Goal: Task Accomplishment & Management: Manage account settings

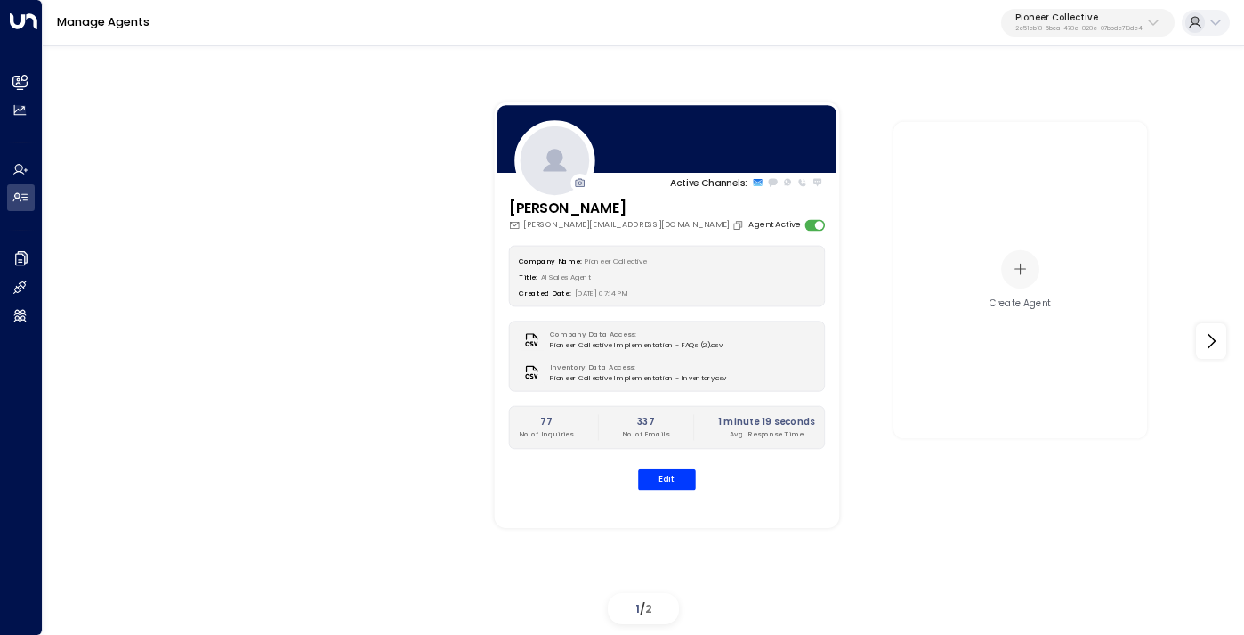
click at [1055, 29] on p "2e51eb18-5bca-478e-828e-07bbde719de4" at bounding box center [1079, 28] width 127 height 7
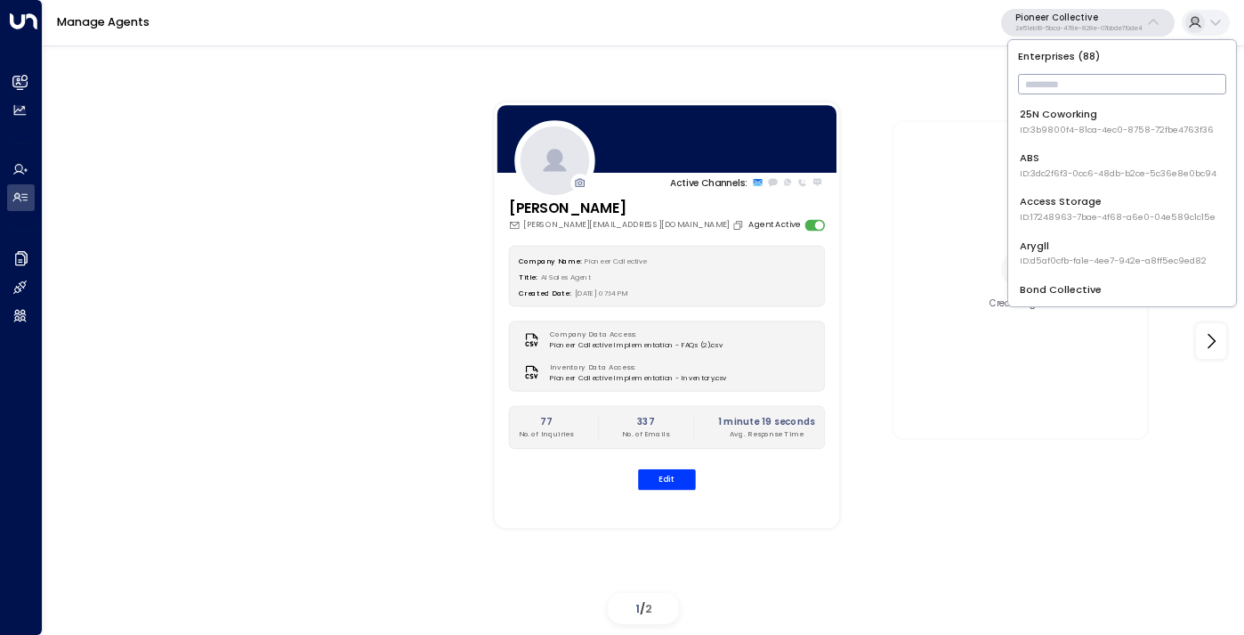
click at [1052, 81] on input "text" at bounding box center [1122, 83] width 208 height 29
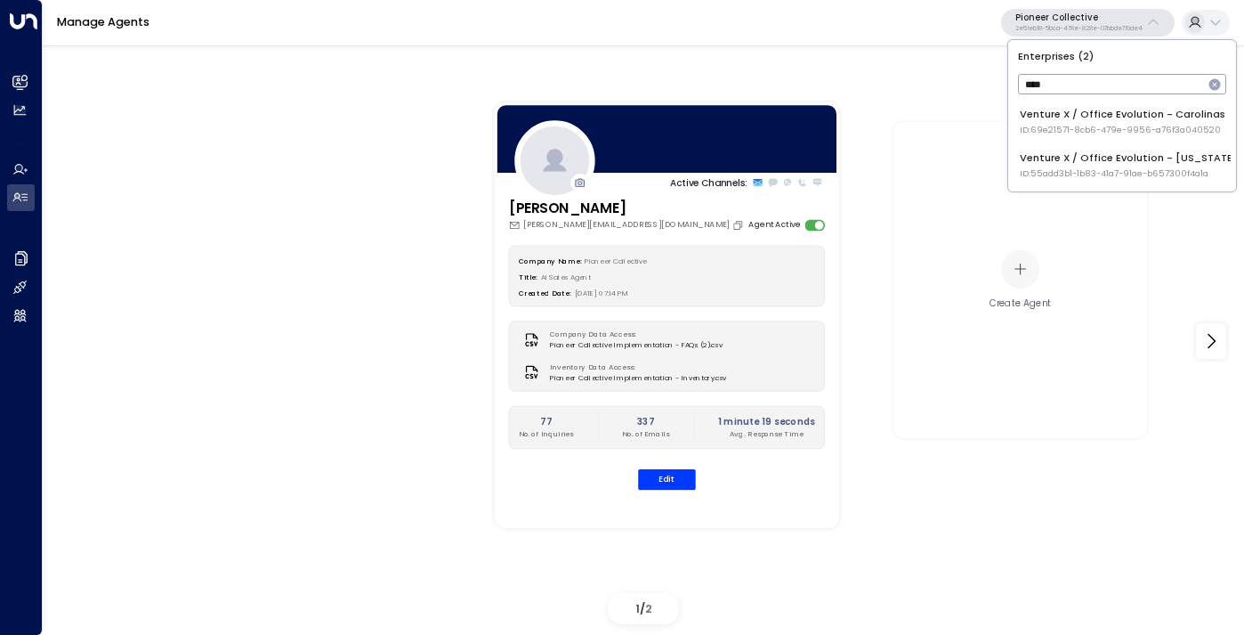
type input "****"
click at [1080, 159] on div "Venture X / Office Evolution - [US_STATE] ID: 55add3b1-1b83-41a7-91ae-b657300f4…" at bounding box center [1129, 164] width 218 height 29
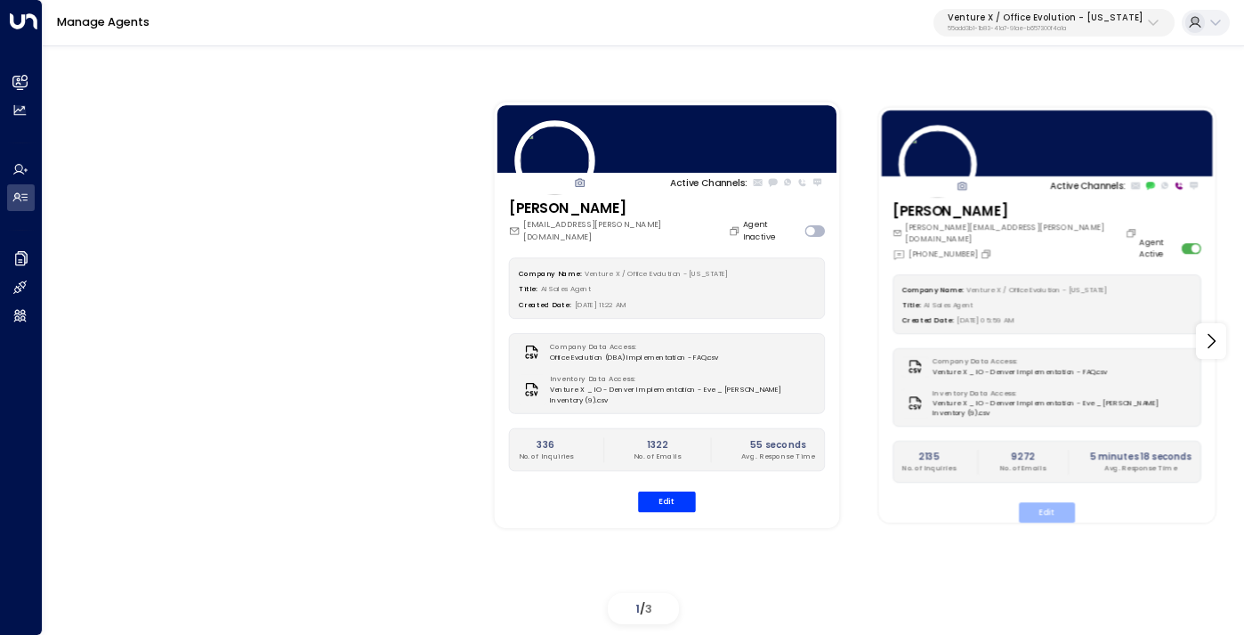
click at [1043, 503] on button "Edit" at bounding box center [1047, 512] width 56 height 20
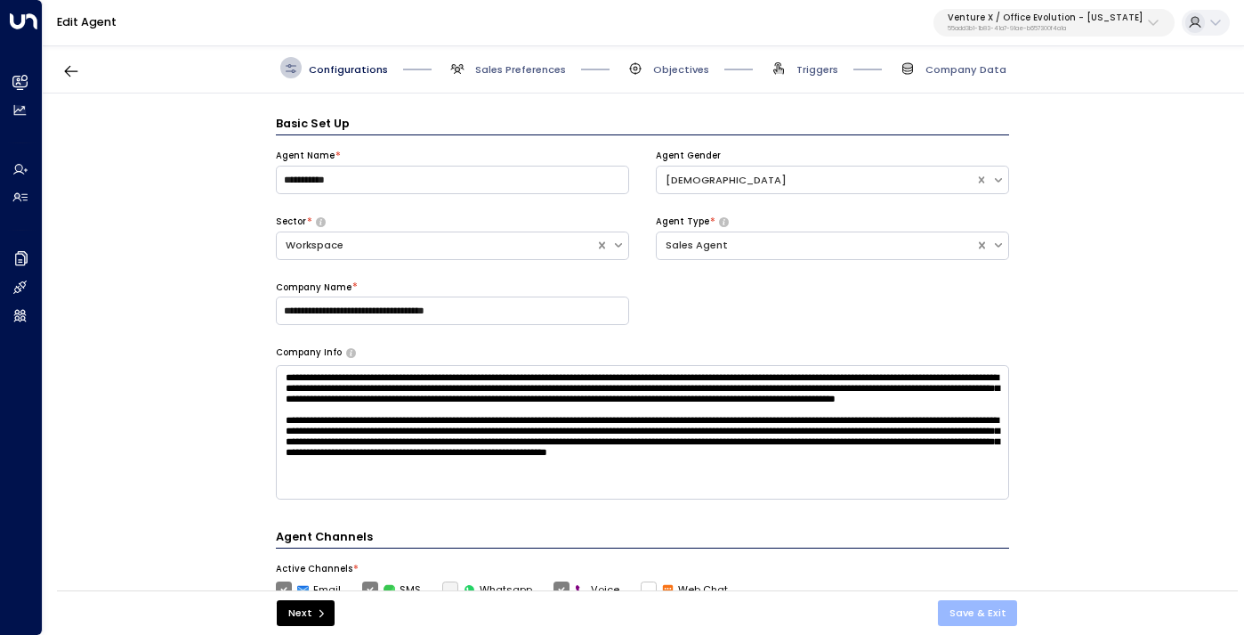
click at [971, 611] on button "Save & Exit" at bounding box center [978, 613] width 80 height 26
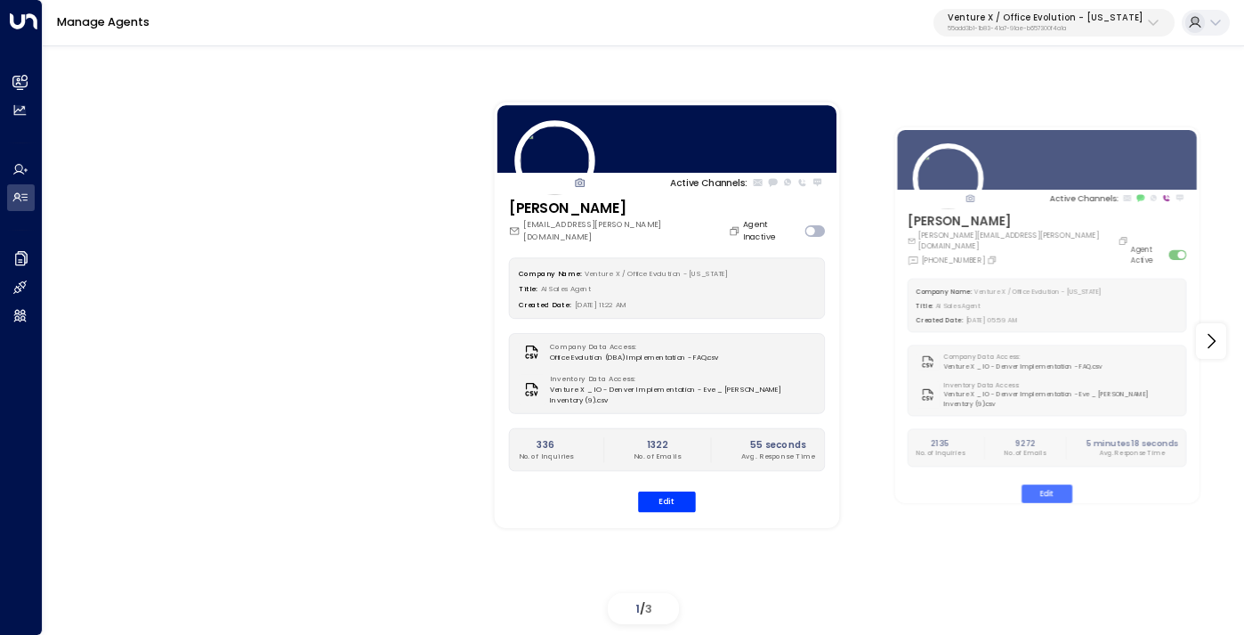
click at [1030, 20] on p "Venture X / Office Evolution - [US_STATE]" at bounding box center [1045, 17] width 195 height 11
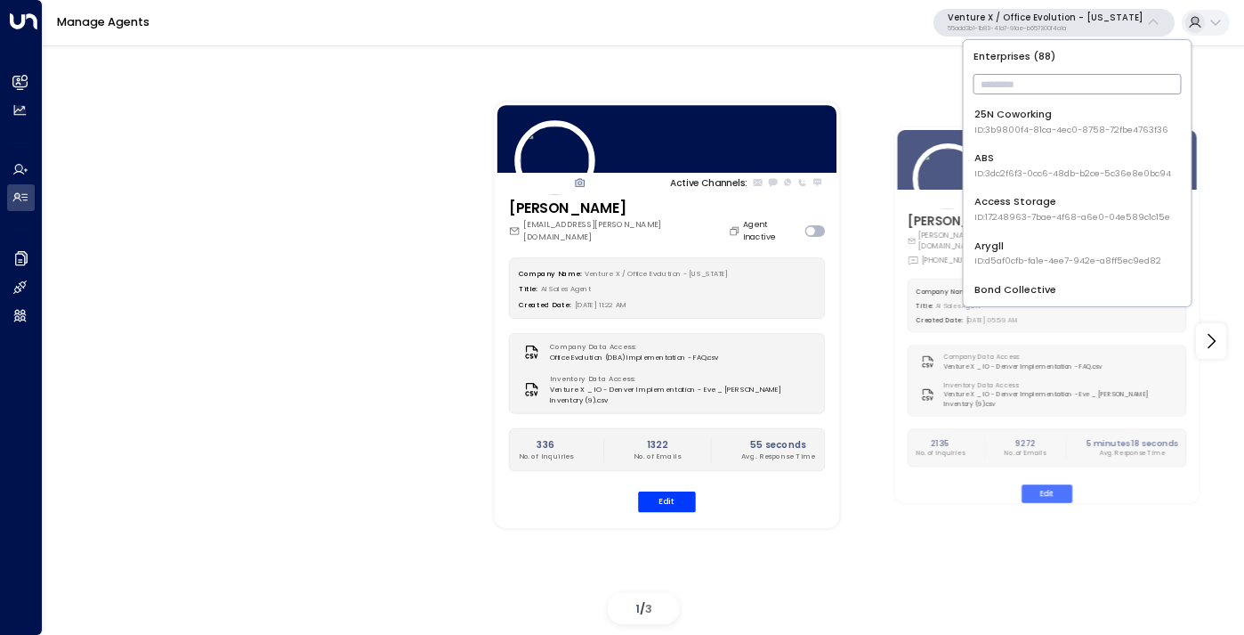
click at [1027, 82] on input "text" at bounding box center [1078, 83] width 208 height 29
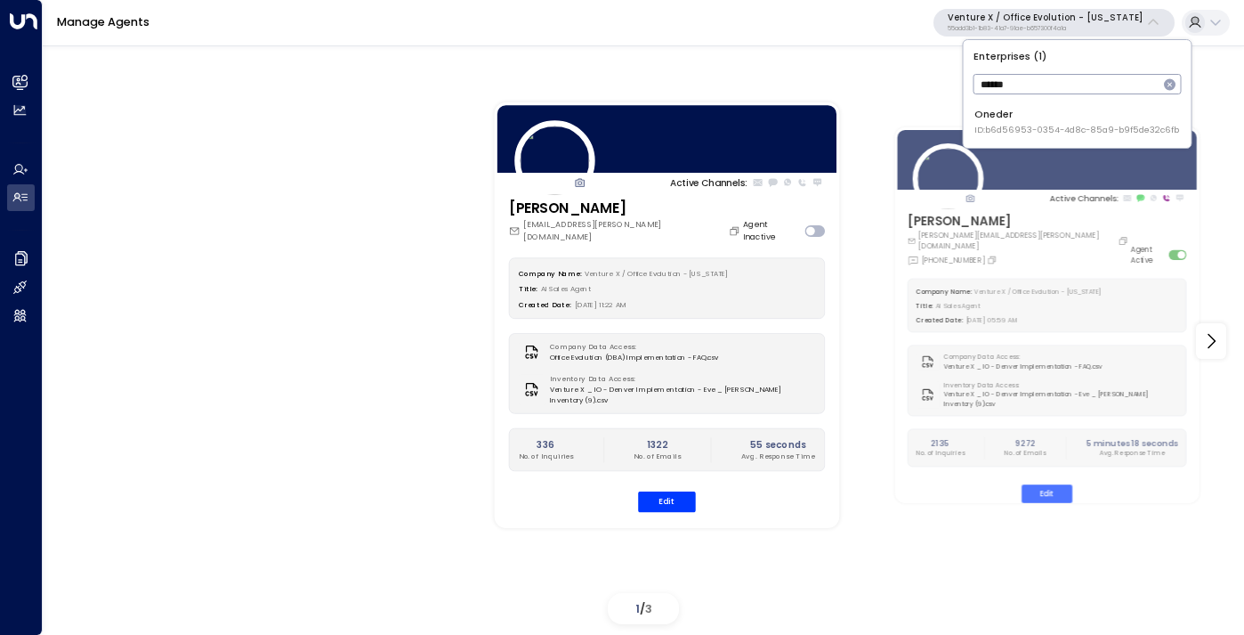
type input "******"
click at [1015, 127] on span "ID: b6d56953-0354-4d8c-85a9-b9f5de32c6fb" at bounding box center [1077, 130] width 205 height 12
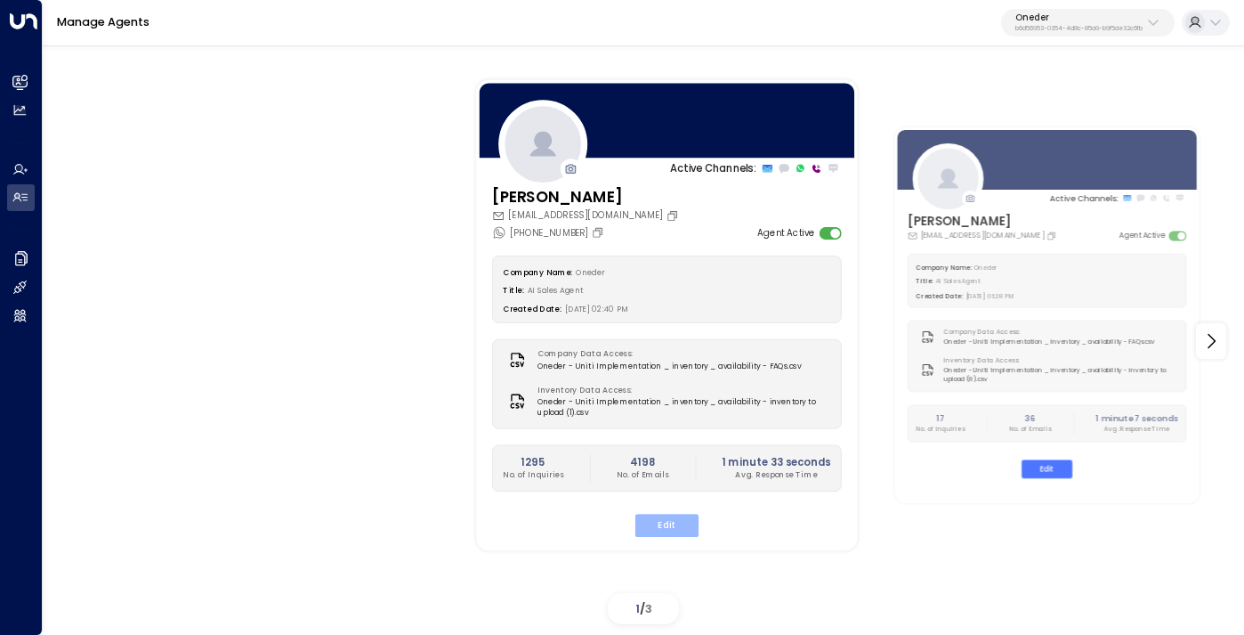
click at [667, 526] on button "Edit" at bounding box center [667, 525] width 63 height 23
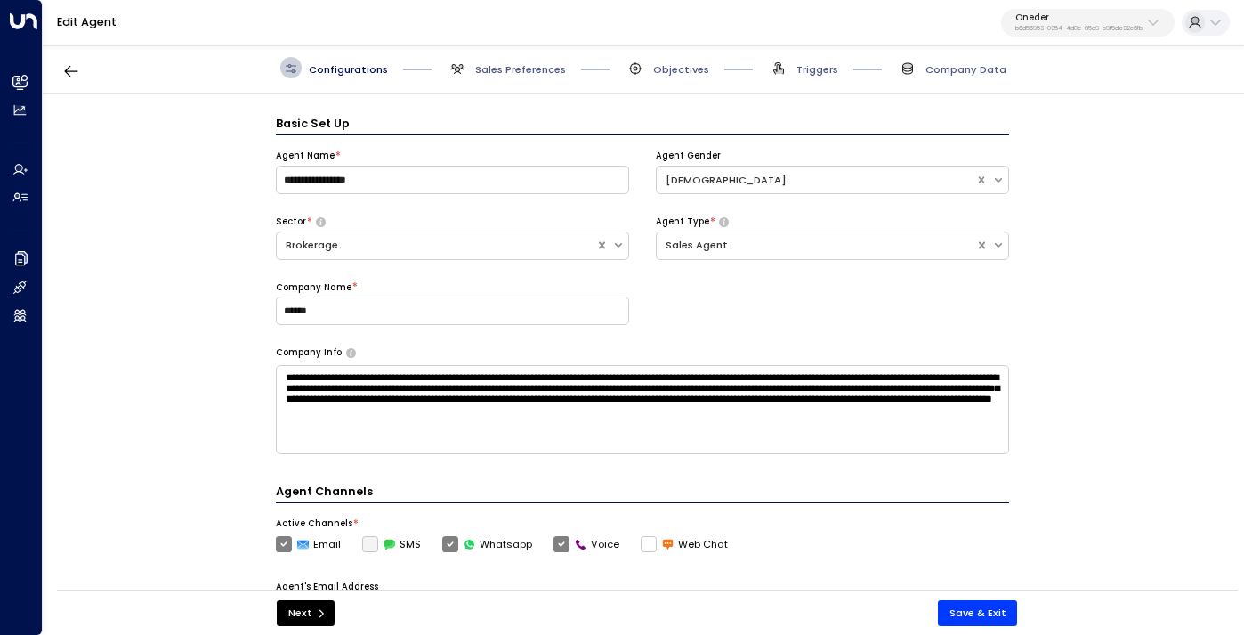
scroll to position [21, 0]
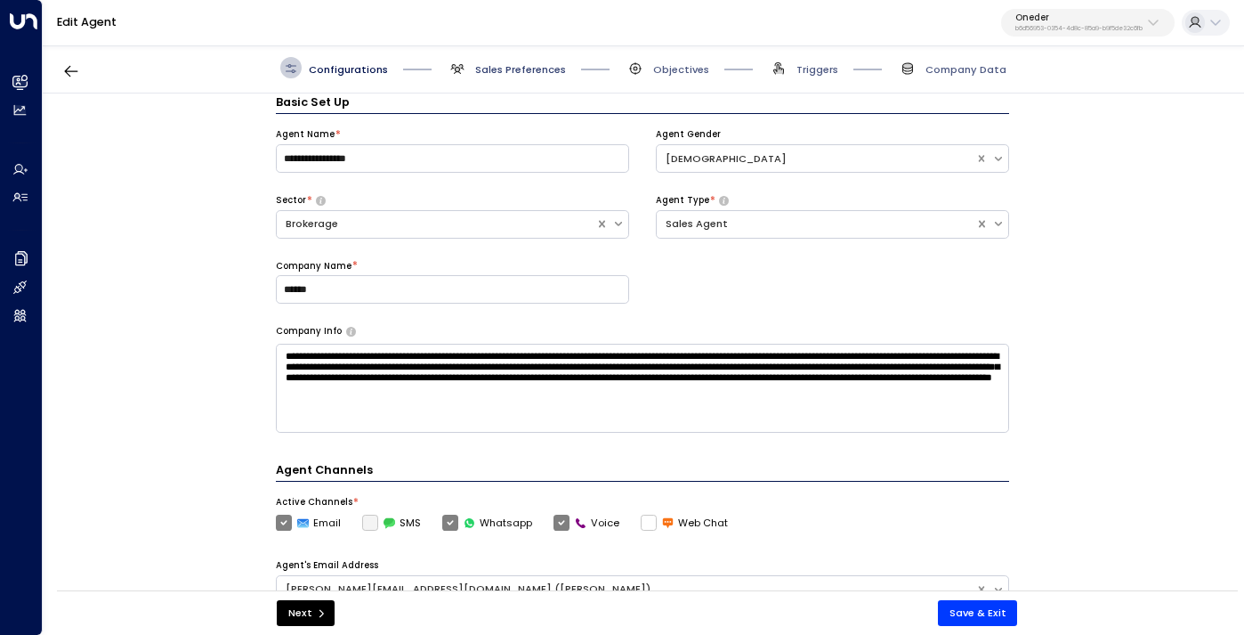
click at [530, 71] on span "Sales Preferences" at bounding box center [520, 69] width 91 height 14
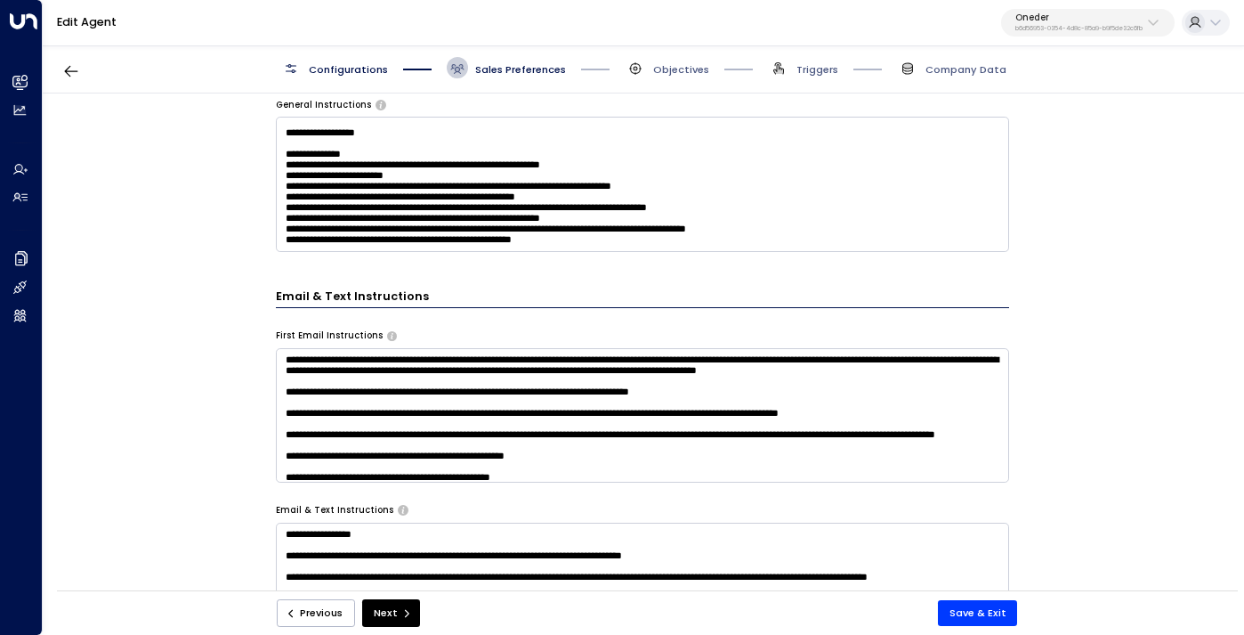
scroll to position [34, 0]
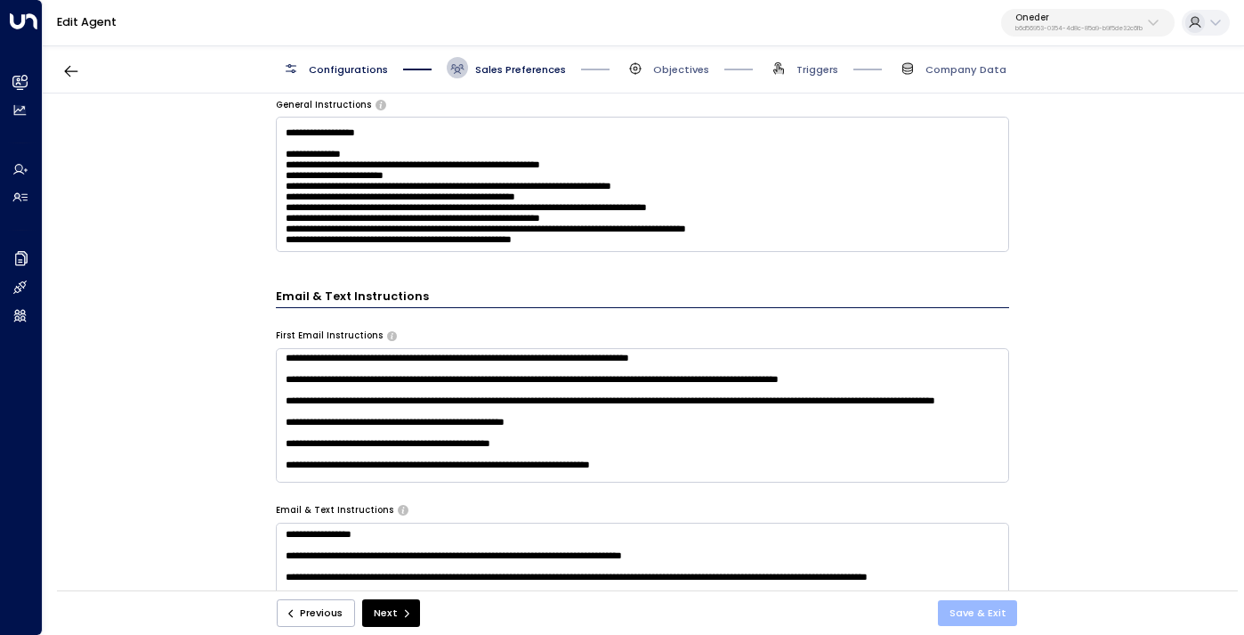
click at [966, 616] on button "Save & Exit" at bounding box center [978, 613] width 80 height 26
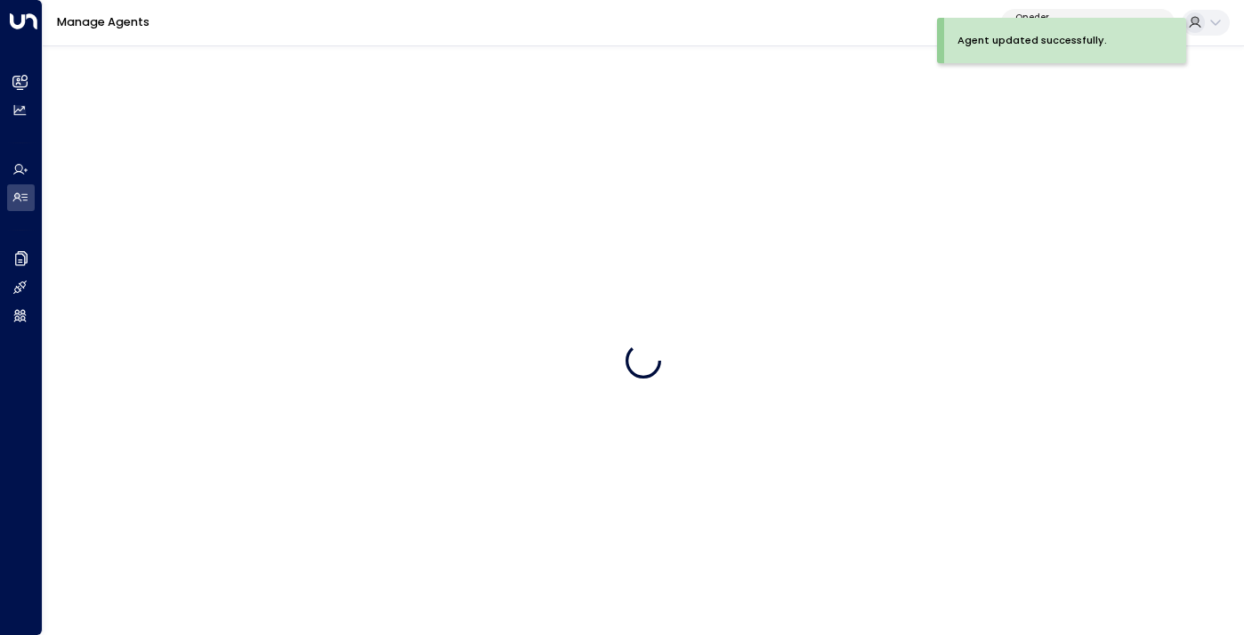
click at [1061, 19] on div "Agent updated successfully." at bounding box center [1065, 40] width 242 height 45
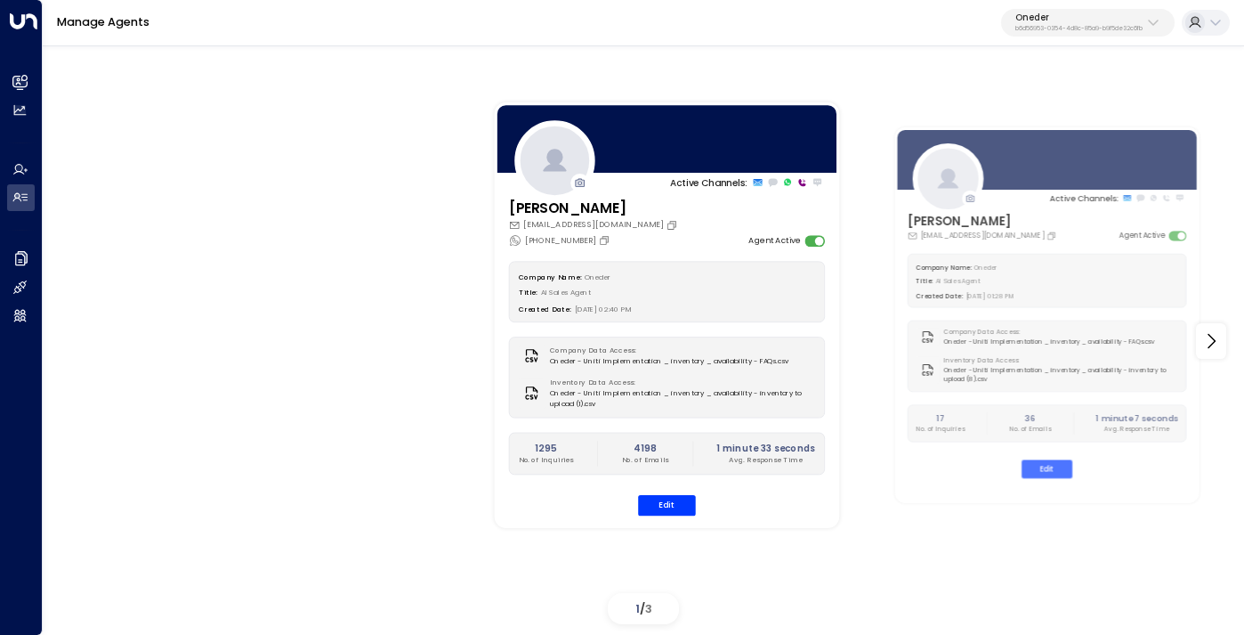
click at [1048, 14] on p "Oneder" at bounding box center [1079, 17] width 127 height 11
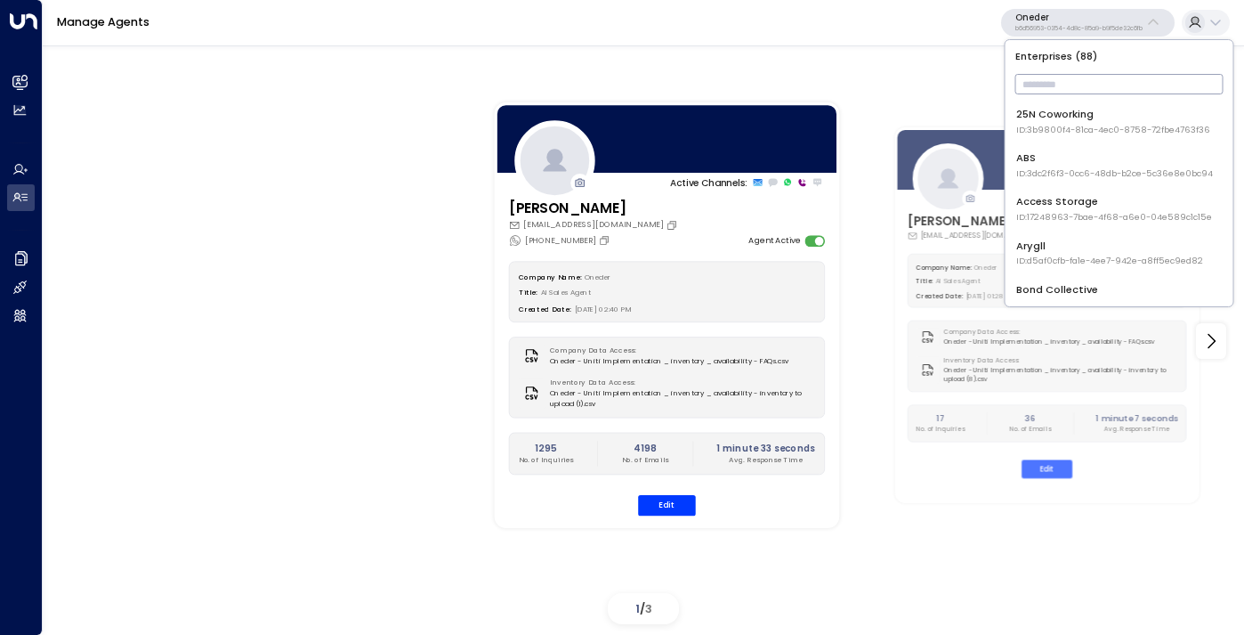
click at [1055, 75] on input "text" at bounding box center [1120, 83] width 208 height 29
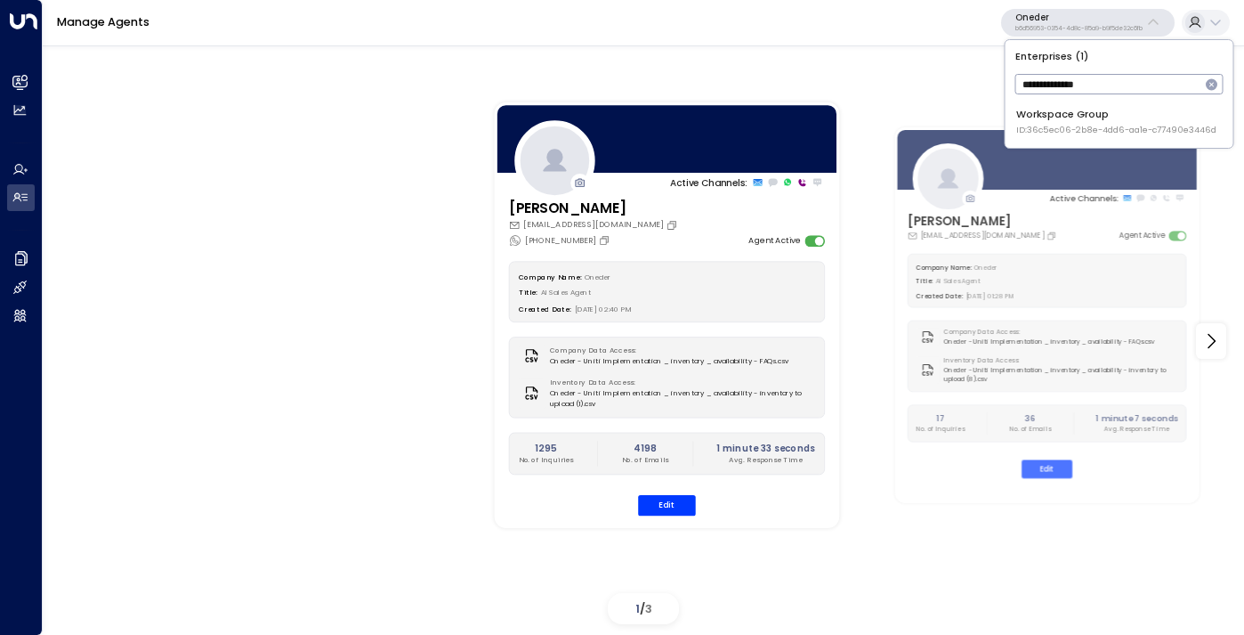
type input "**********"
click at [1074, 120] on div "Workspace Group ID: 36c5ec06-2b8e-4dd6-aa1e-c77490e3446d" at bounding box center [1116, 121] width 200 height 29
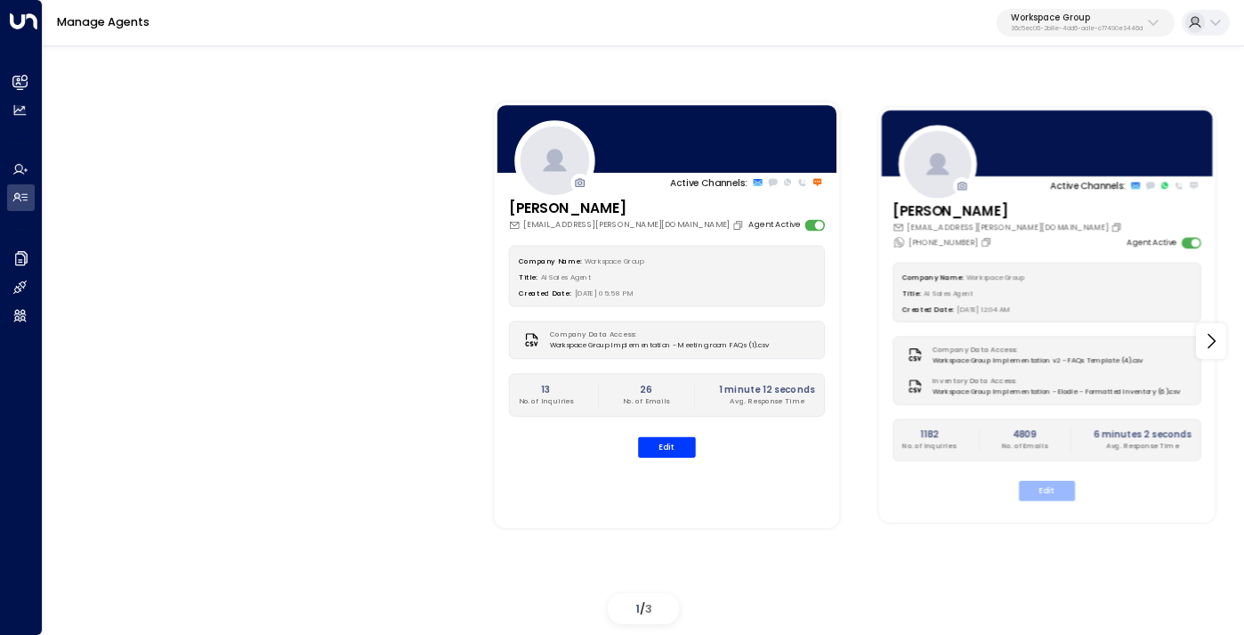
click at [1044, 491] on button "Edit" at bounding box center [1047, 491] width 56 height 20
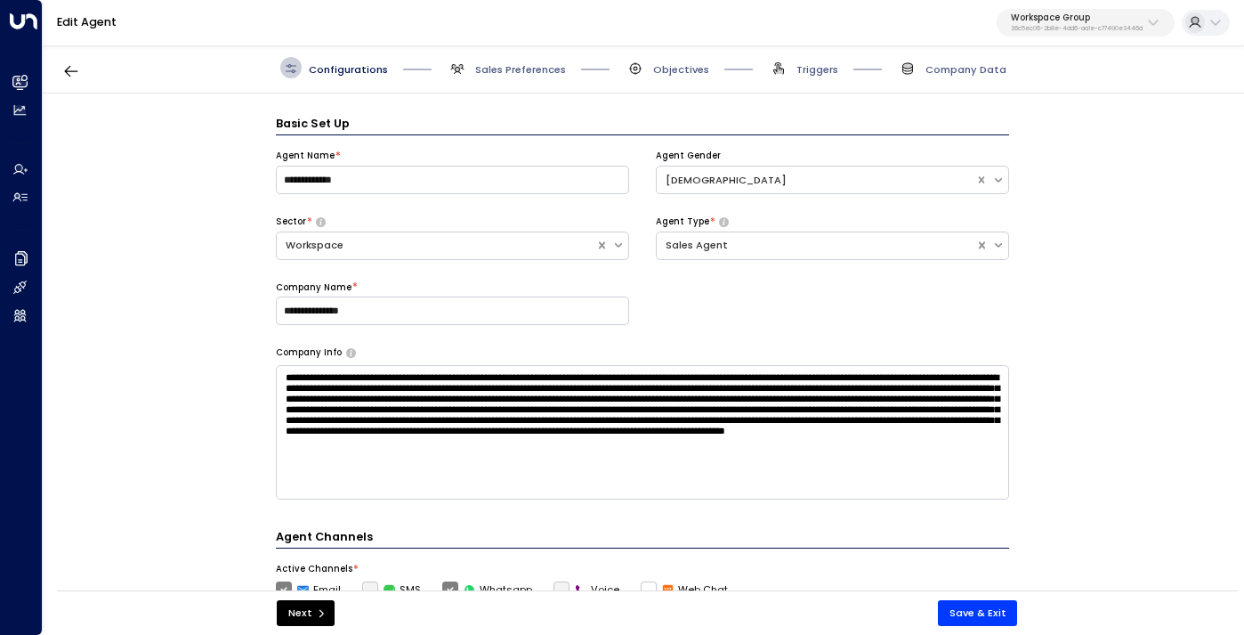
scroll to position [21, 0]
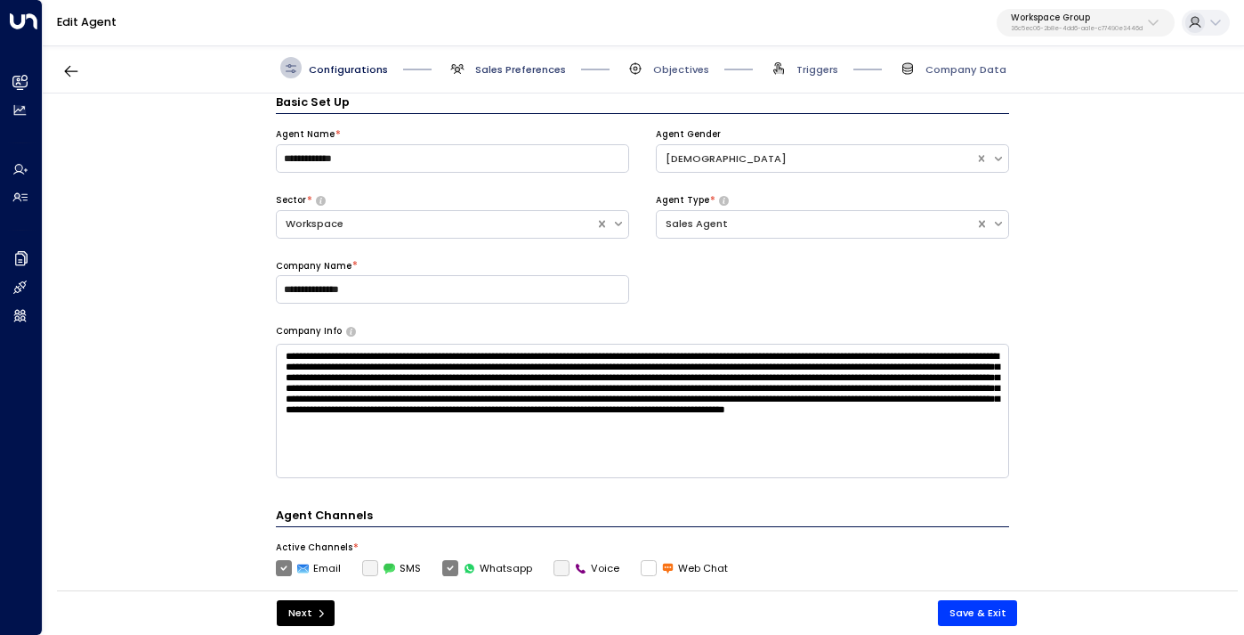
click at [519, 74] on span "Sales Preferences" at bounding box center [520, 69] width 91 height 14
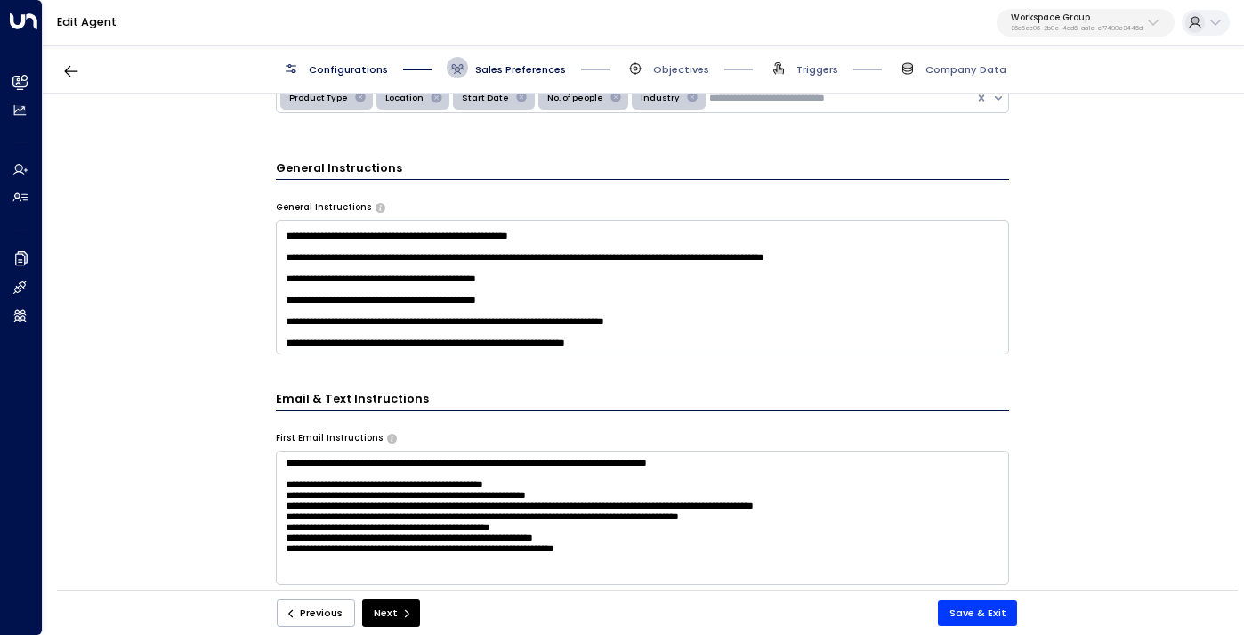
scroll to position [575, 0]
click at [712, 335] on textarea at bounding box center [642, 287] width 733 height 134
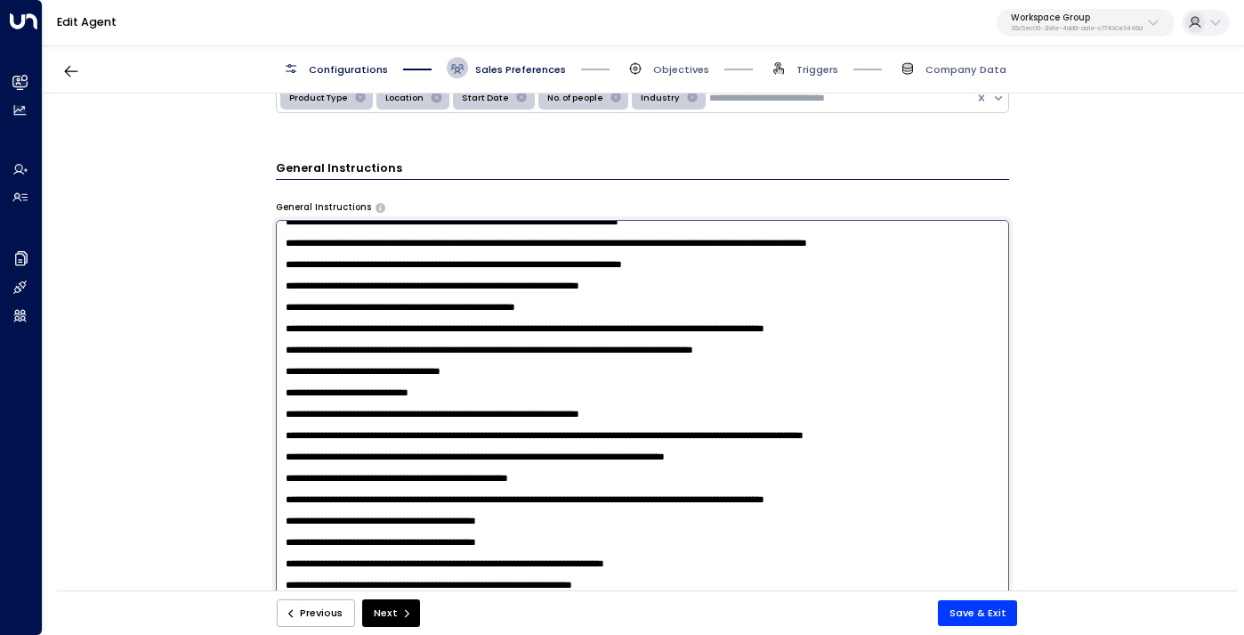
paste textarea "**********"
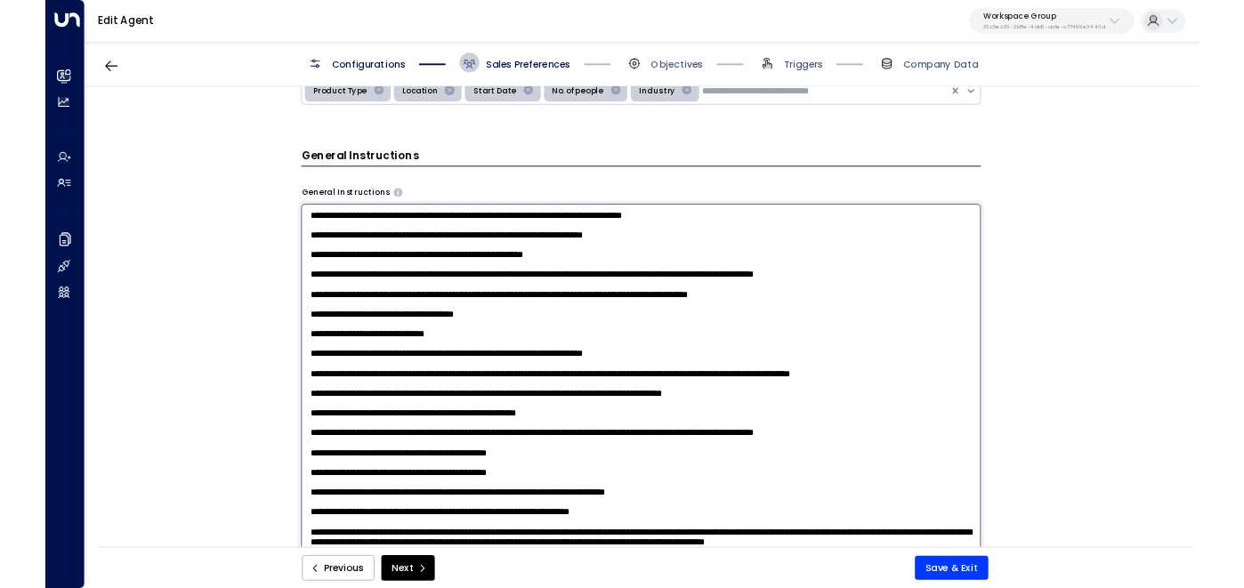
scroll to position [393, 0]
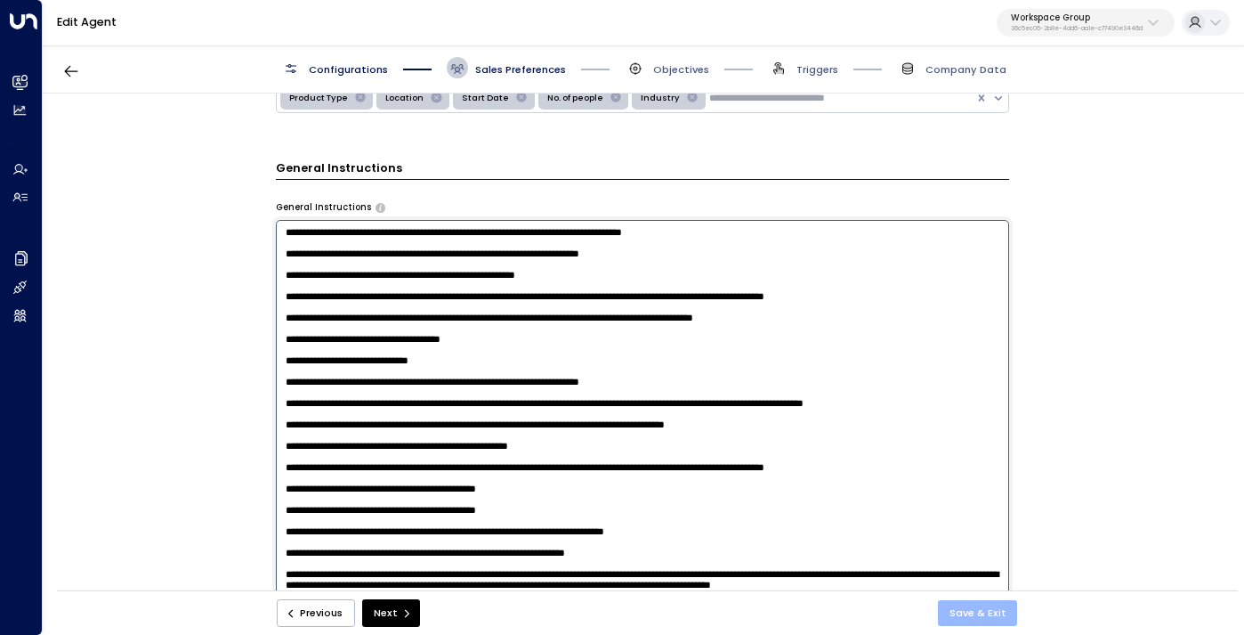
type textarea "**********"
click at [969, 611] on button "Save & Exit" at bounding box center [978, 613] width 80 height 26
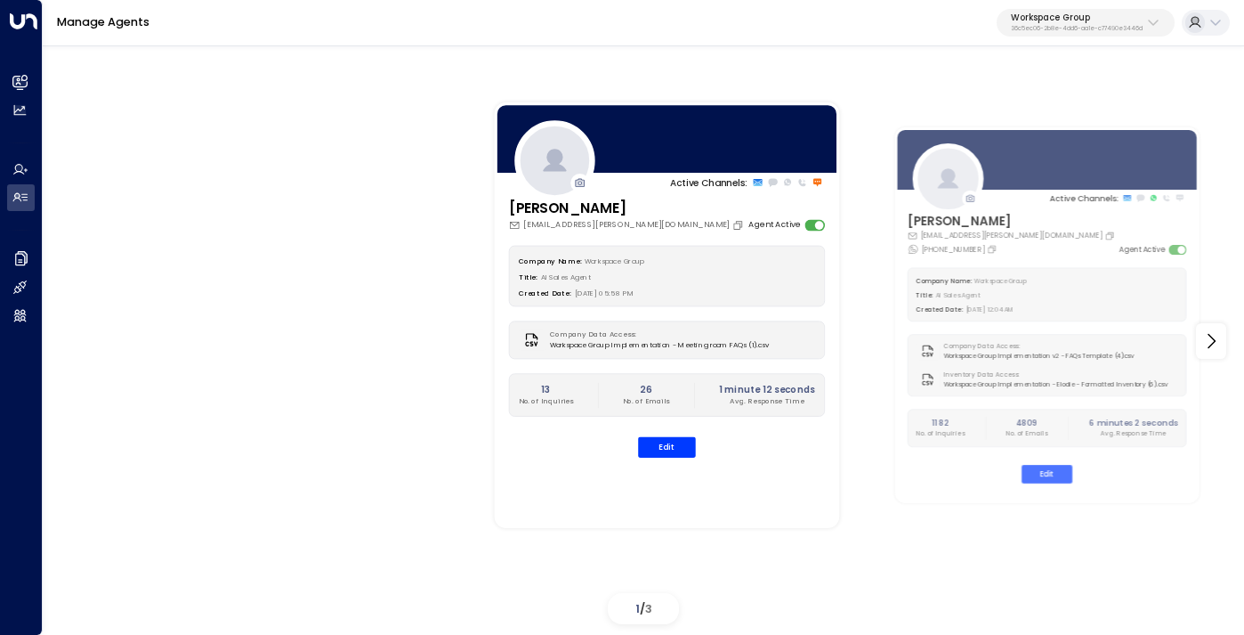
click at [1038, 28] on p "36c5ec06-2b8e-4dd6-aa1e-c77490e3446d" at bounding box center [1077, 28] width 132 height 7
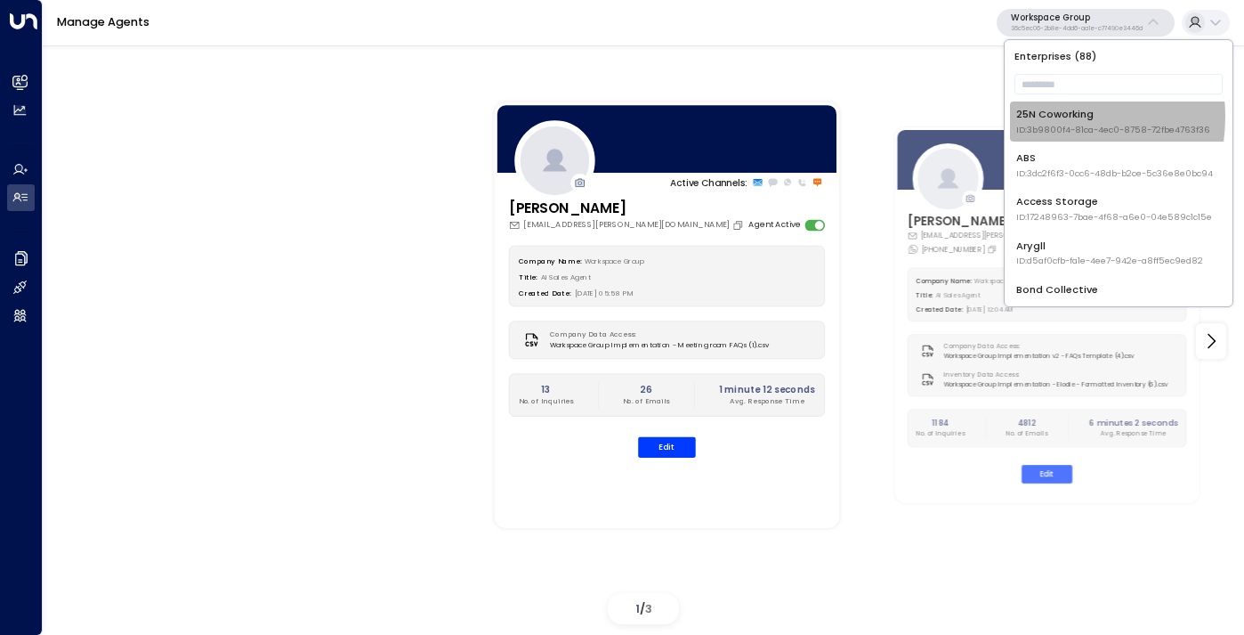
click at [1040, 117] on div "25N Coworking ID: 3b9800f4-81ca-4ec0-8758-72fbe4763f36" at bounding box center [1113, 121] width 194 height 29
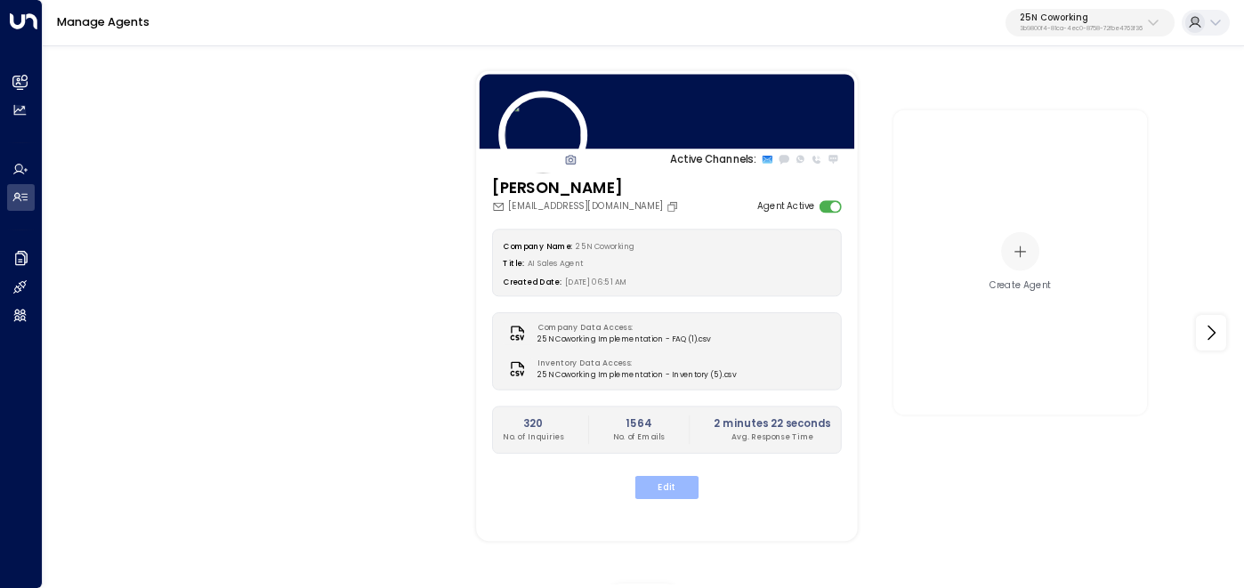
click at [661, 493] on button "Edit" at bounding box center [667, 487] width 63 height 23
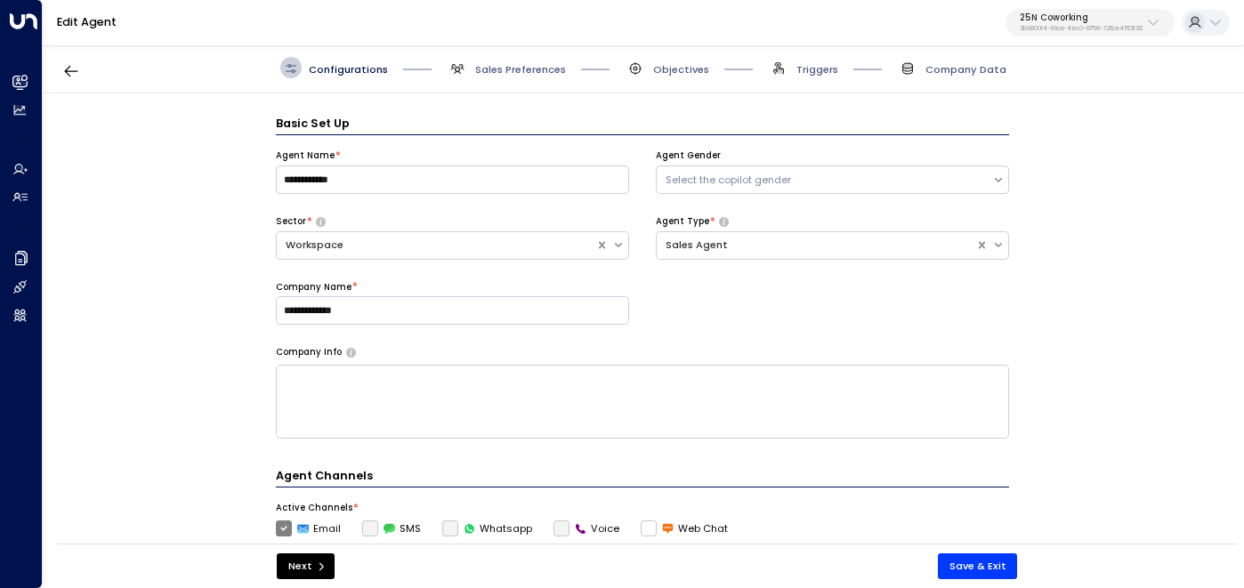
scroll to position [21, 0]
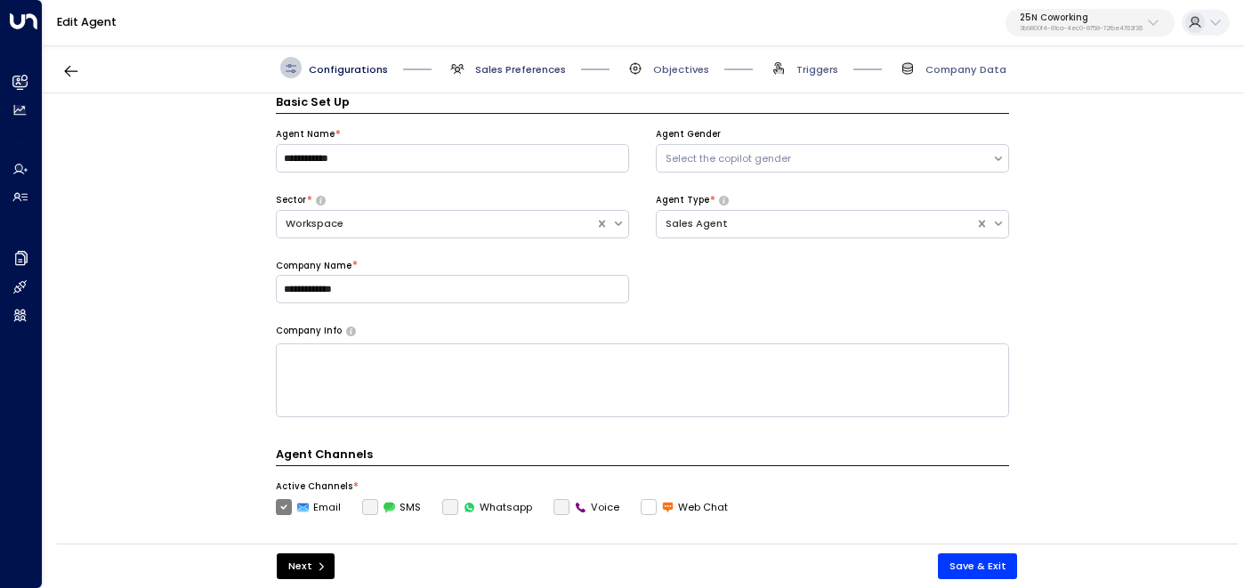
click at [491, 65] on span "Sales Preferences" at bounding box center [520, 69] width 91 height 14
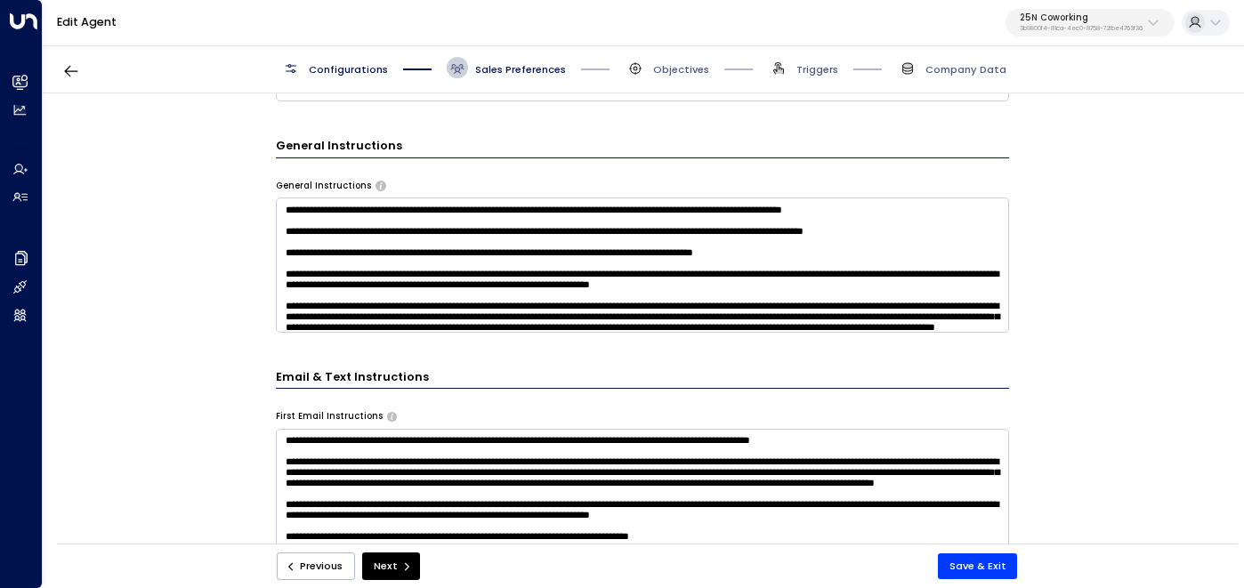
scroll to position [474, 0]
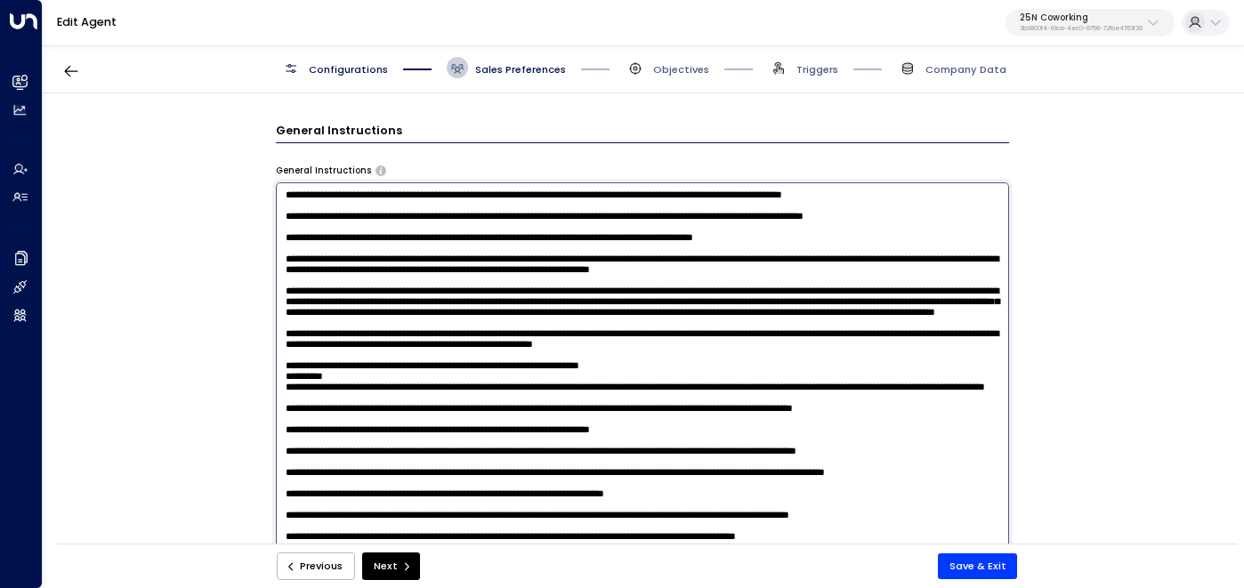
click at [396, 270] on textarea at bounding box center [642, 370] width 733 height 377
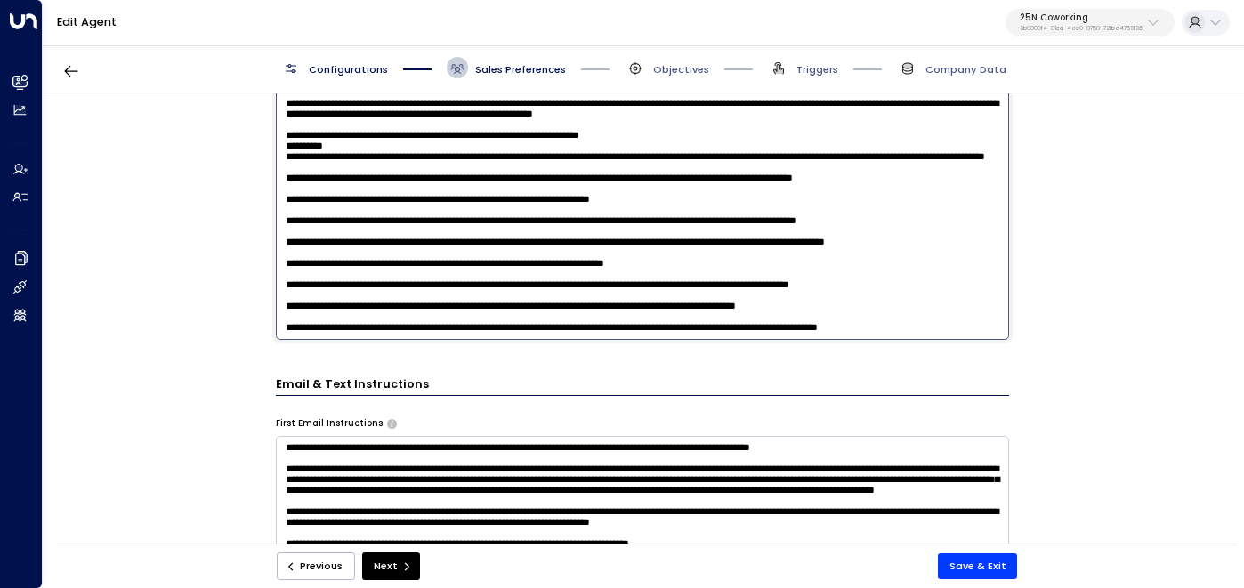
scroll to position [903, 0]
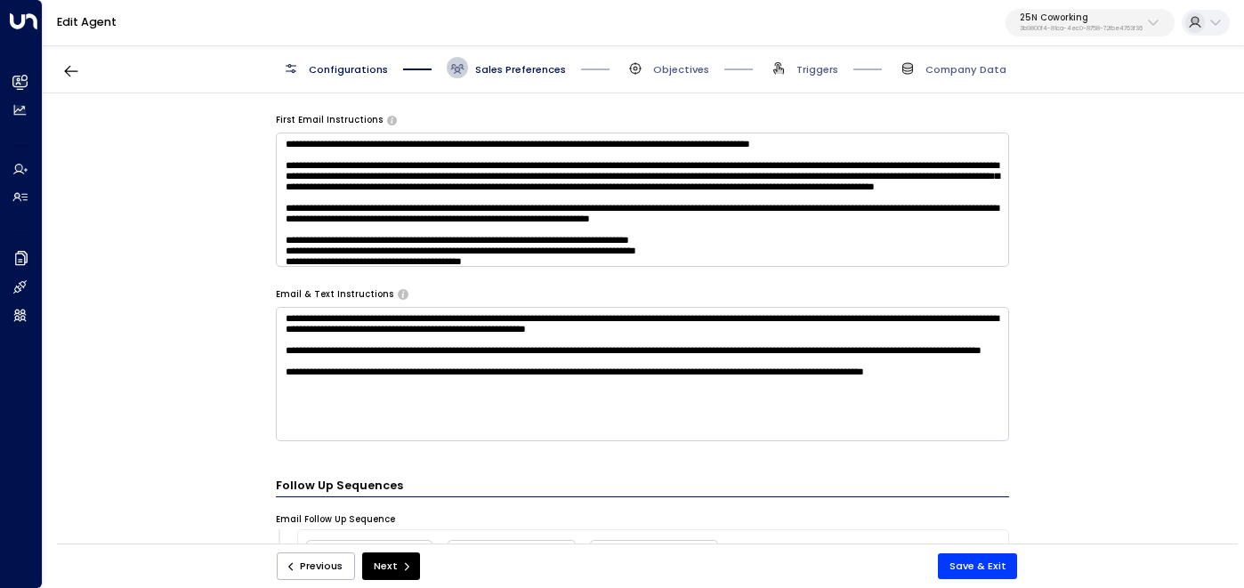
click at [398, 347] on textarea "**********" at bounding box center [642, 374] width 733 height 134
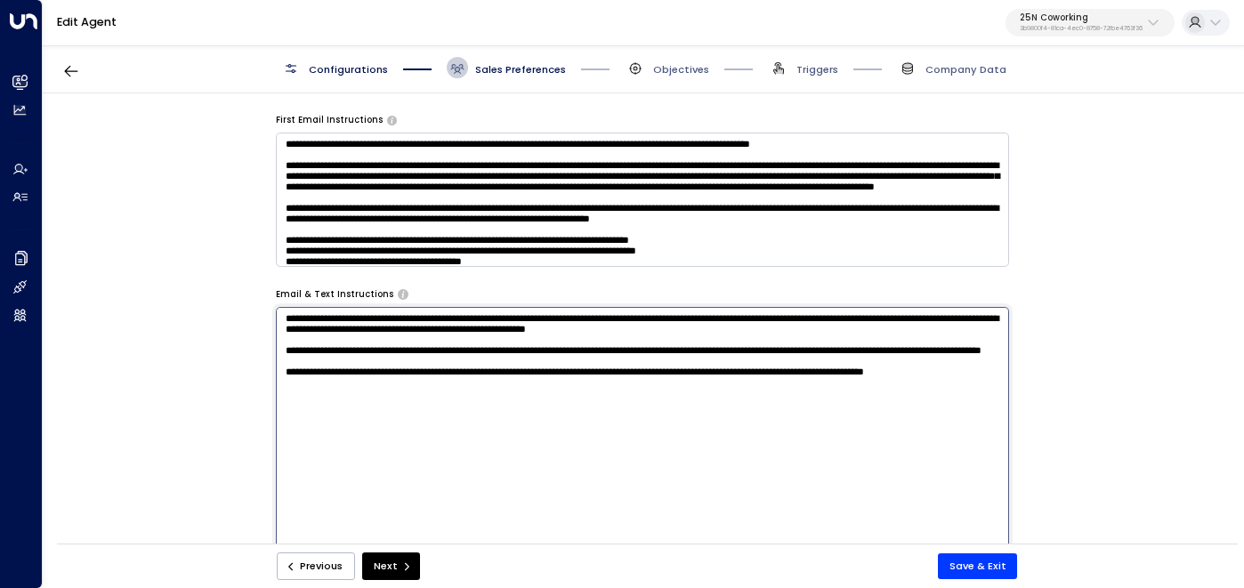
scroll to position [691, 0]
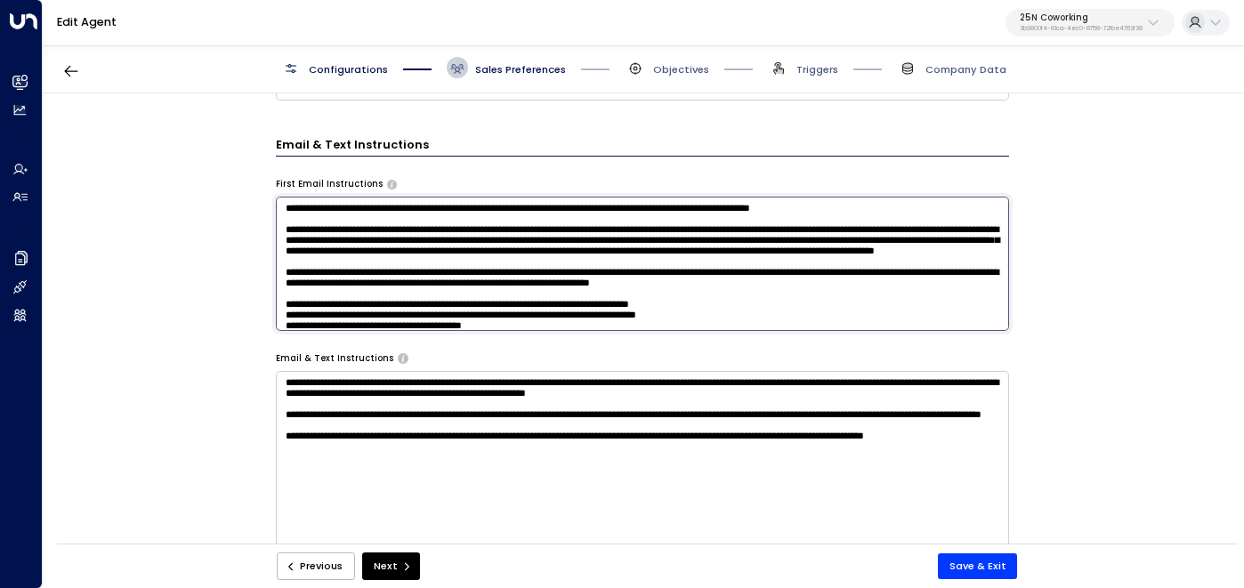
click at [401, 271] on textarea at bounding box center [642, 264] width 733 height 134
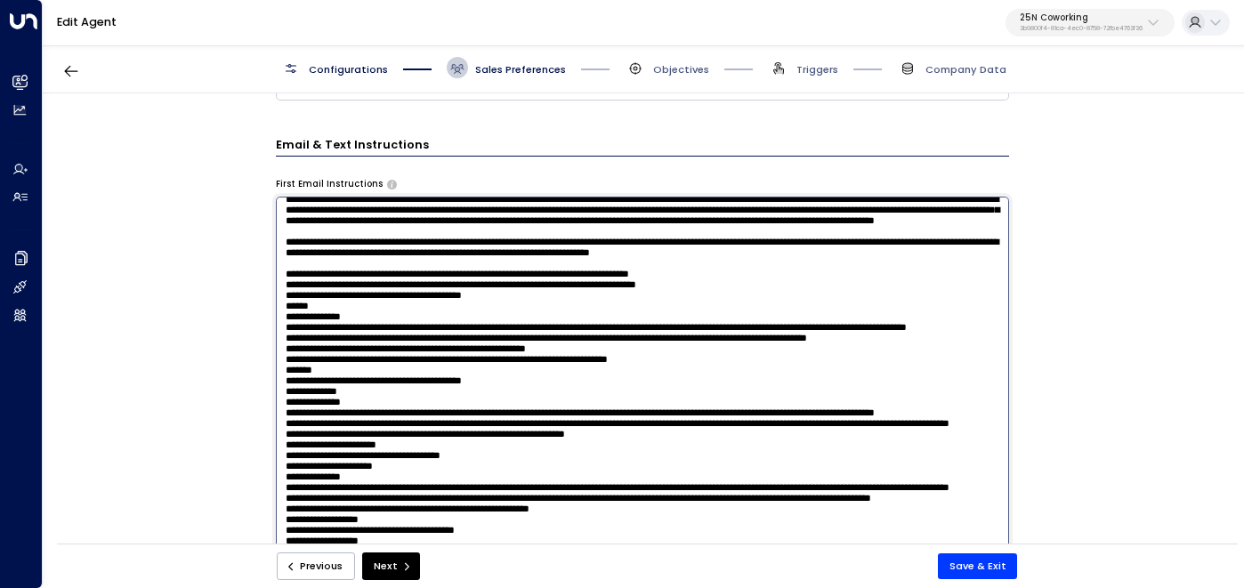
scroll to position [59, 0]
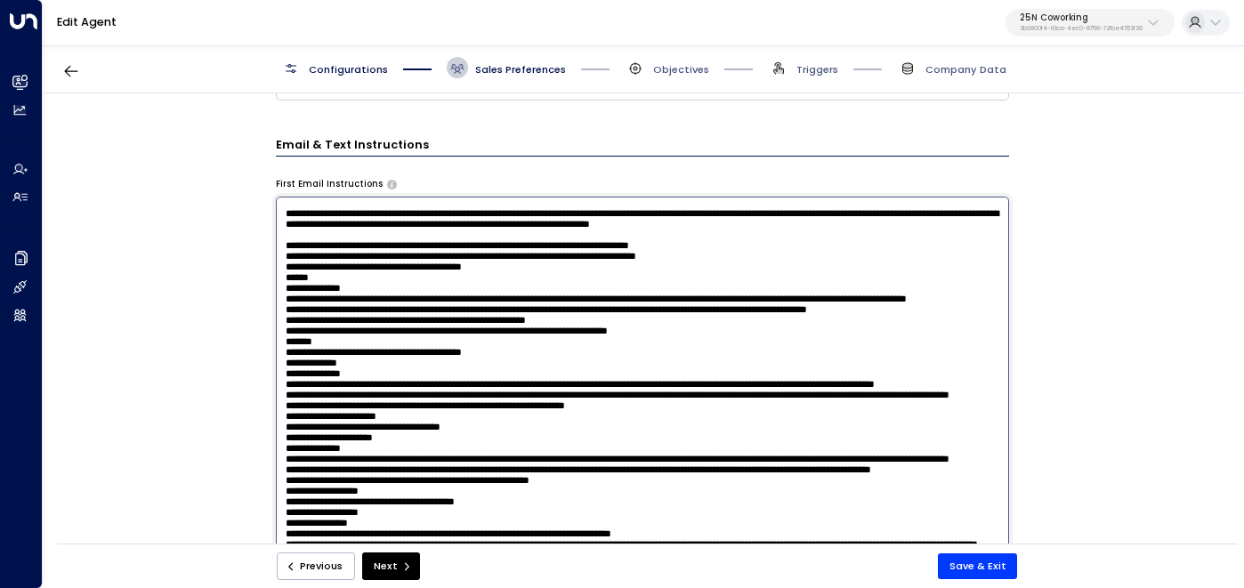
drag, startPoint x: 303, startPoint y: 318, endPoint x: 456, endPoint y: 322, distance: 153.2
click at [456, 322] on textarea at bounding box center [642, 385] width 733 height 377
click at [452, 342] on textarea at bounding box center [642, 385] width 733 height 377
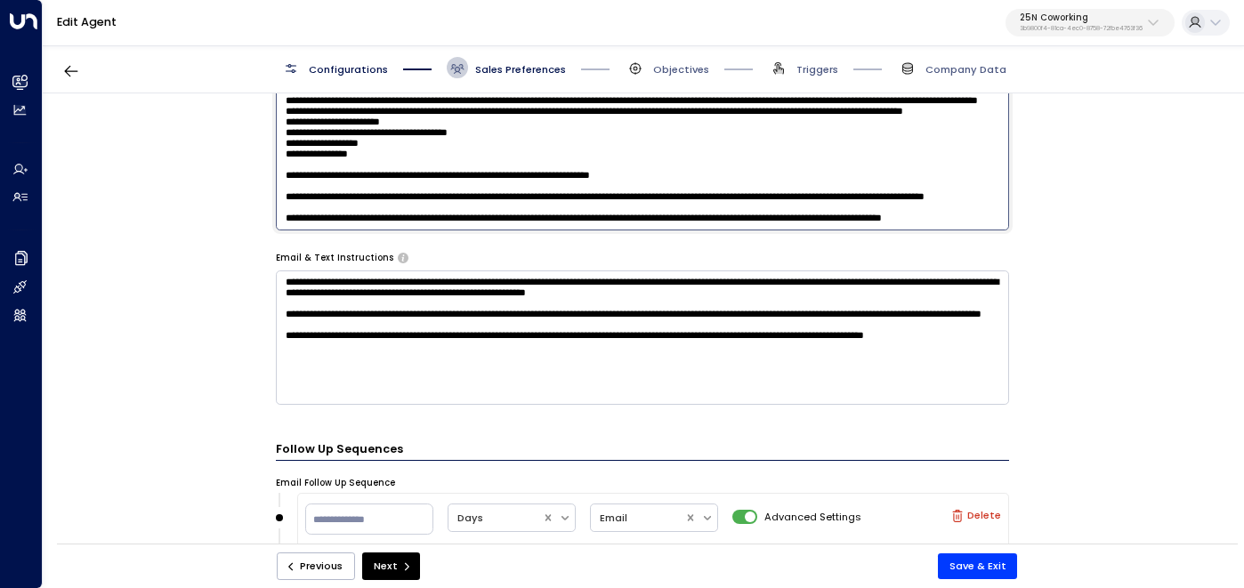
scroll to position [1113, 0]
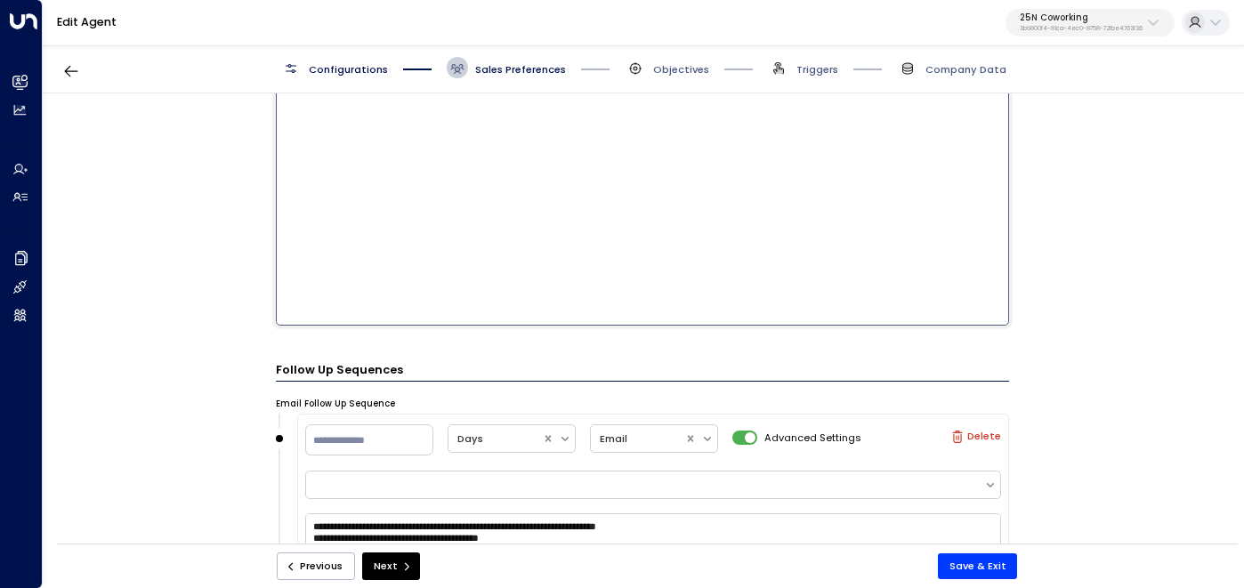
click at [398, 232] on textarea "**********" at bounding box center [642, 137] width 733 height 377
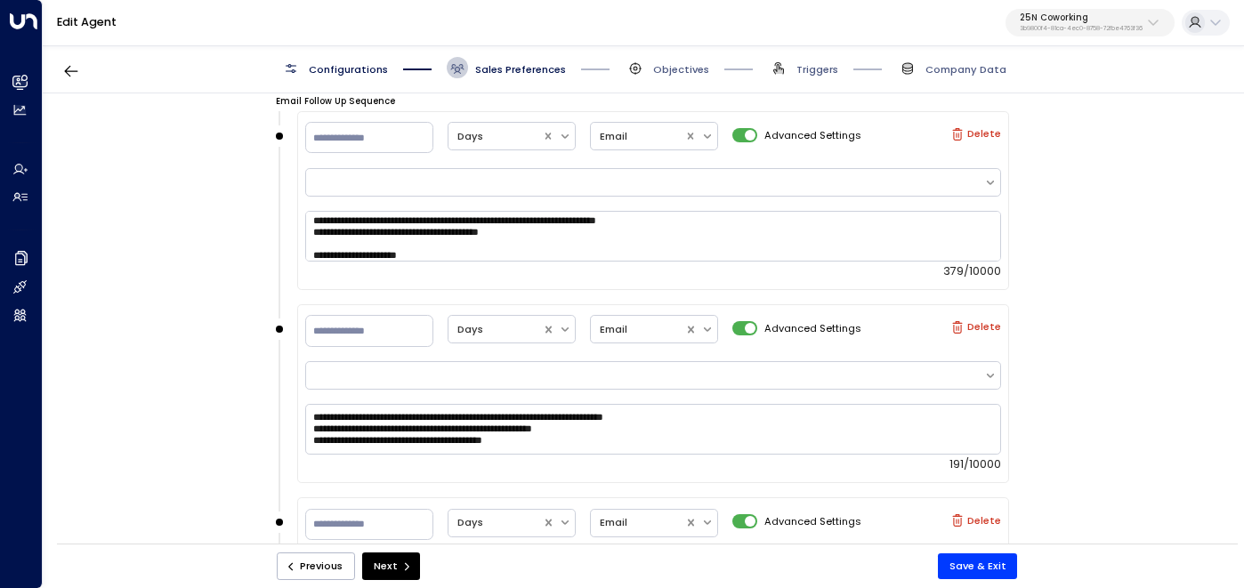
scroll to position [0, 0]
click at [379, 211] on textarea "**********" at bounding box center [653, 236] width 696 height 51
drag, startPoint x: 312, startPoint y: 211, endPoint x: 563, endPoint y: 213, distance: 251.0
click at [563, 213] on textarea "**********" at bounding box center [653, 236] width 696 height 51
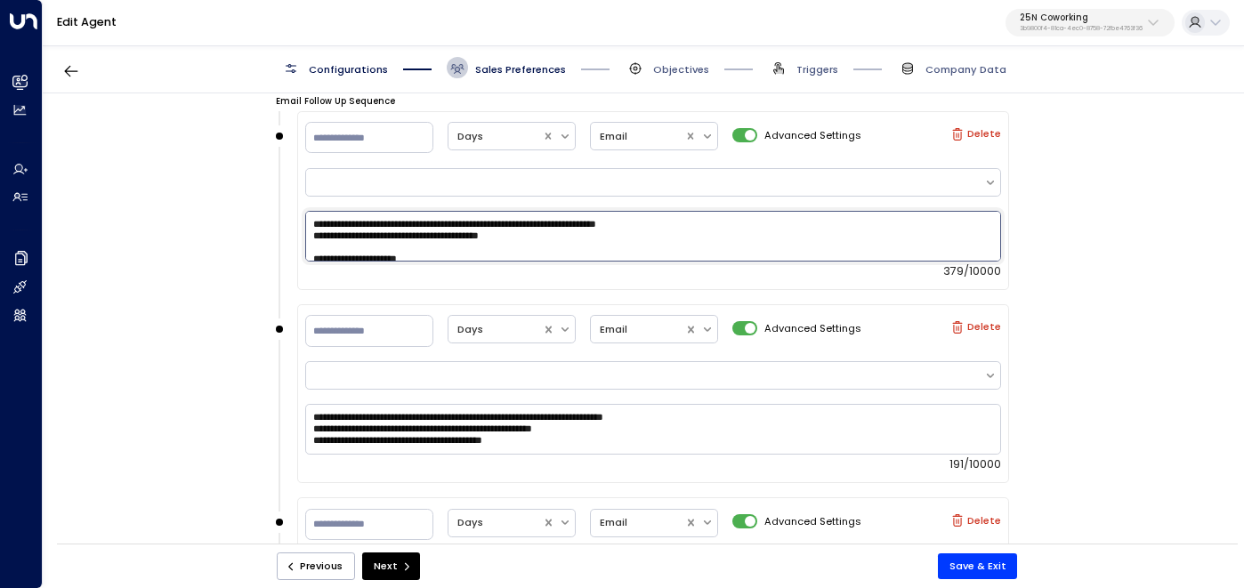
click at [571, 222] on textarea "**********" at bounding box center [653, 236] width 696 height 51
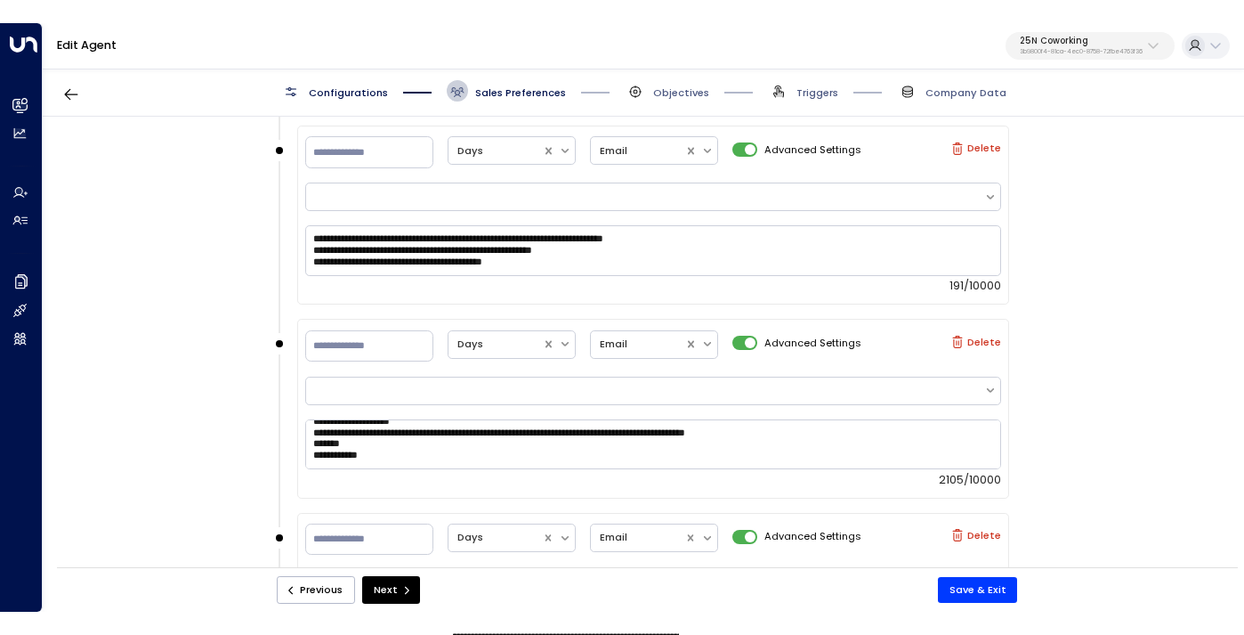
scroll to position [482, 0]
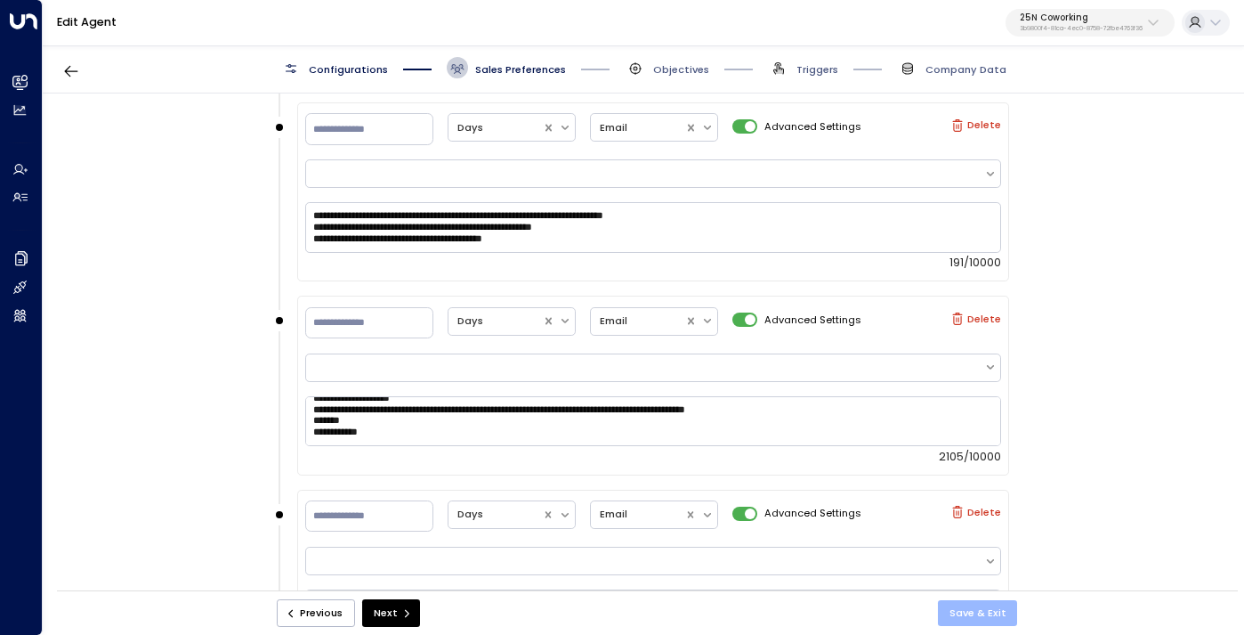
click at [979, 610] on button "Save & Exit" at bounding box center [978, 613] width 80 height 26
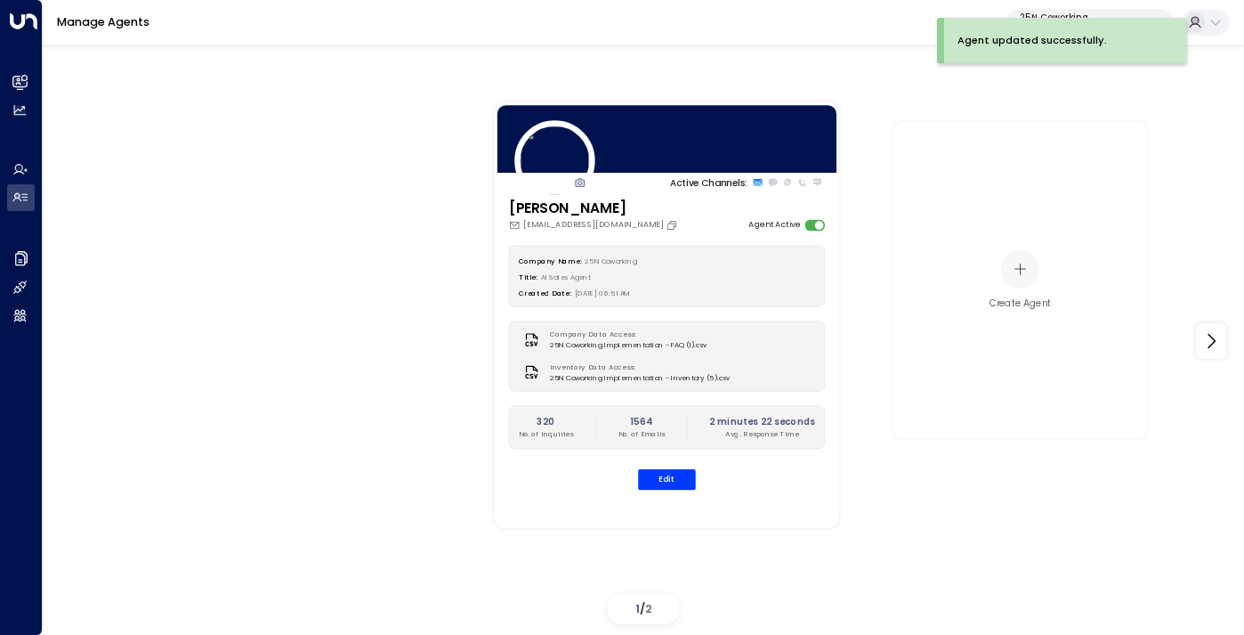
click at [1074, 16] on p "25N Coworking" at bounding box center [1081, 17] width 123 height 11
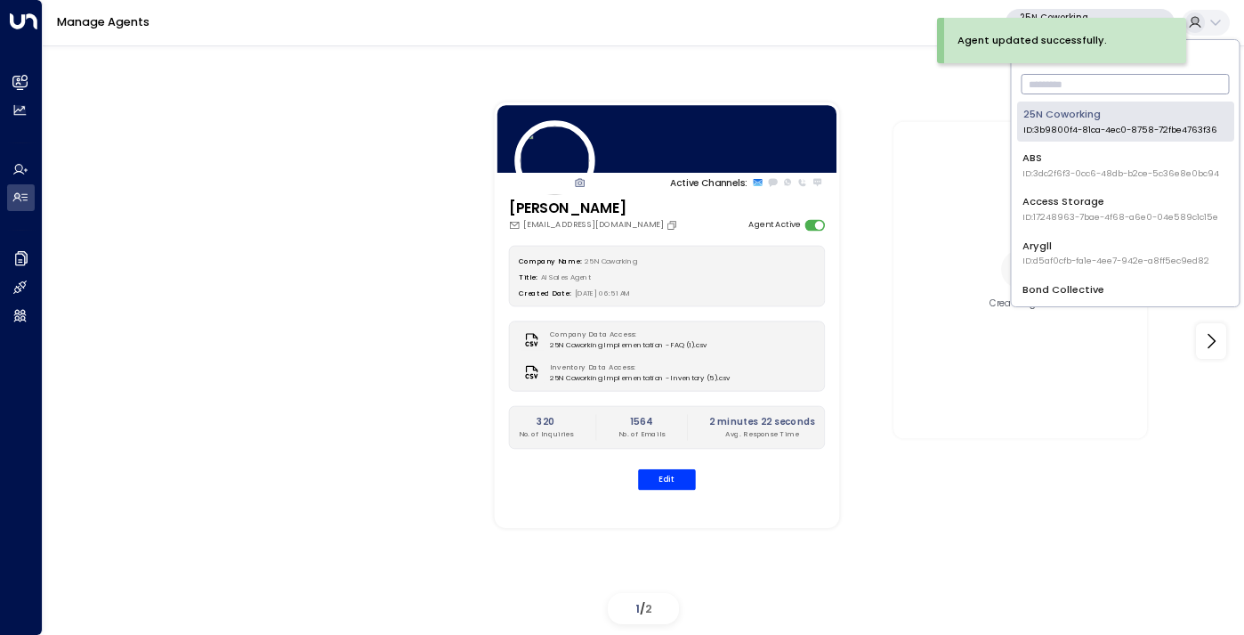
click at [1050, 87] on input "text" at bounding box center [1126, 83] width 208 height 29
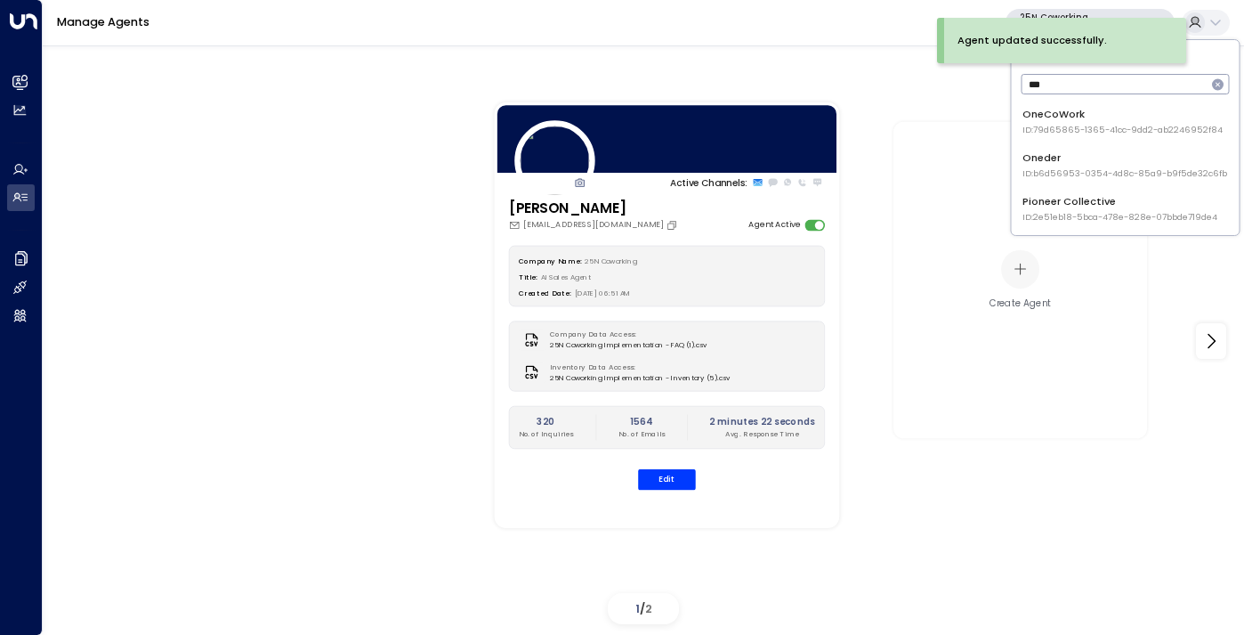
type input "***"
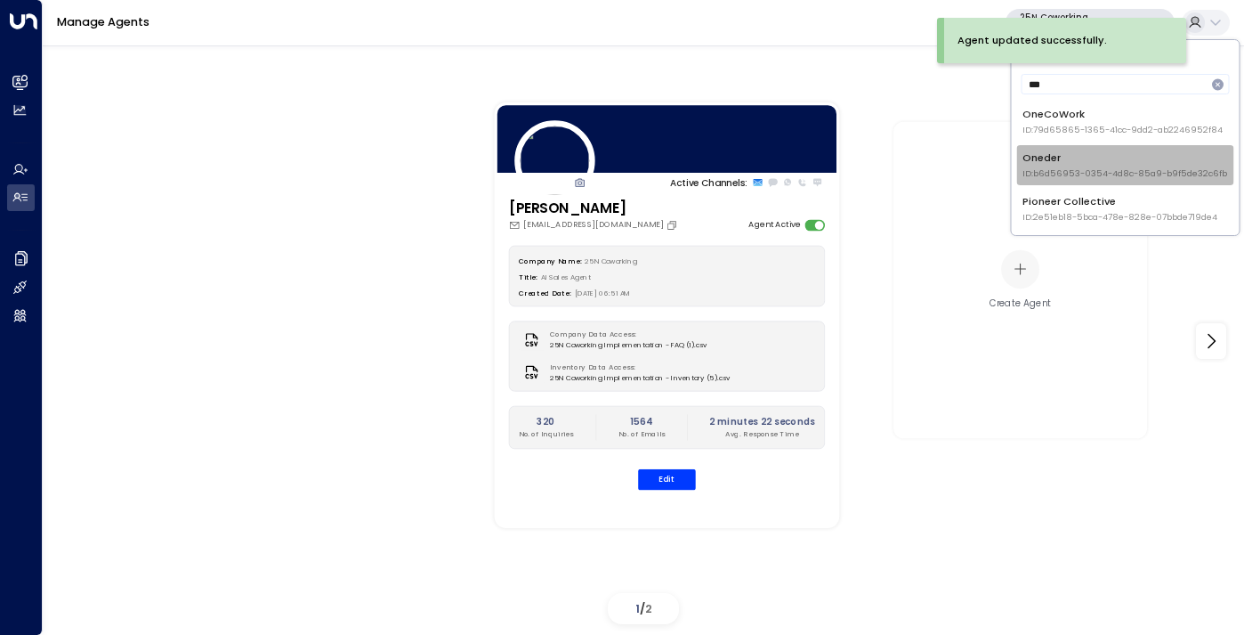
click at [1057, 158] on div "Oneder ID: b6d56953-0354-4d8c-85a9-b9f5de32c6fb" at bounding box center [1125, 164] width 205 height 29
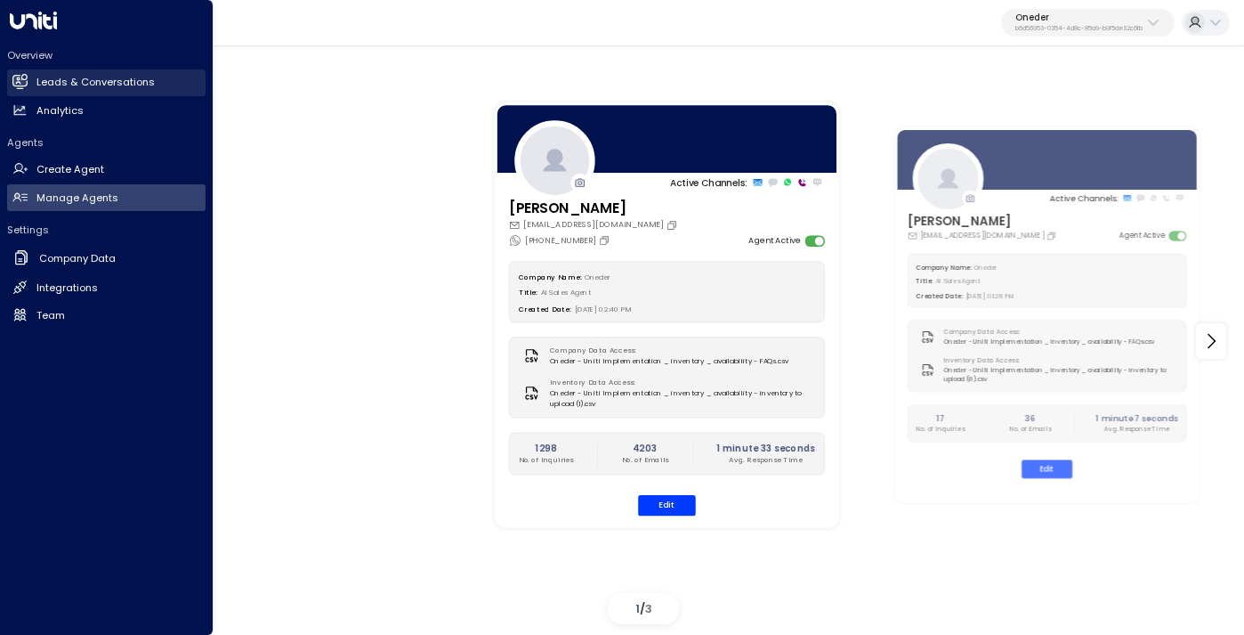
click at [77, 83] on h2 "Leads & Conversations" at bounding box center [95, 82] width 118 height 15
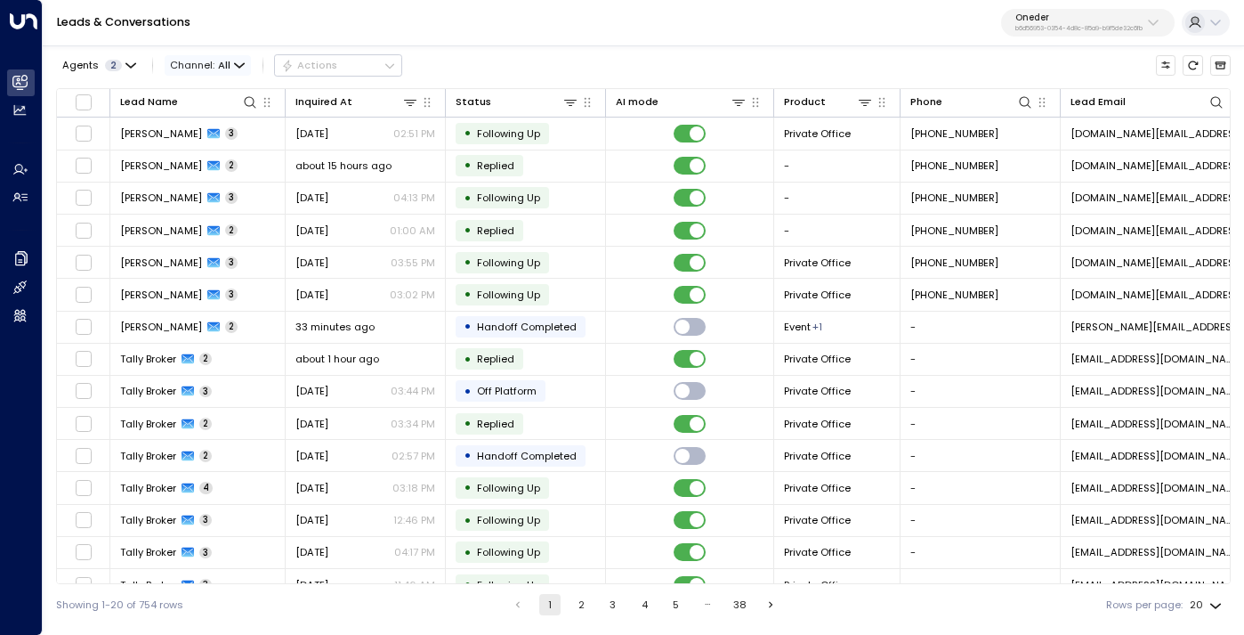
click at [181, 64] on span "Channel: All" at bounding box center [208, 65] width 86 height 20
click at [198, 135] on span "Voice" at bounding box center [188, 131] width 22 height 8
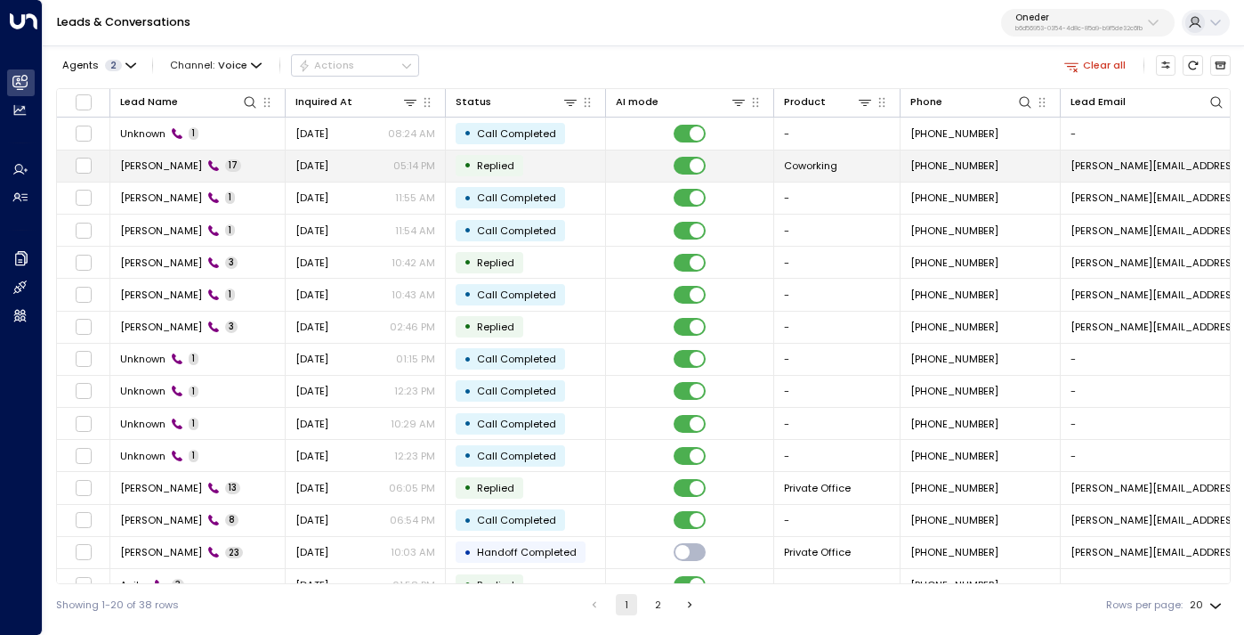
click at [385, 164] on div "Aug 23, 2025 05:14 PM" at bounding box center [366, 165] width 140 height 14
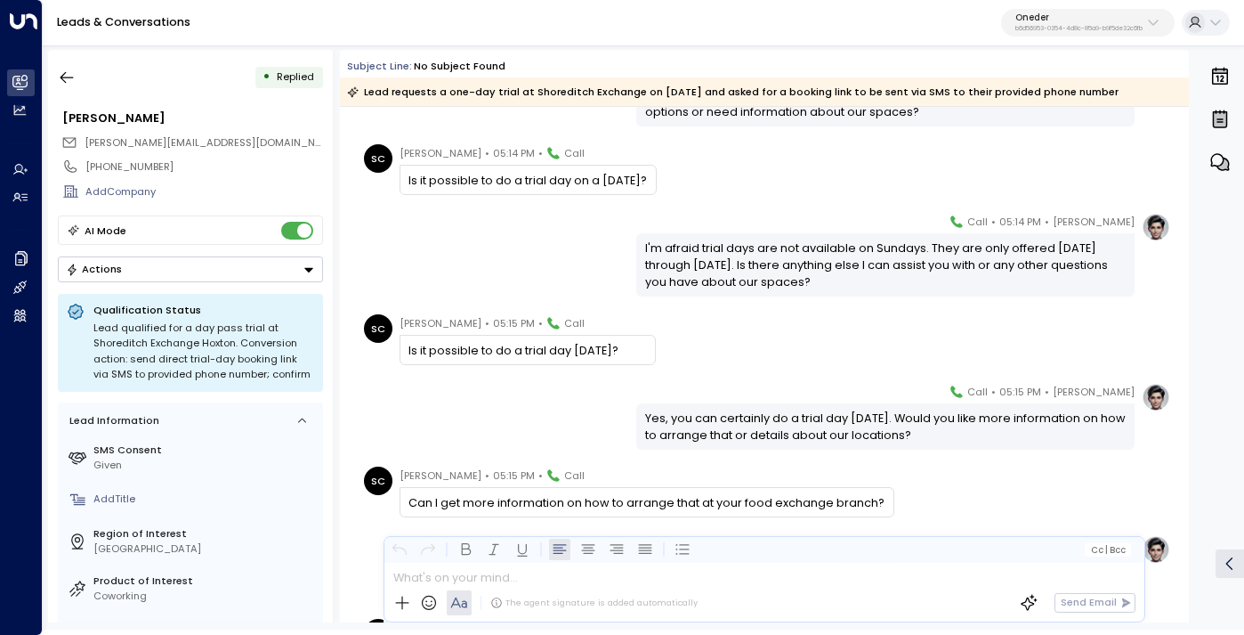
scroll to position [281, 0]
click at [63, 71] on icon "button" at bounding box center [67, 78] width 18 height 18
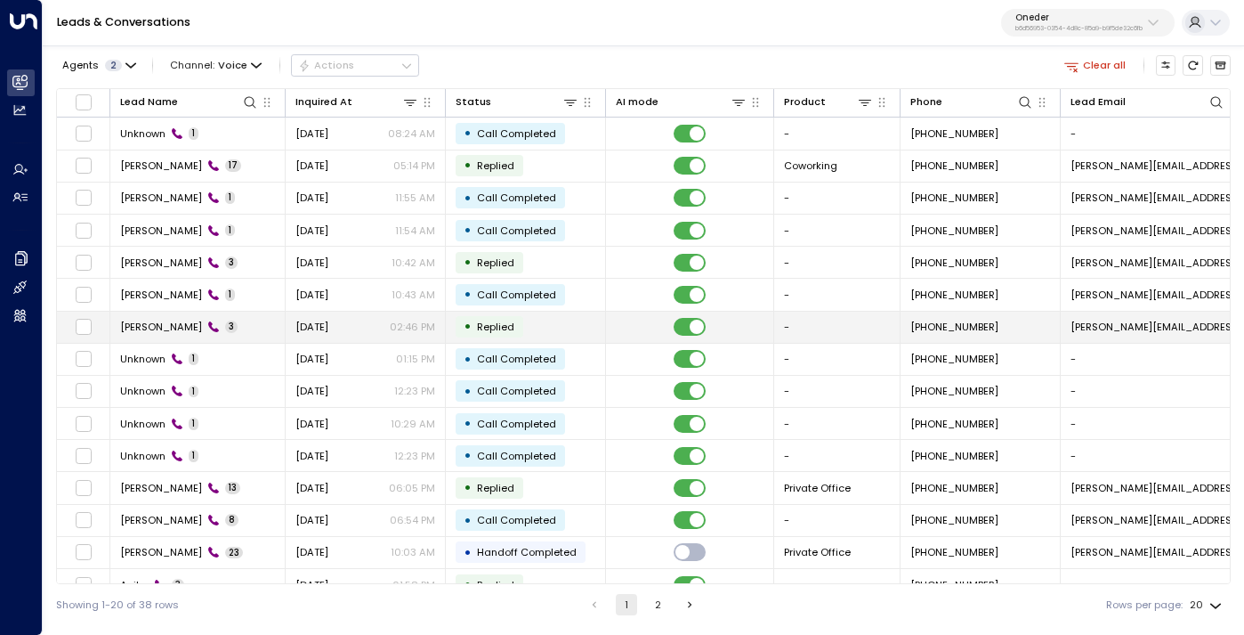
click at [373, 330] on div "[DATE] 02:46 PM" at bounding box center [366, 327] width 140 height 14
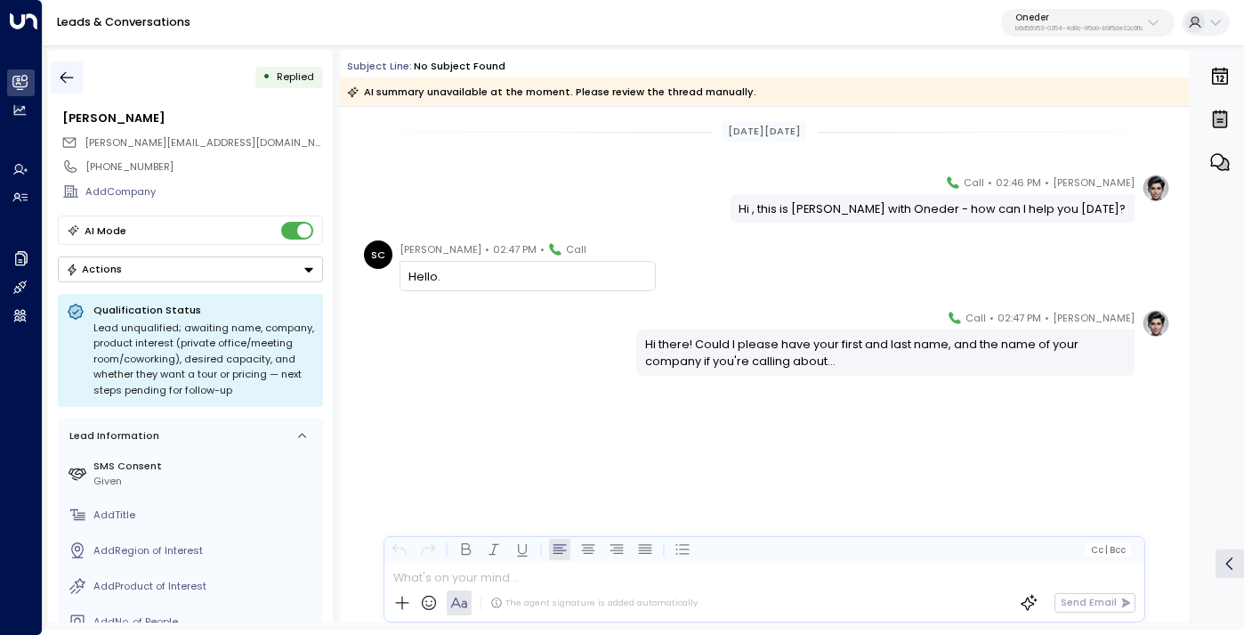
click at [75, 77] on icon "button" at bounding box center [67, 78] width 18 height 18
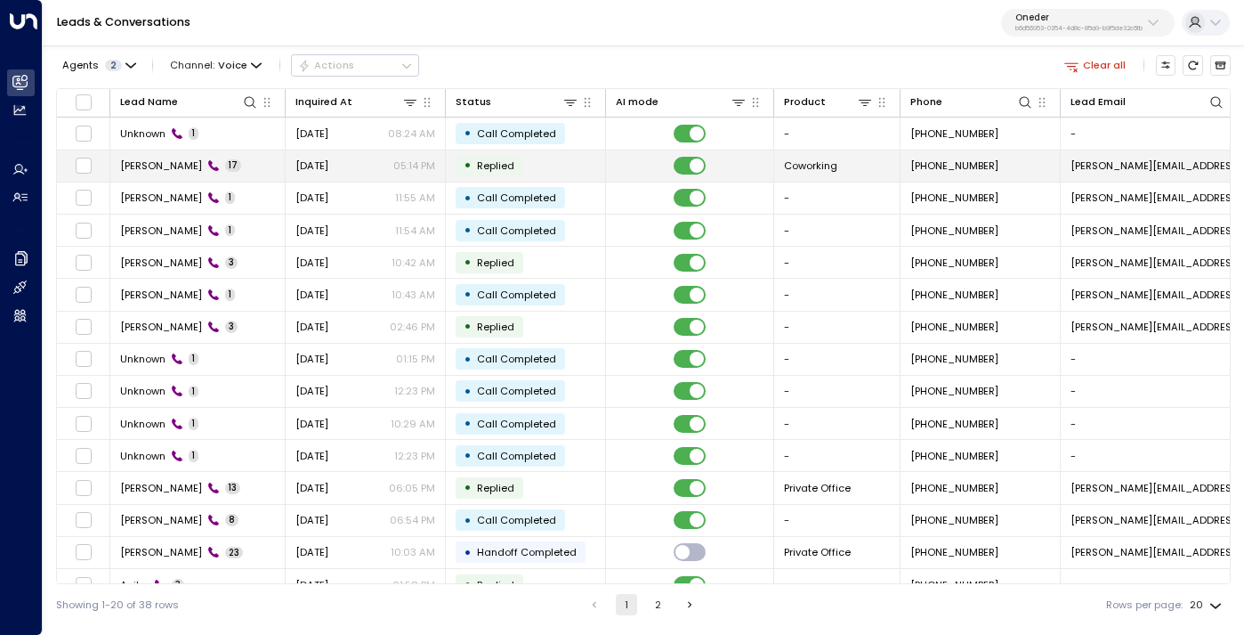
click at [326, 176] on td "Aug 23, 2025 05:14 PM" at bounding box center [366, 165] width 160 height 31
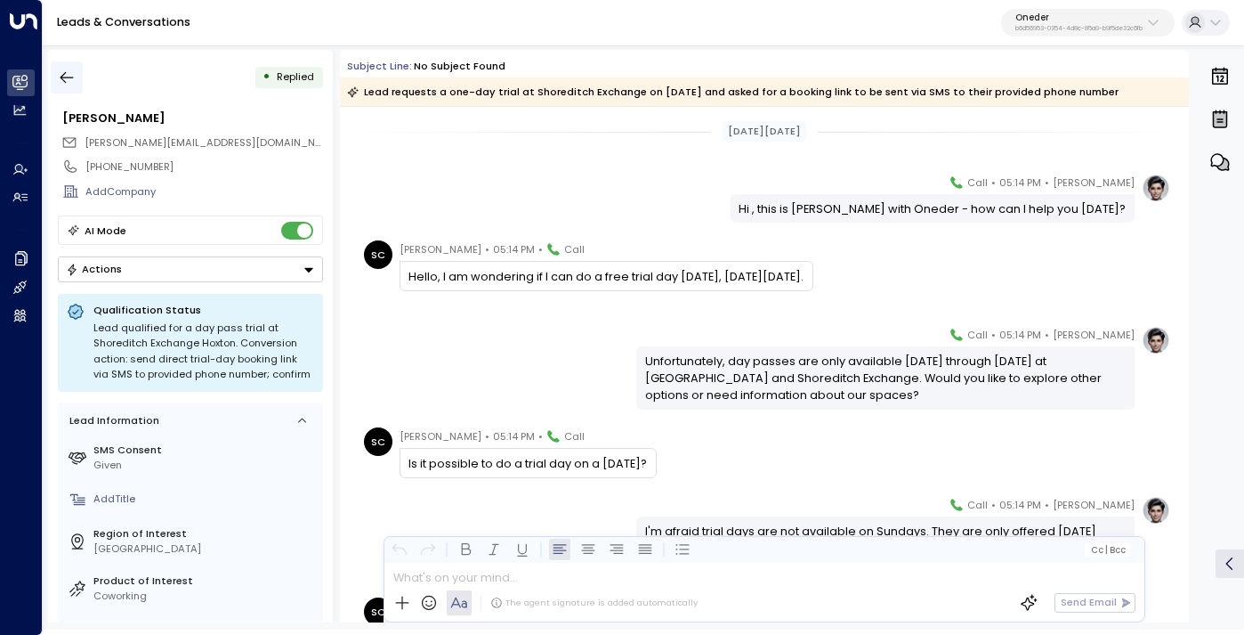
click at [69, 71] on icon "button" at bounding box center [67, 78] width 18 height 18
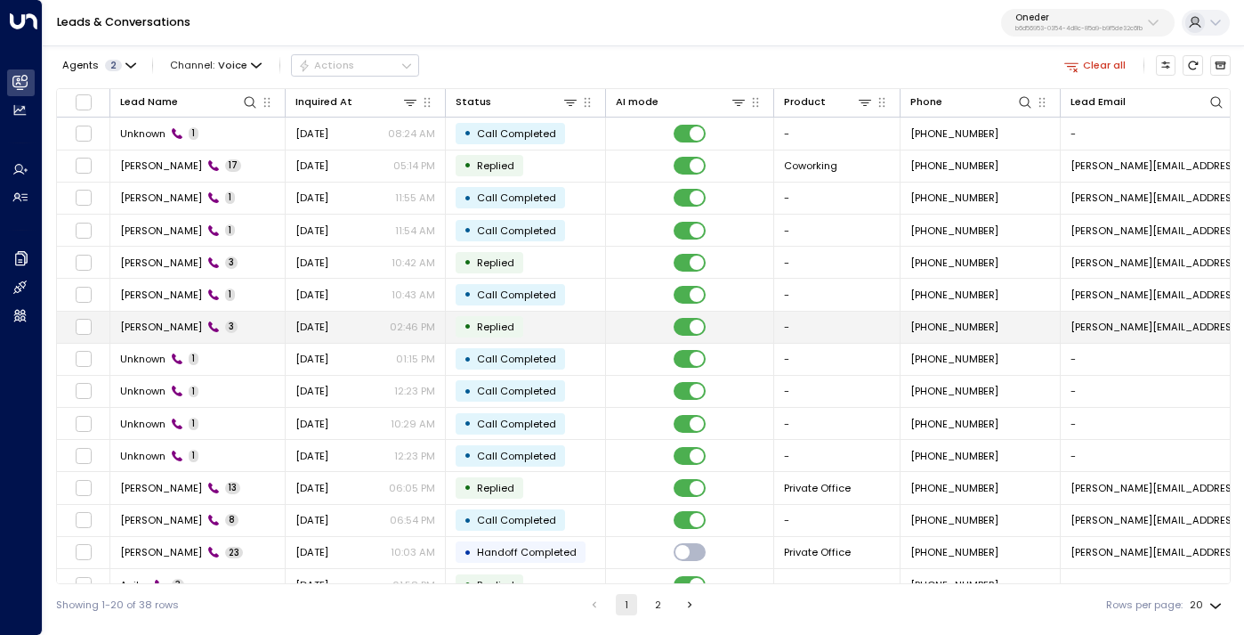
click at [328, 327] on span "[DATE]" at bounding box center [312, 327] width 33 height 14
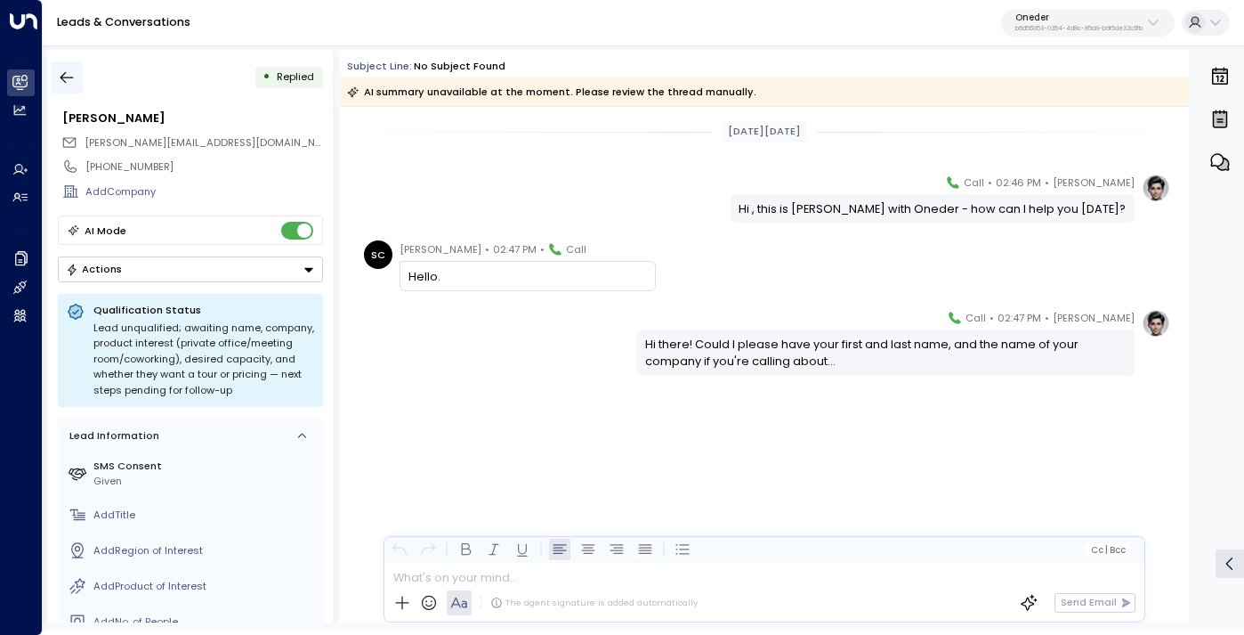
click at [64, 78] on icon "button" at bounding box center [67, 78] width 18 height 18
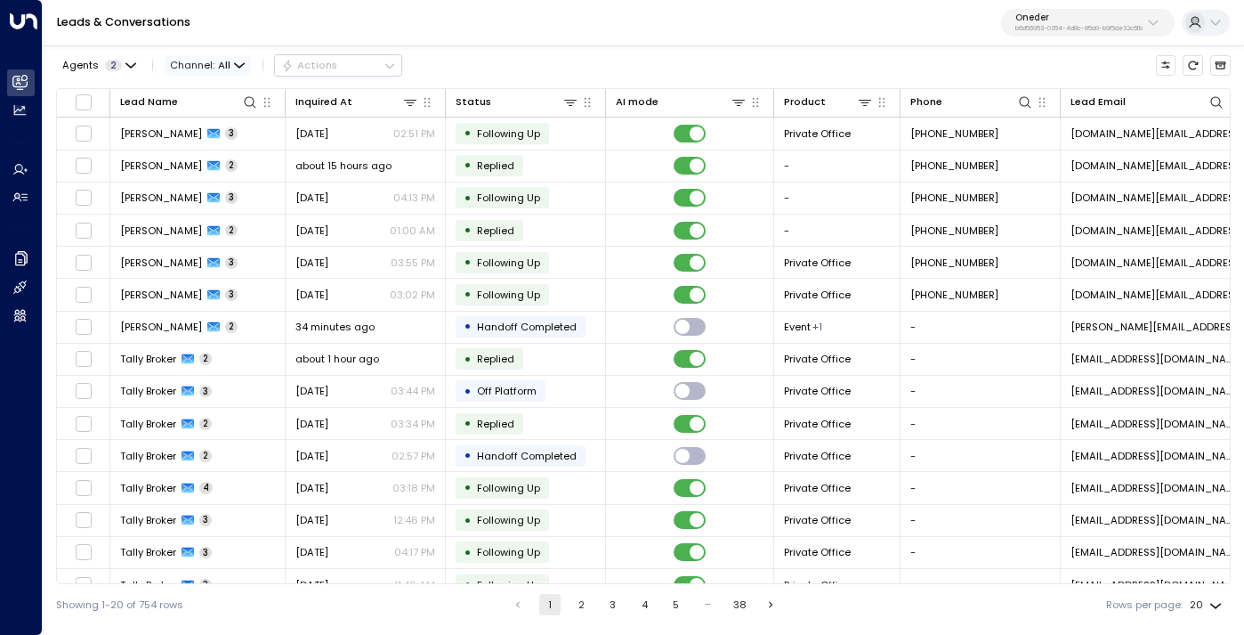
click at [241, 66] on icon "button" at bounding box center [239, 66] width 11 height 11
click at [210, 212] on span "Voice" at bounding box center [196, 213] width 29 height 15
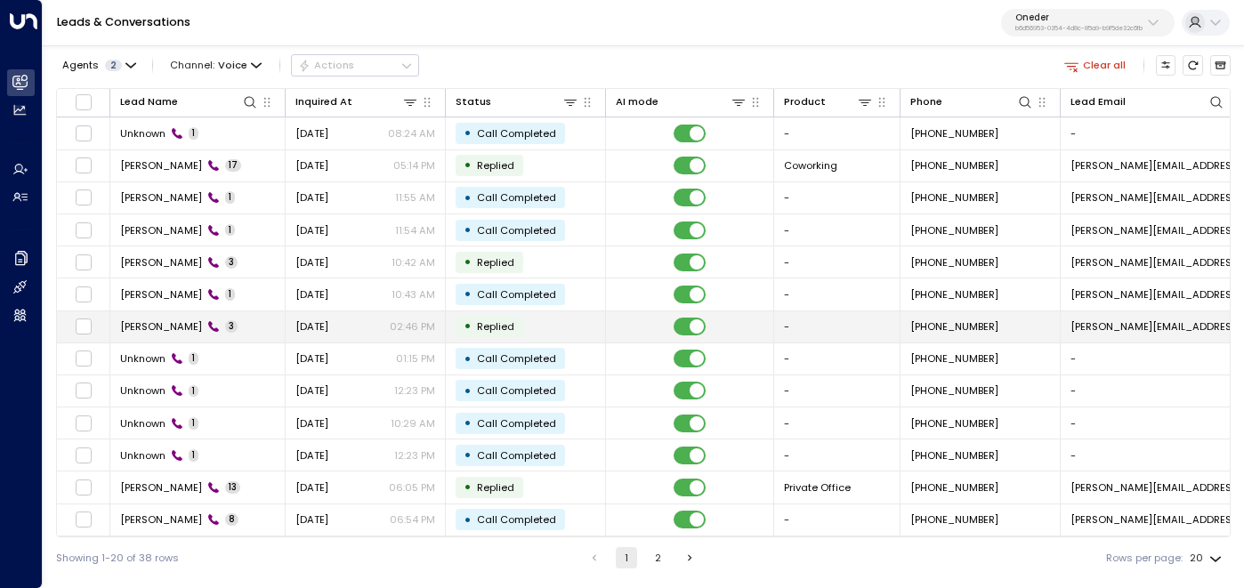
click at [357, 325] on div "[DATE] 02:46 PM" at bounding box center [366, 327] width 140 height 14
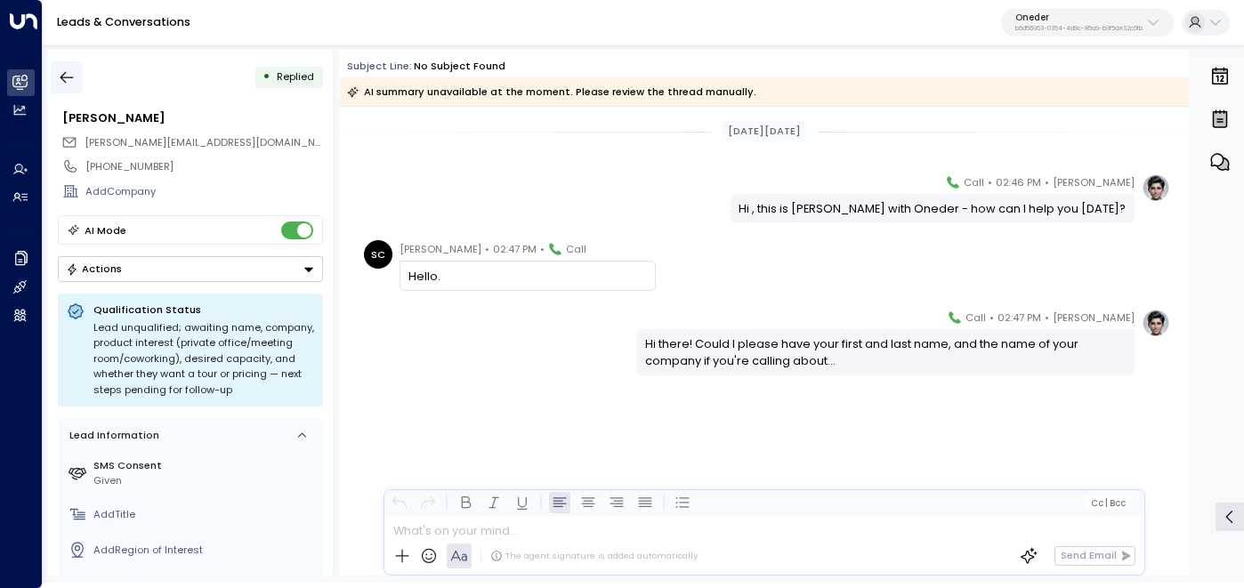
click at [65, 70] on icon "button" at bounding box center [67, 78] width 18 height 18
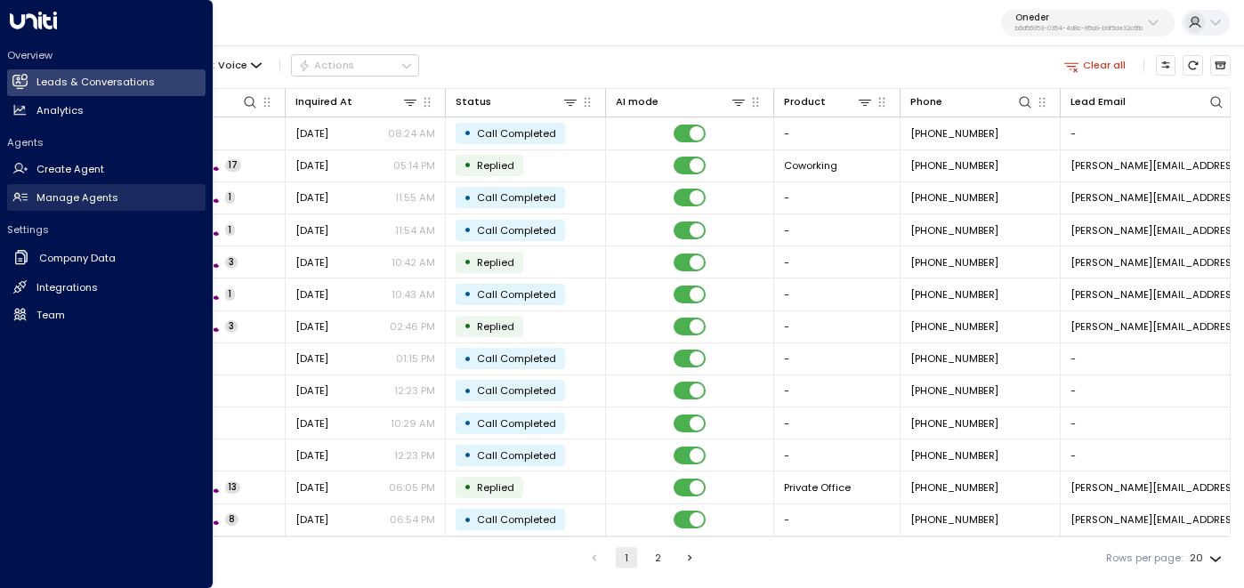
click at [105, 194] on h2 "Manage Agents" at bounding box center [77, 197] width 82 height 15
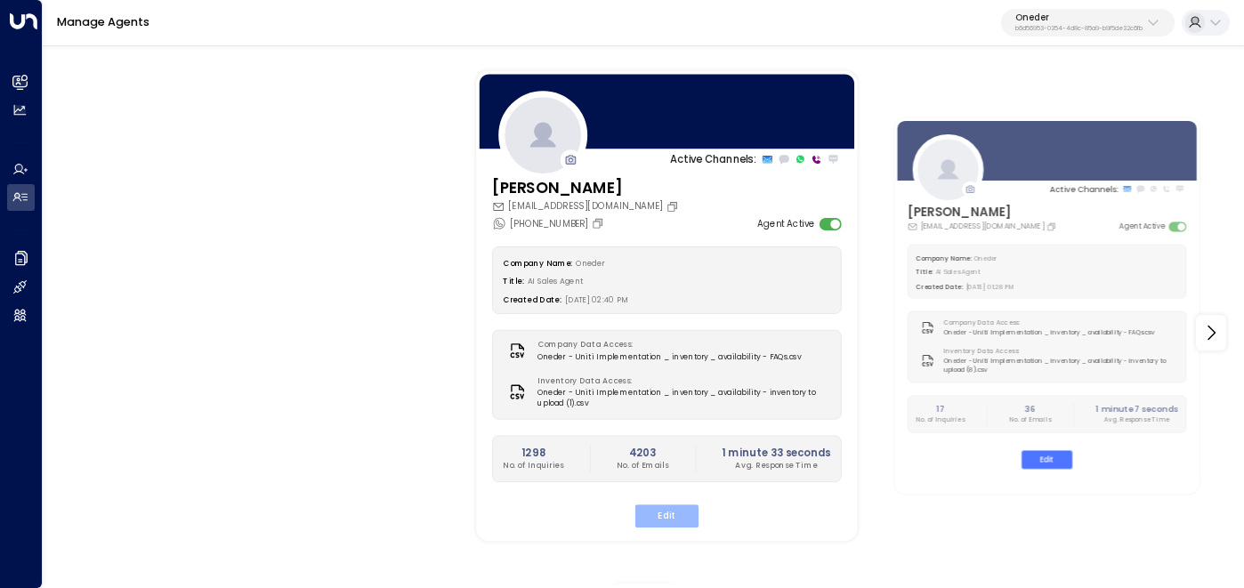
click at [664, 511] on button "Edit" at bounding box center [667, 516] width 63 height 23
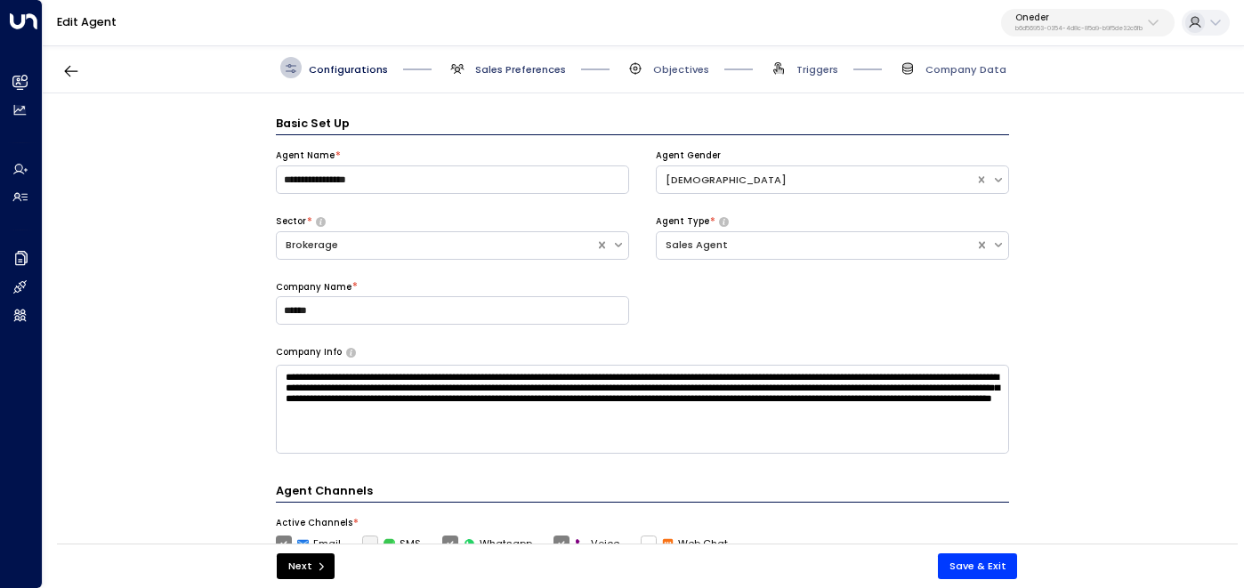
scroll to position [21, 0]
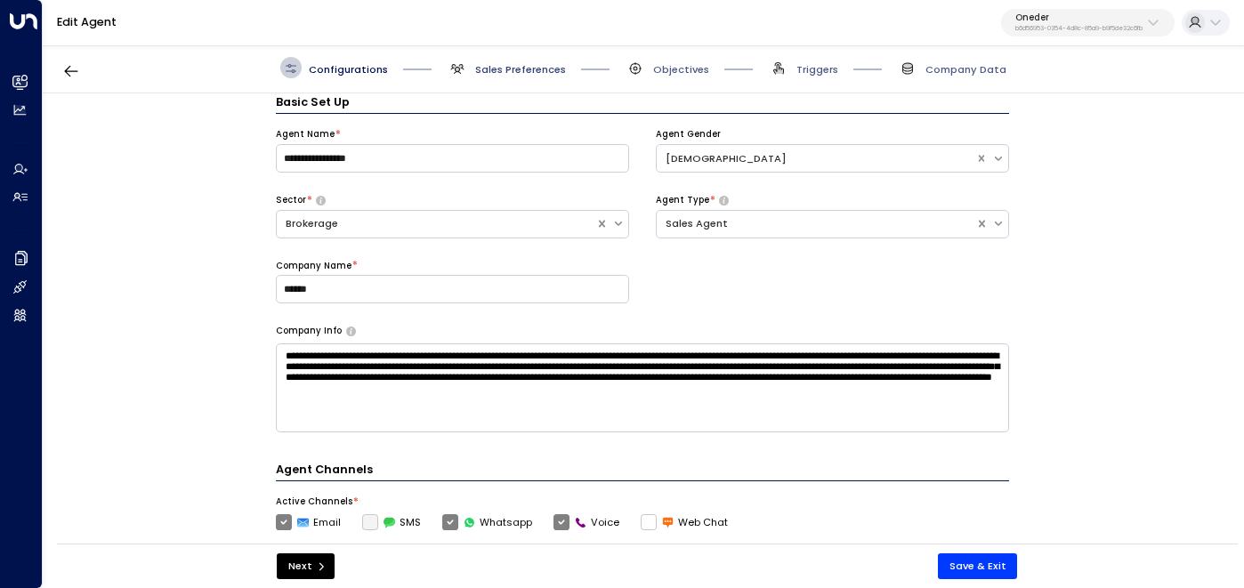
click at [491, 66] on span "Sales Preferences" at bounding box center [520, 69] width 91 height 14
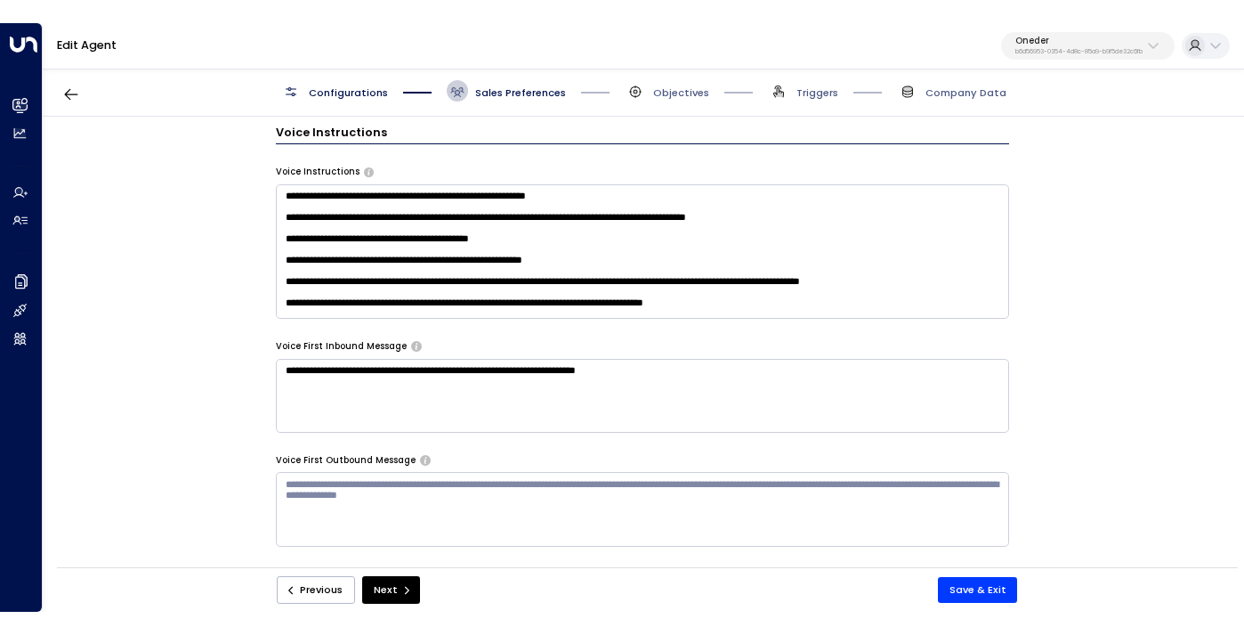
scroll to position [1137, 0]
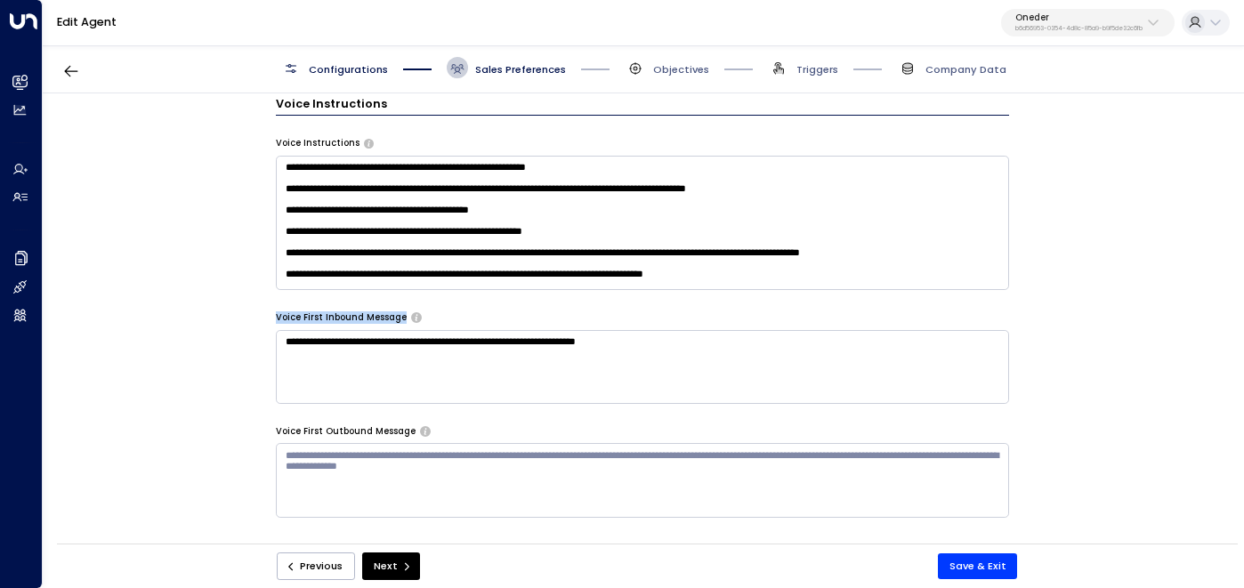
drag, startPoint x: 272, startPoint y: 316, endPoint x: 387, endPoint y: 326, distance: 115.2
click at [388, 326] on div "**********" at bounding box center [643, 323] width 1200 height 460
click at [418, 347] on textarea "**********" at bounding box center [642, 367] width 733 height 74
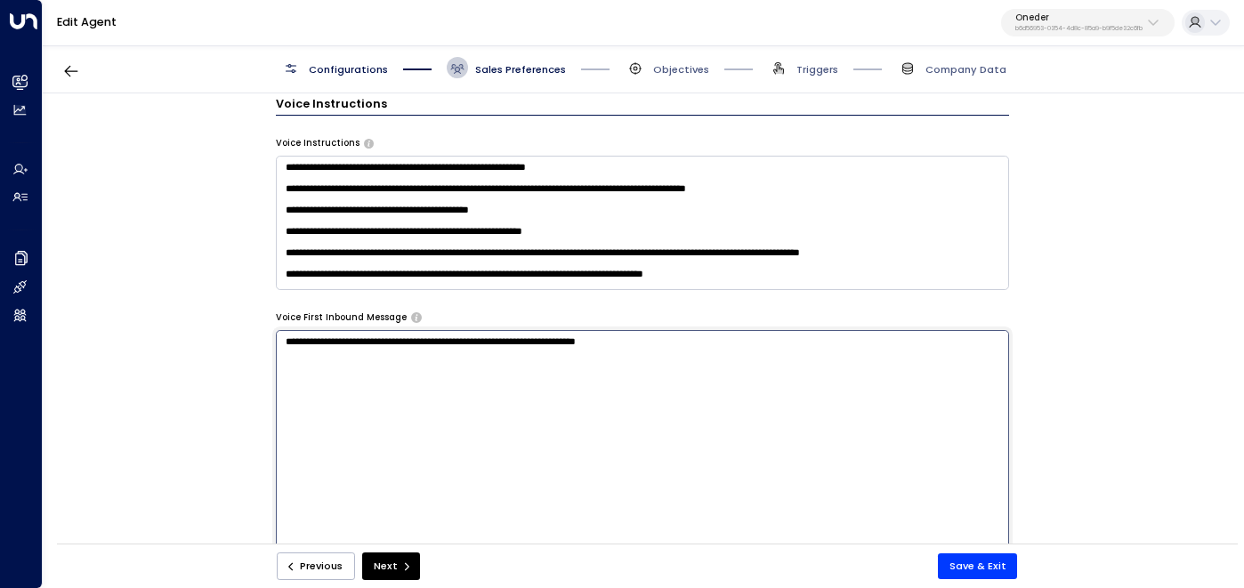
click at [1073, 466] on div "**********" at bounding box center [643, 323] width 1200 height 460
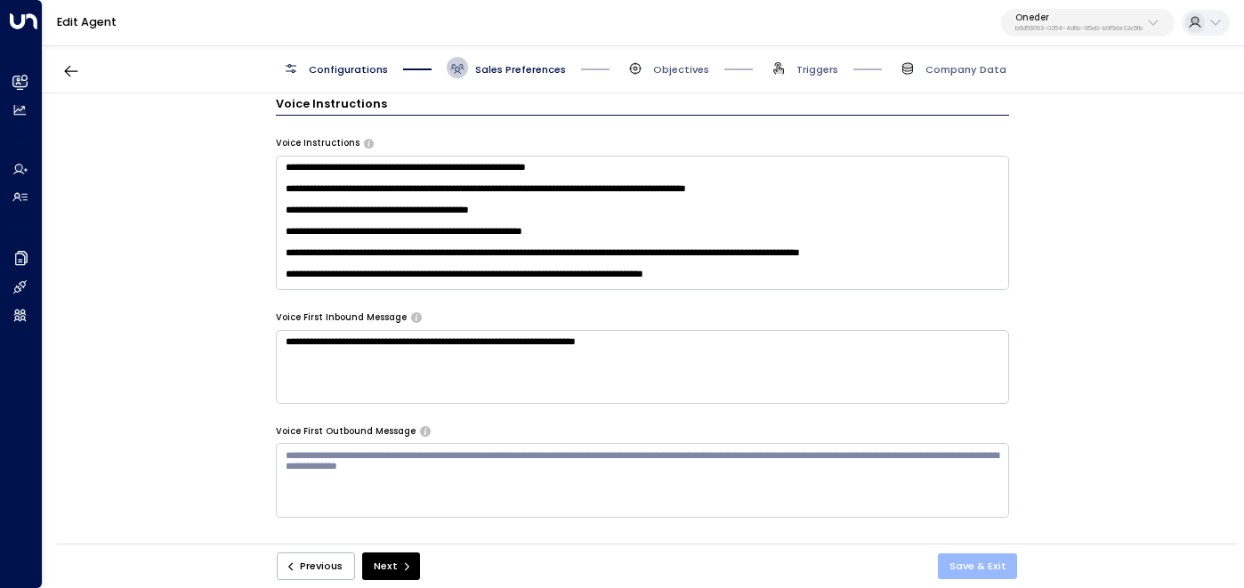
click at [996, 558] on button "Save & Exit" at bounding box center [978, 567] width 80 height 26
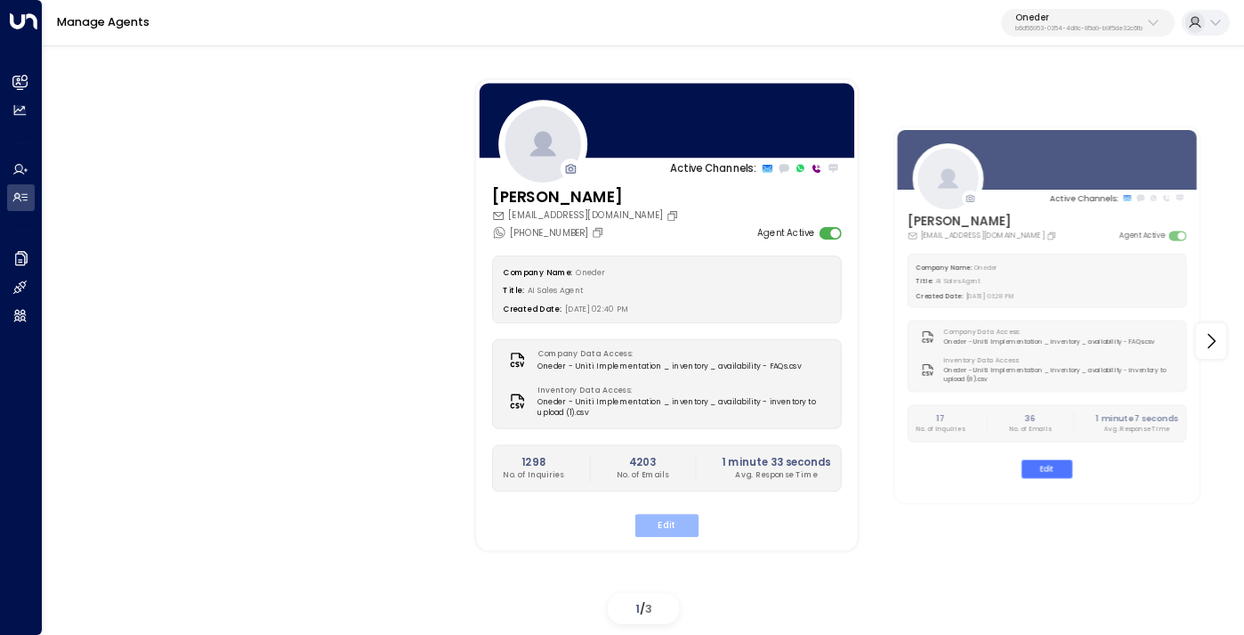
click at [660, 526] on button "Edit" at bounding box center [667, 525] width 63 height 23
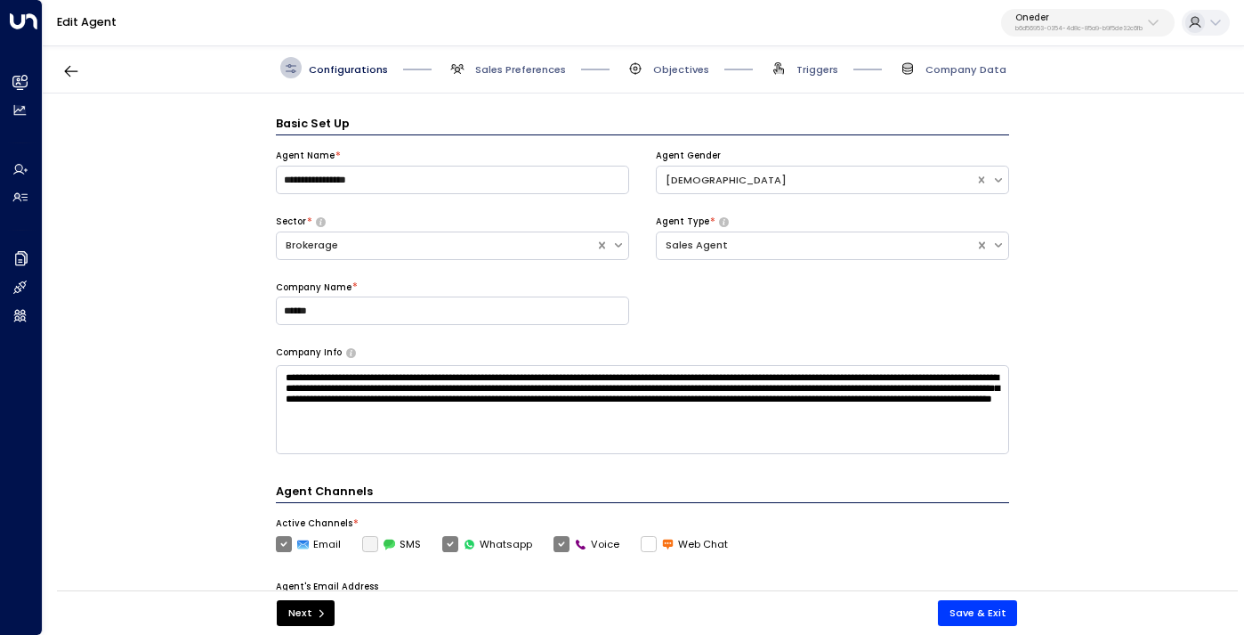
scroll to position [21, 0]
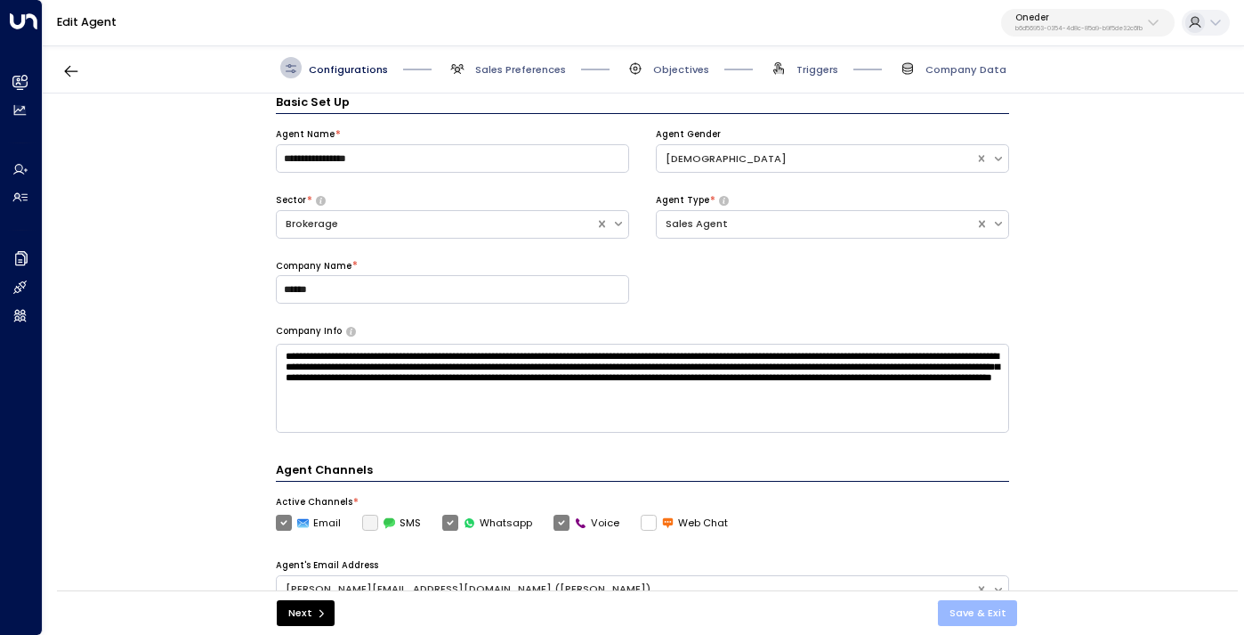
click at [960, 616] on button "Save & Exit" at bounding box center [978, 613] width 80 height 26
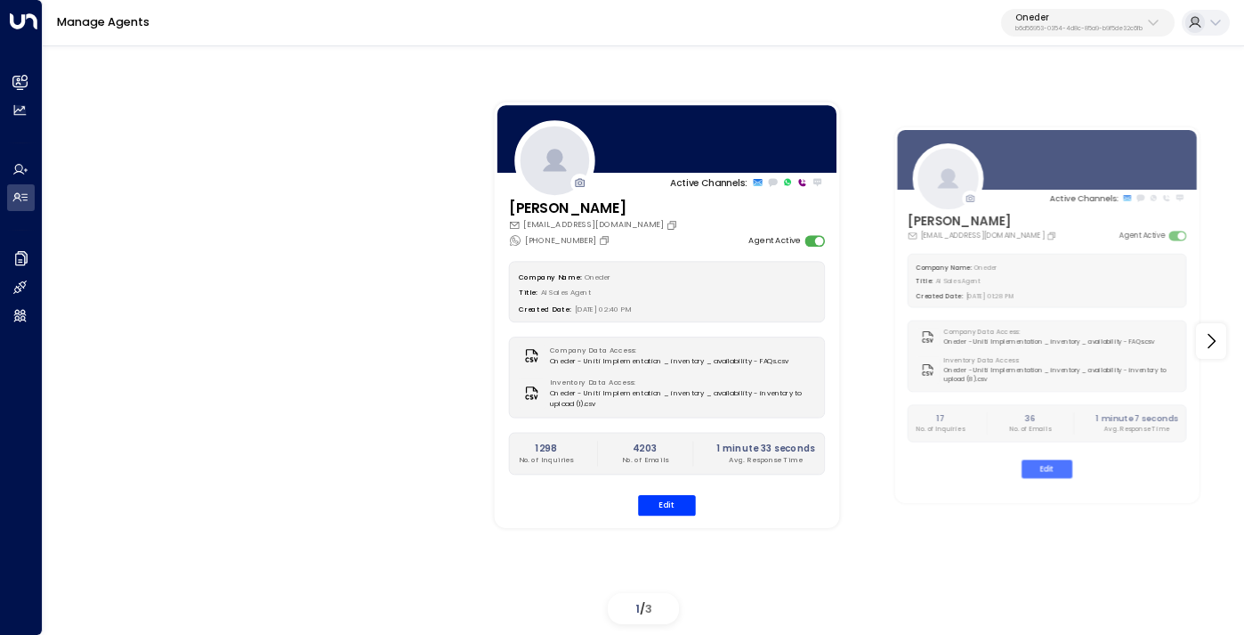
click at [1052, 21] on p "Oneder" at bounding box center [1079, 17] width 127 height 11
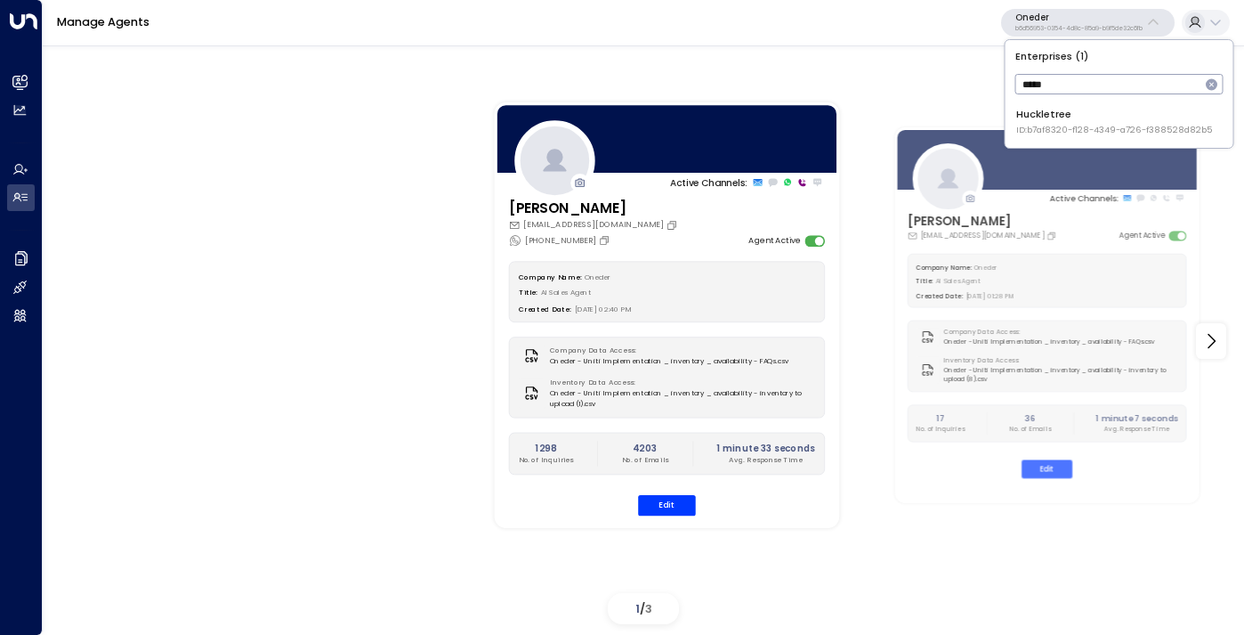
type input "*****"
click at [1081, 112] on div "Huckletree ID: b7af8320-f128-4349-a726-f388528d82b5" at bounding box center [1114, 121] width 197 height 29
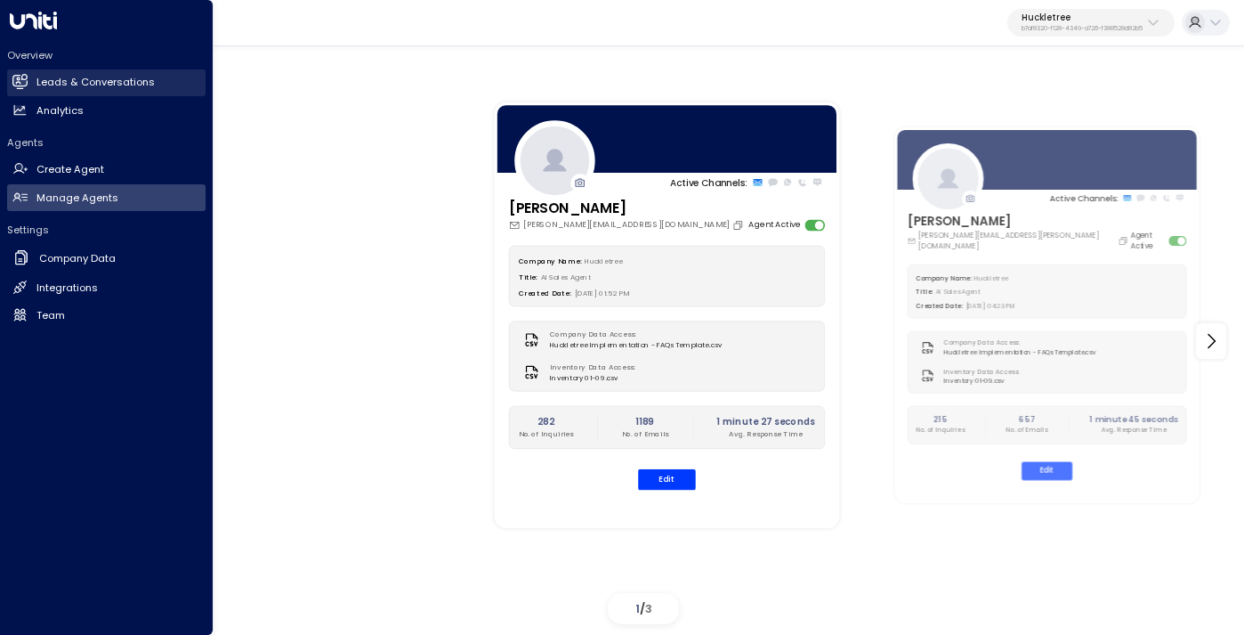
click at [77, 82] on h2 "Leads & Conversations" at bounding box center [95, 82] width 118 height 15
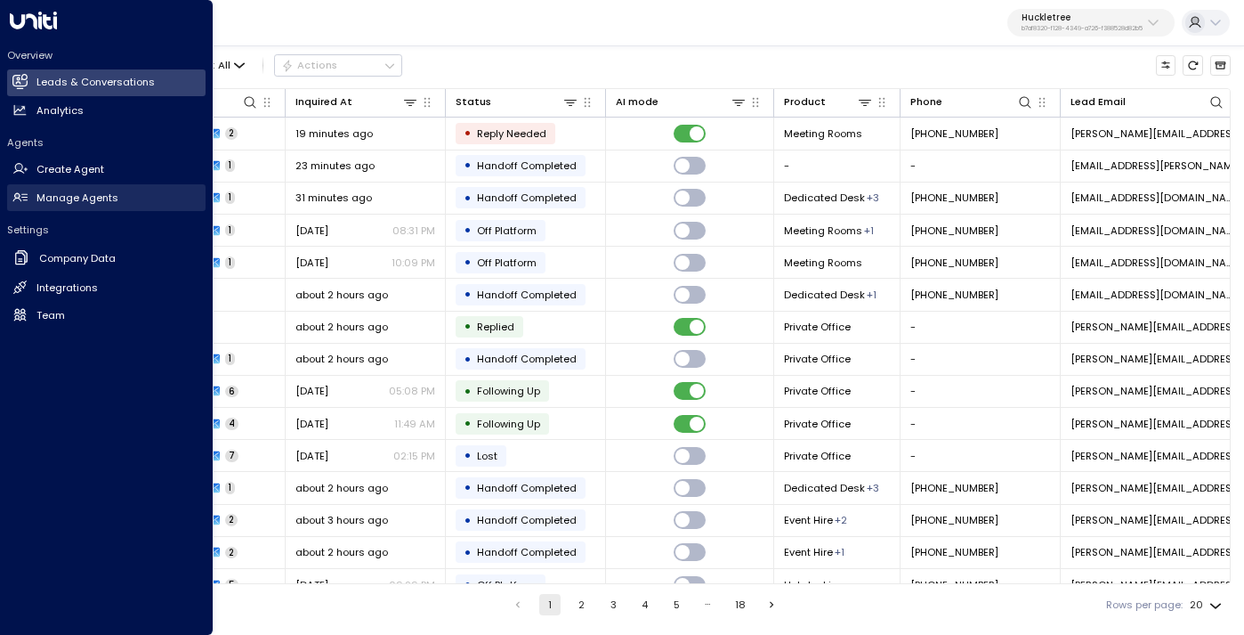
click at [73, 193] on h2 "Manage Agents" at bounding box center [77, 197] width 82 height 15
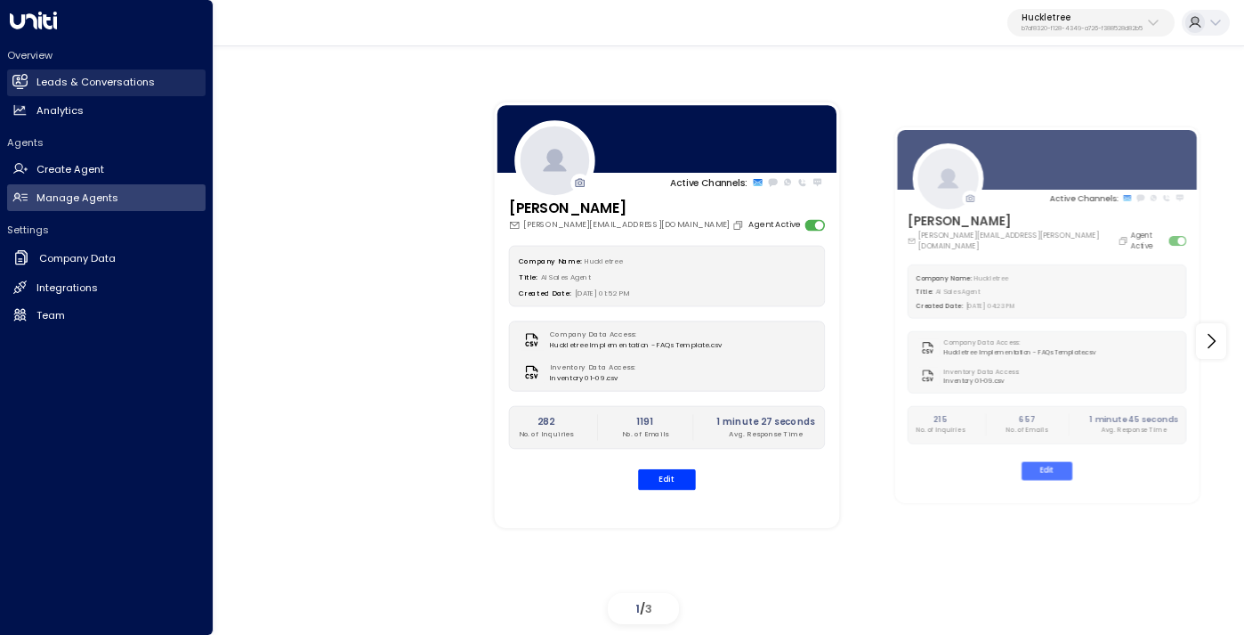
click at [63, 84] on h2 "Leads & Conversations" at bounding box center [95, 82] width 118 height 15
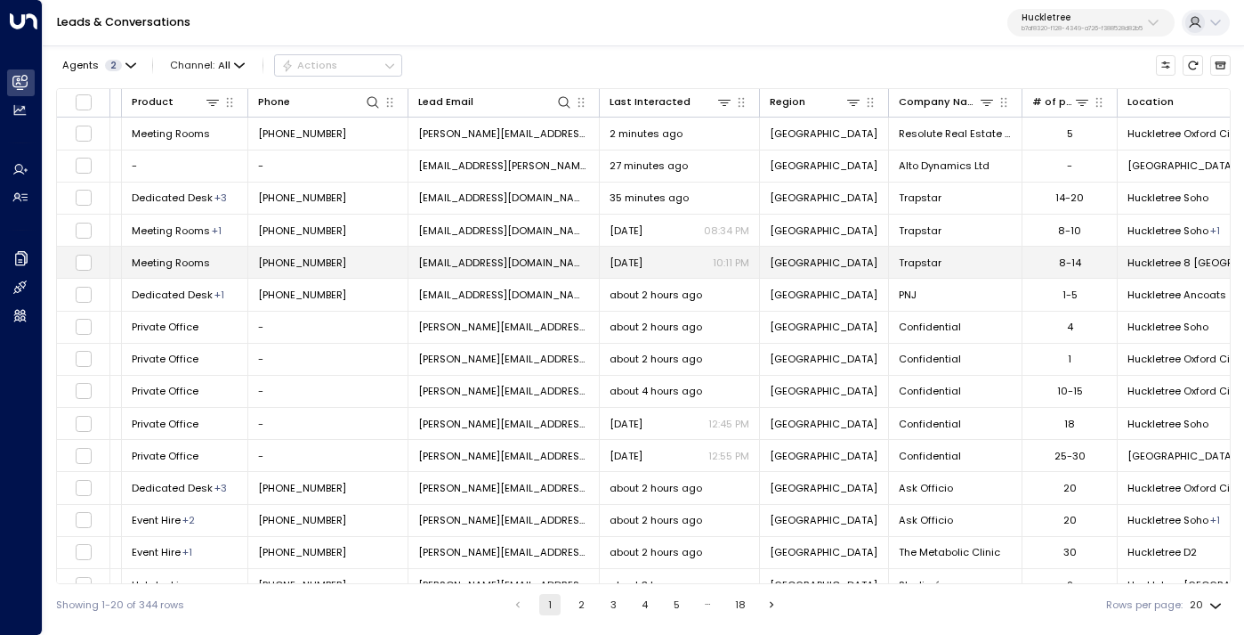
scroll to position [0, 869]
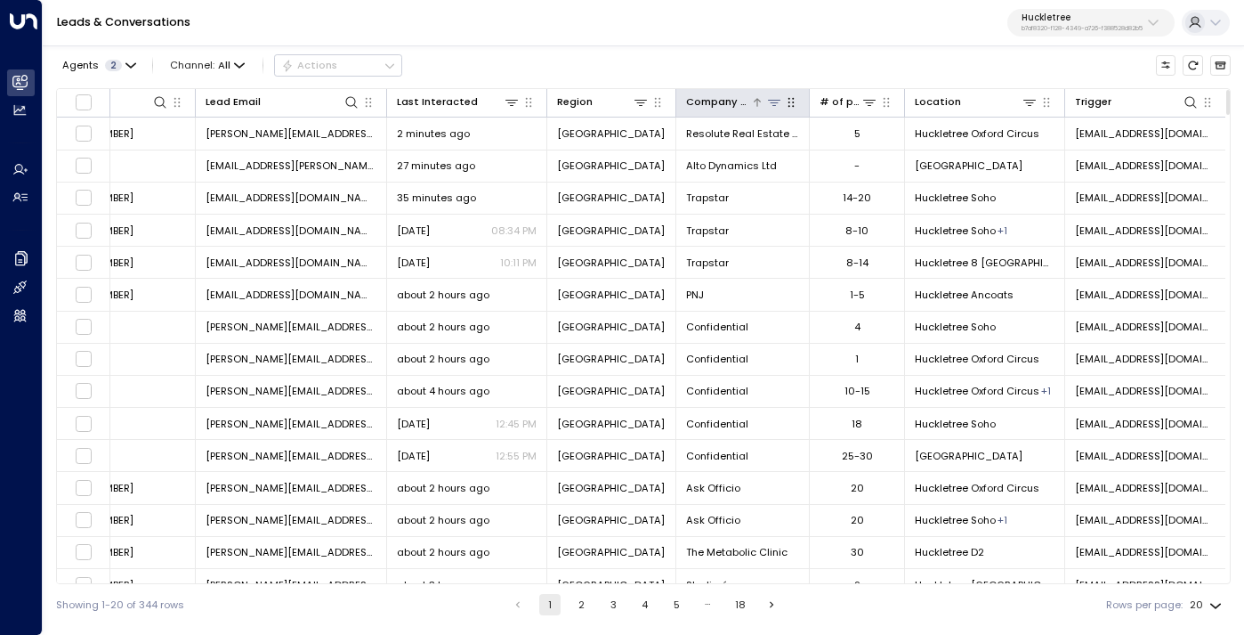
click at [771, 102] on icon at bounding box center [774, 103] width 12 height 6
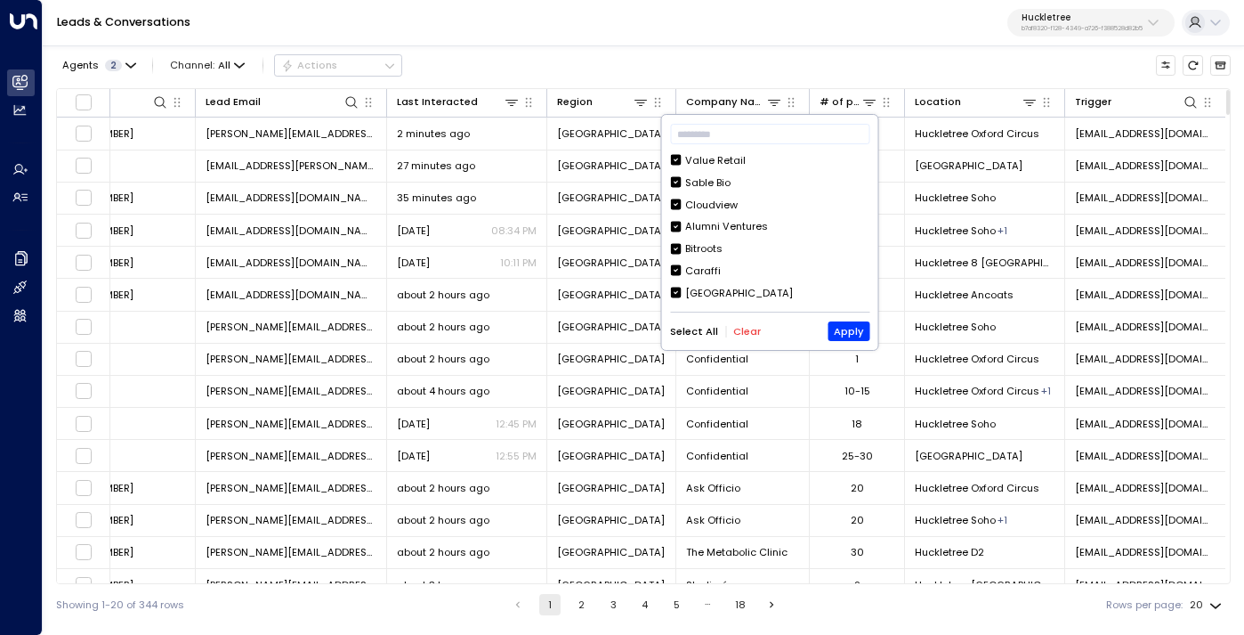
click at [740, 328] on button "Clear" at bounding box center [747, 332] width 28 height 12
click at [726, 132] on input "text" at bounding box center [769, 133] width 199 height 29
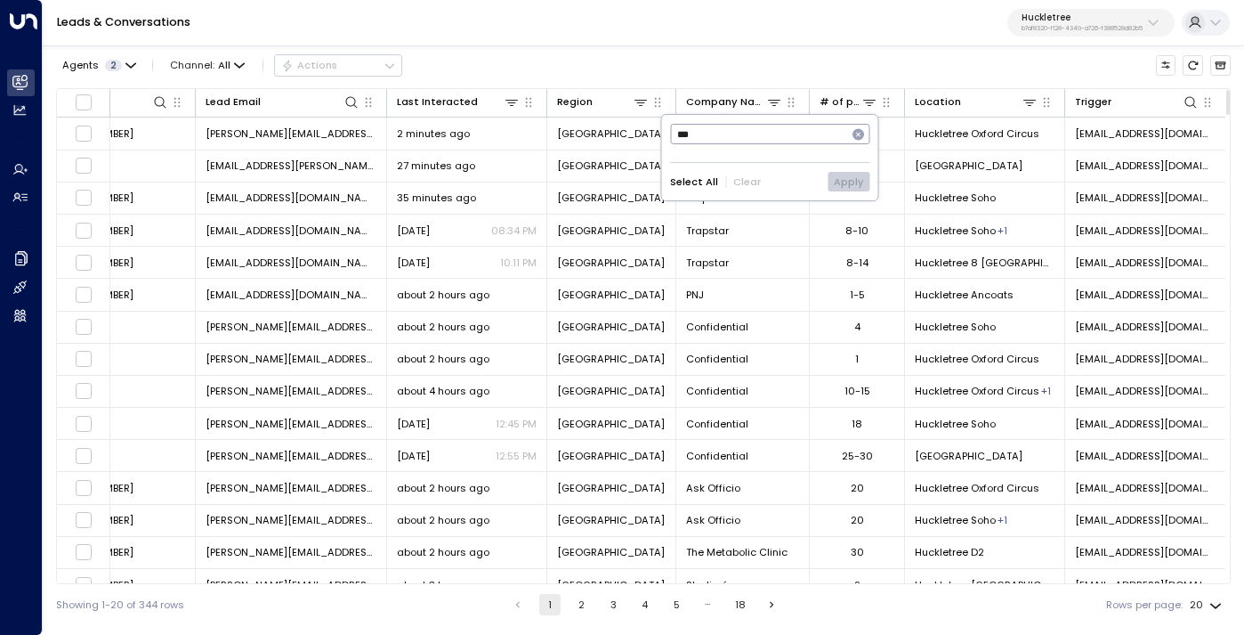
type input "***"
click at [855, 132] on icon "button" at bounding box center [858, 134] width 14 height 14
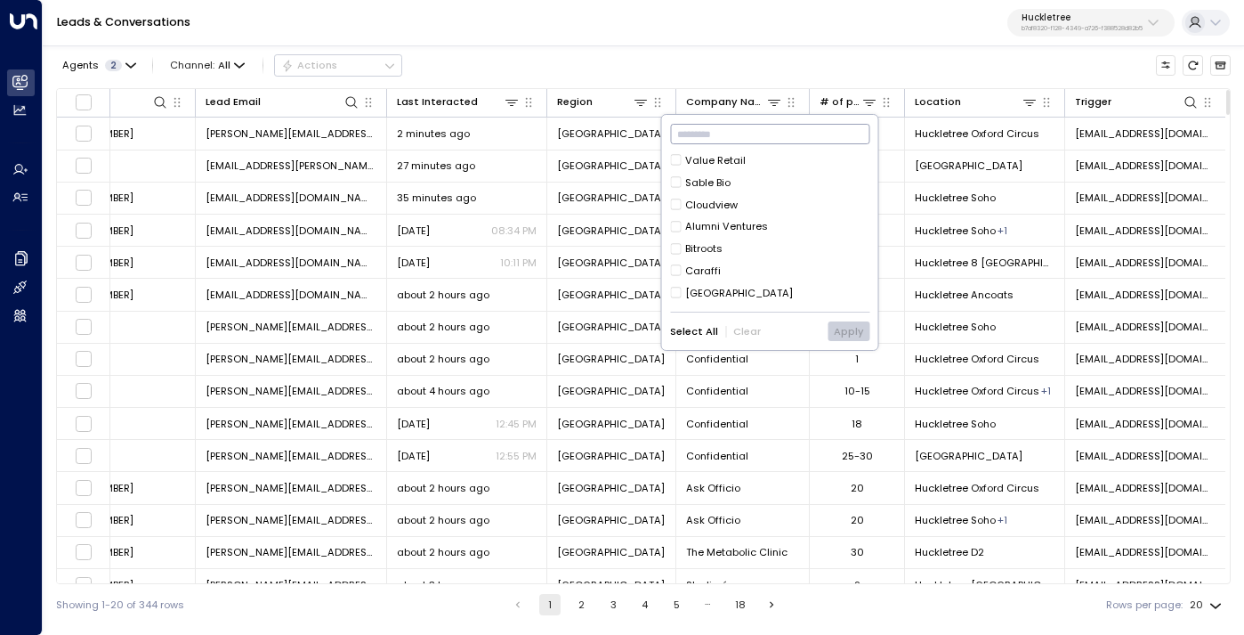
click at [614, 61] on div "Agents 2 Channel: All Actions" at bounding box center [643, 65] width 1175 height 31
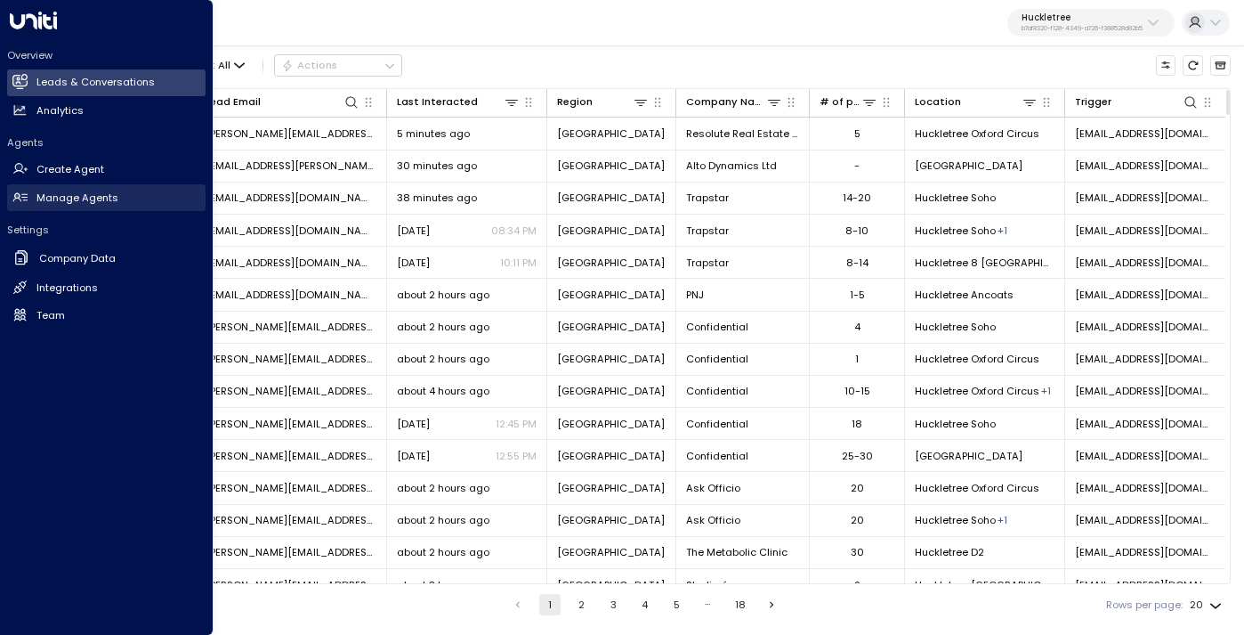
click at [69, 195] on h2 "Manage Agents" at bounding box center [77, 197] width 82 height 15
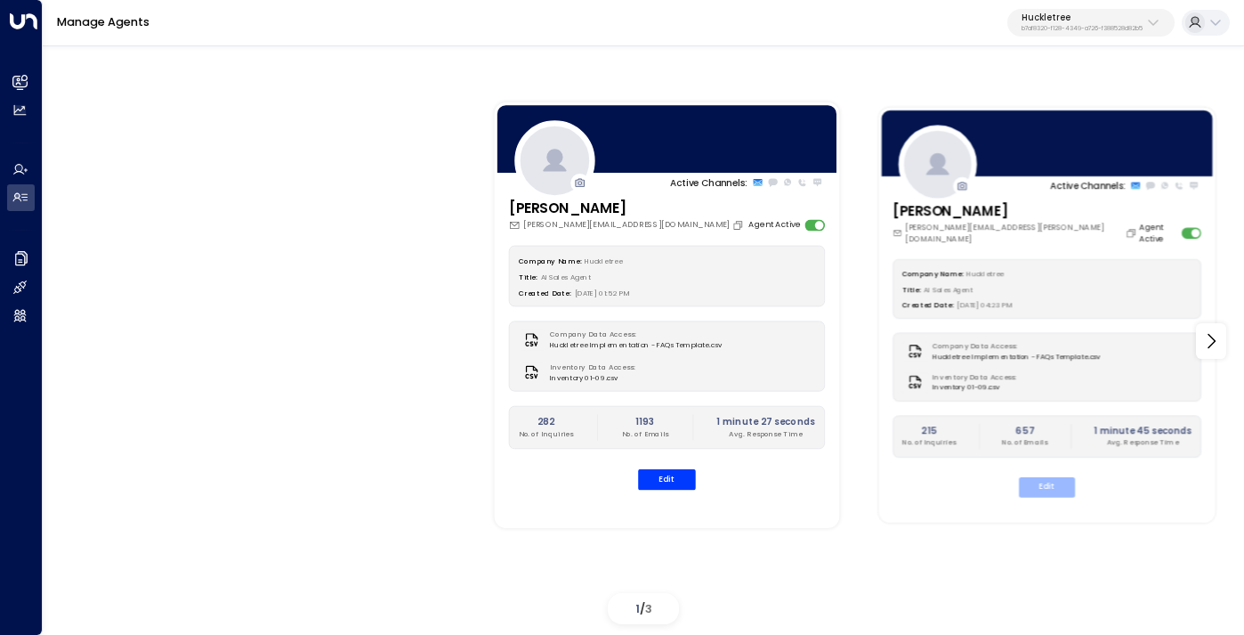
click at [1039, 476] on button "Edit" at bounding box center [1047, 486] width 56 height 20
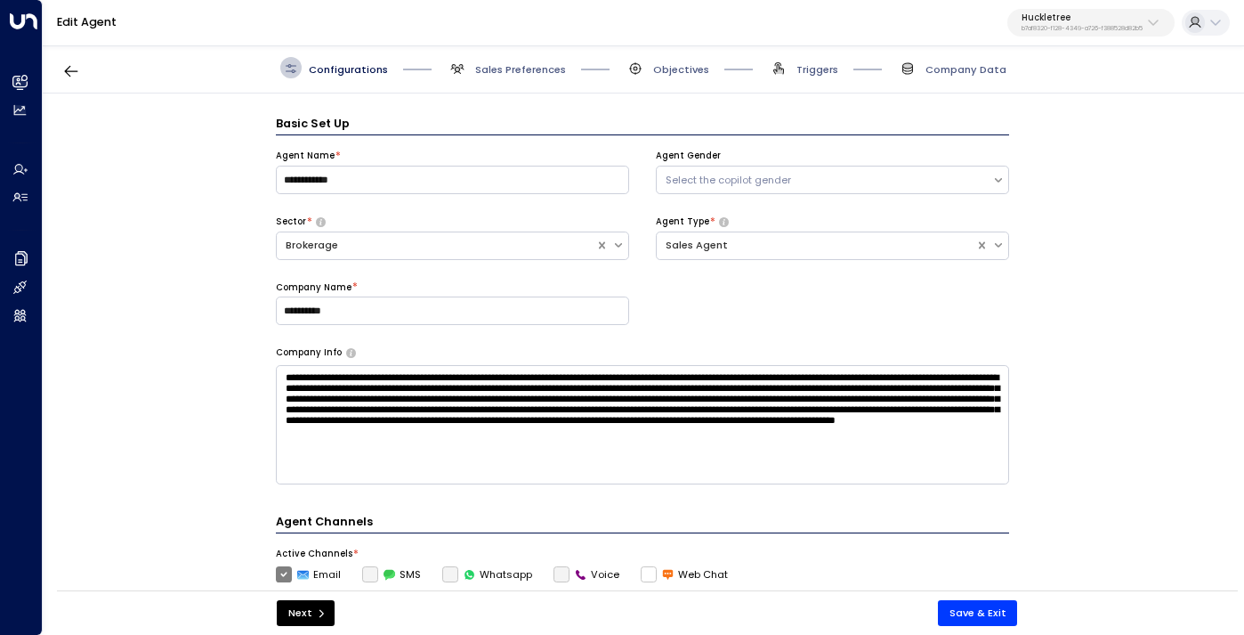
scroll to position [21, 0]
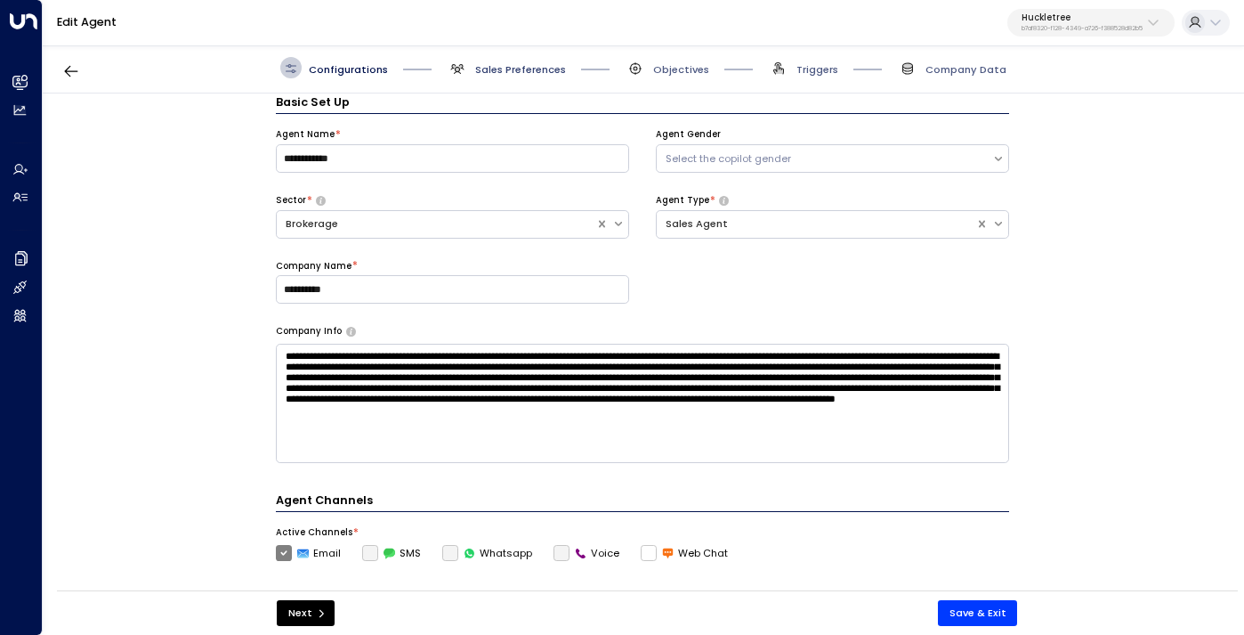
click at [514, 74] on span "Sales Preferences" at bounding box center [520, 69] width 91 height 14
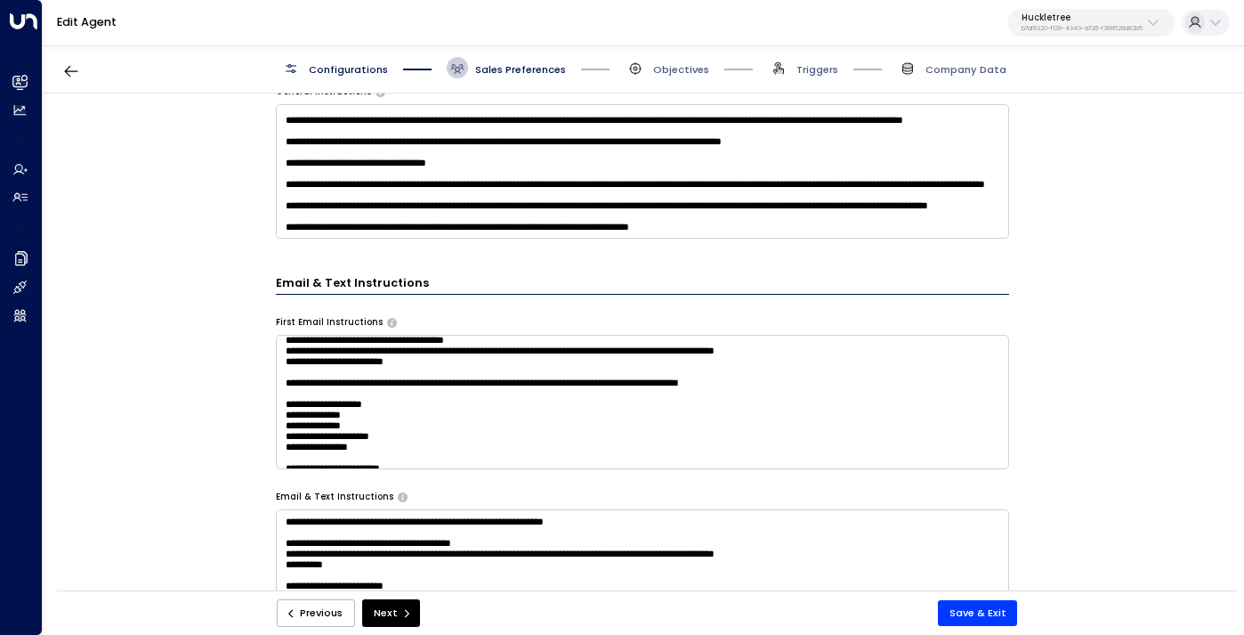
scroll to position [542, 0]
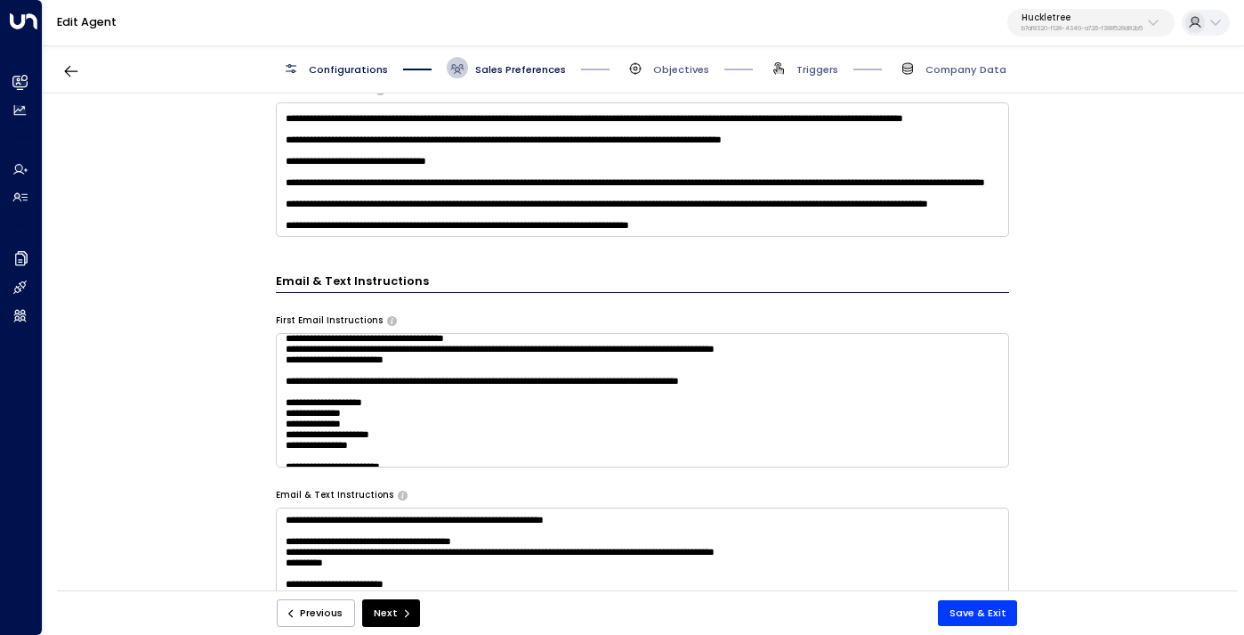
click at [410, 368] on textarea "**********" at bounding box center [642, 400] width 733 height 134
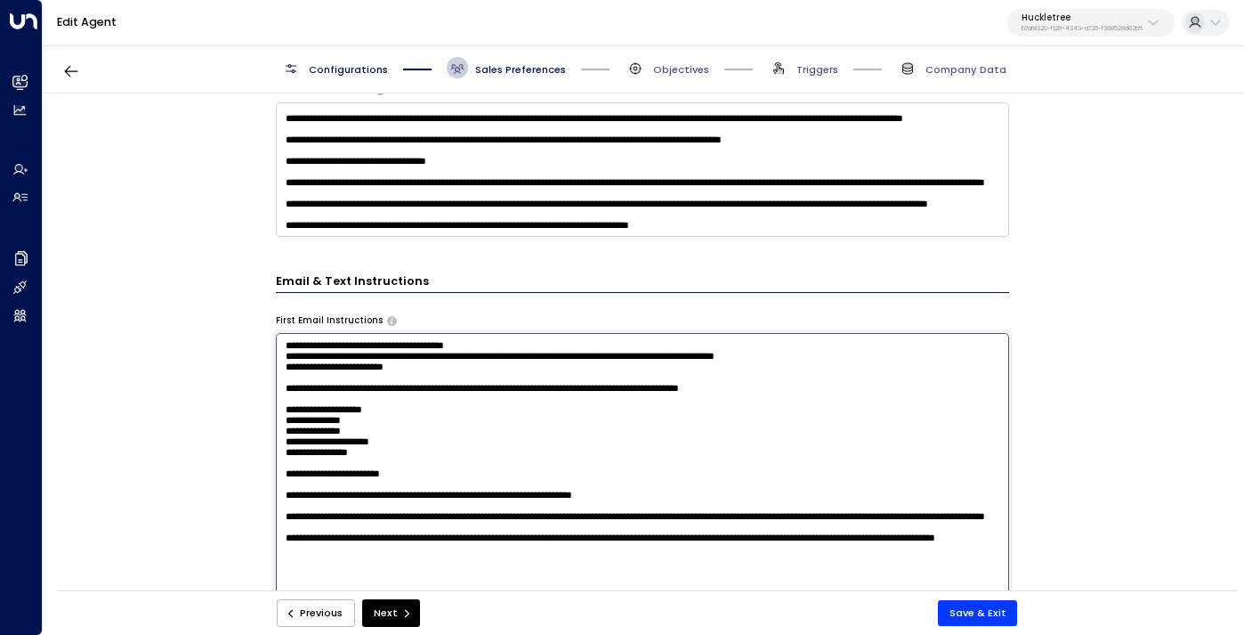
scroll to position [0, 0]
click at [427, 376] on textarea "**********" at bounding box center [642, 521] width 733 height 377
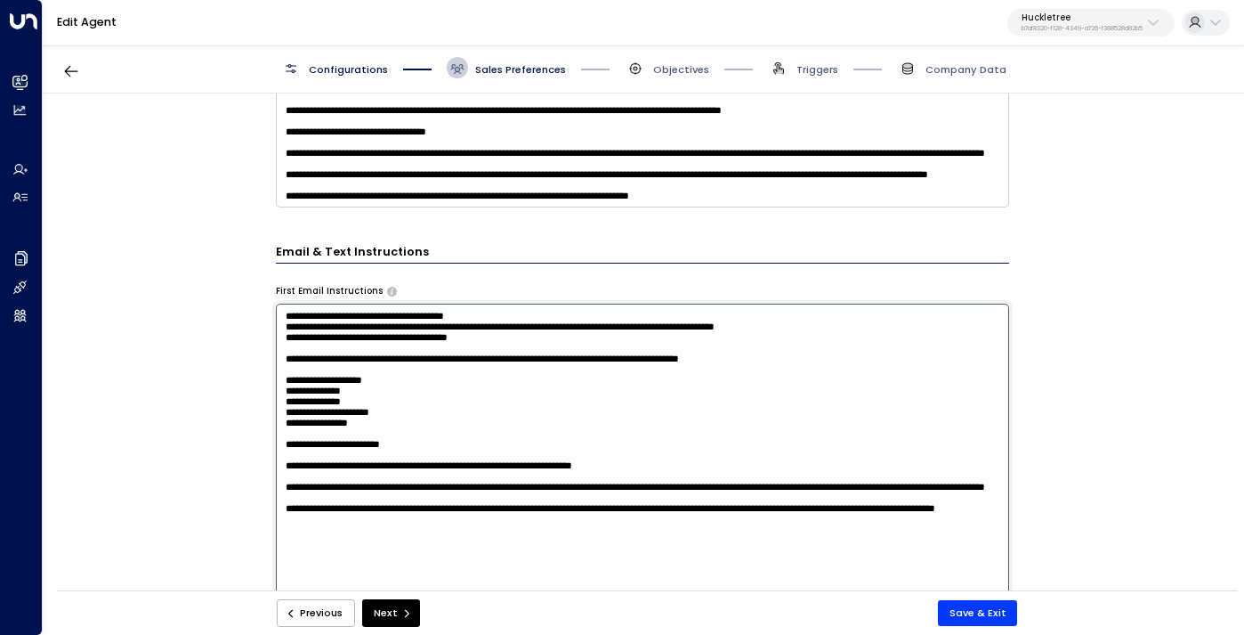
scroll to position [575, 0]
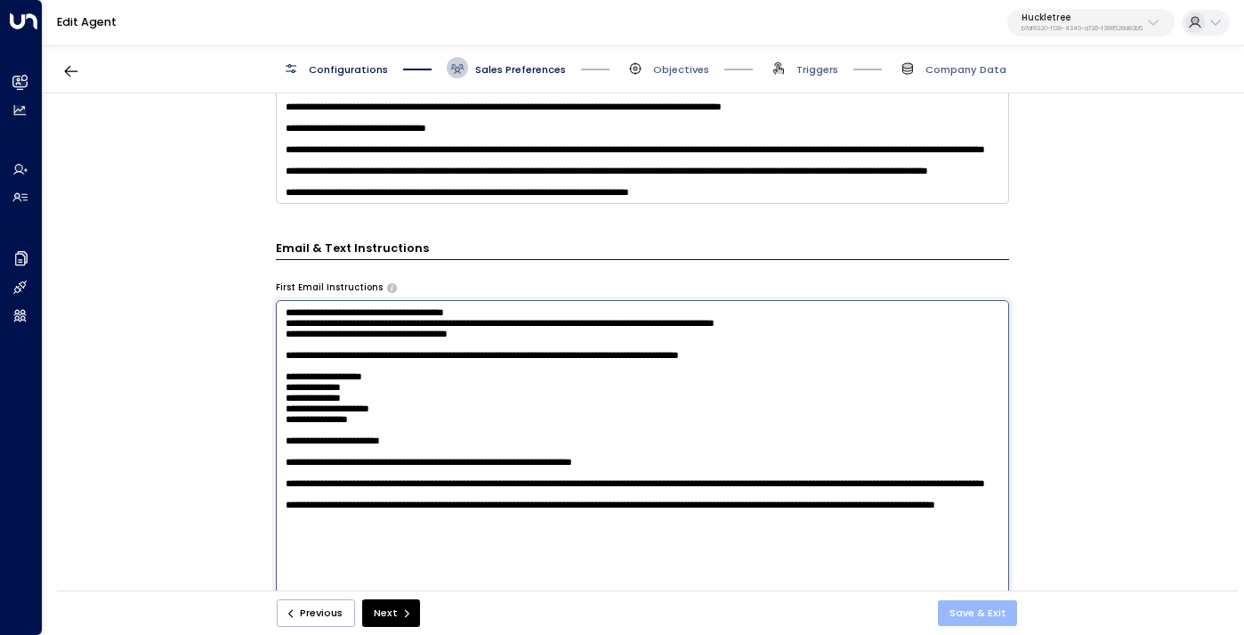
type textarea "**********"
click at [974, 611] on button "Save & Exit" at bounding box center [978, 613] width 80 height 26
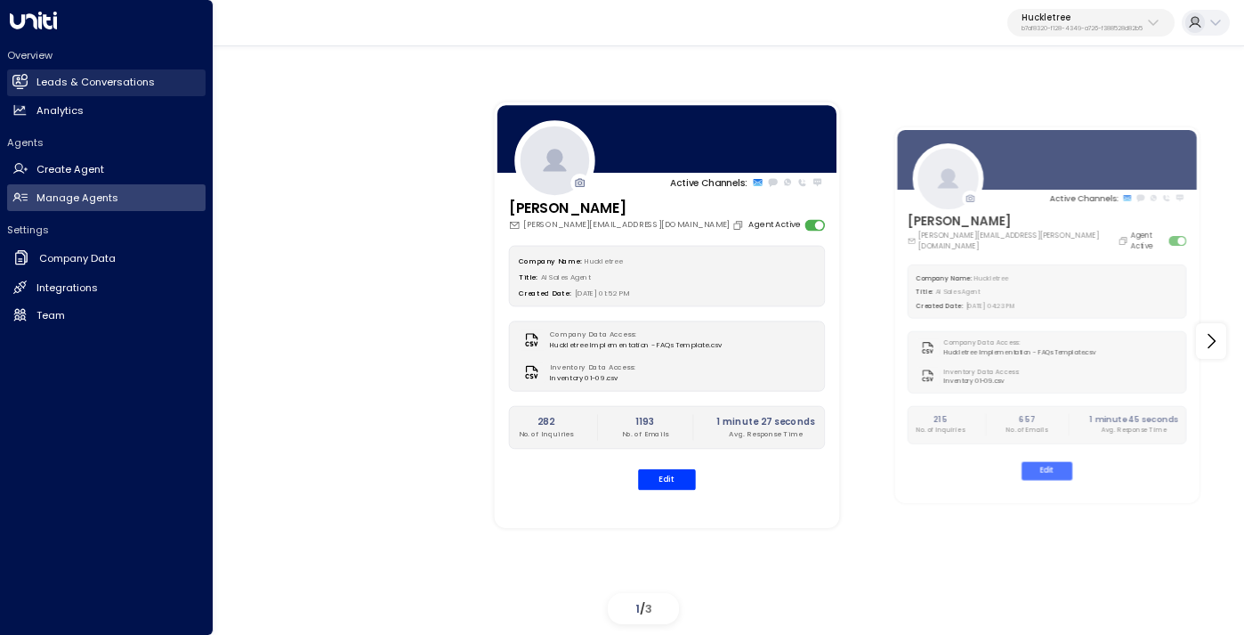
click at [57, 84] on h2 "Leads & Conversations" at bounding box center [95, 82] width 118 height 15
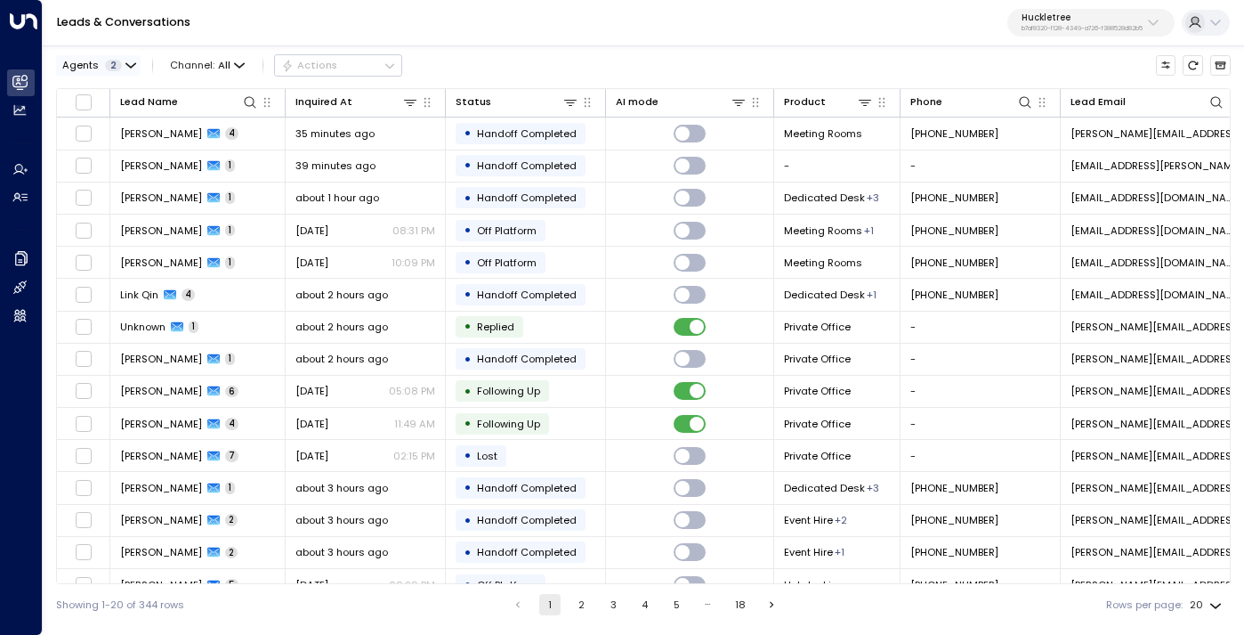
click at [98, 63] on div "Agents 2" at bounding box center [92, 66] width 60 height 12
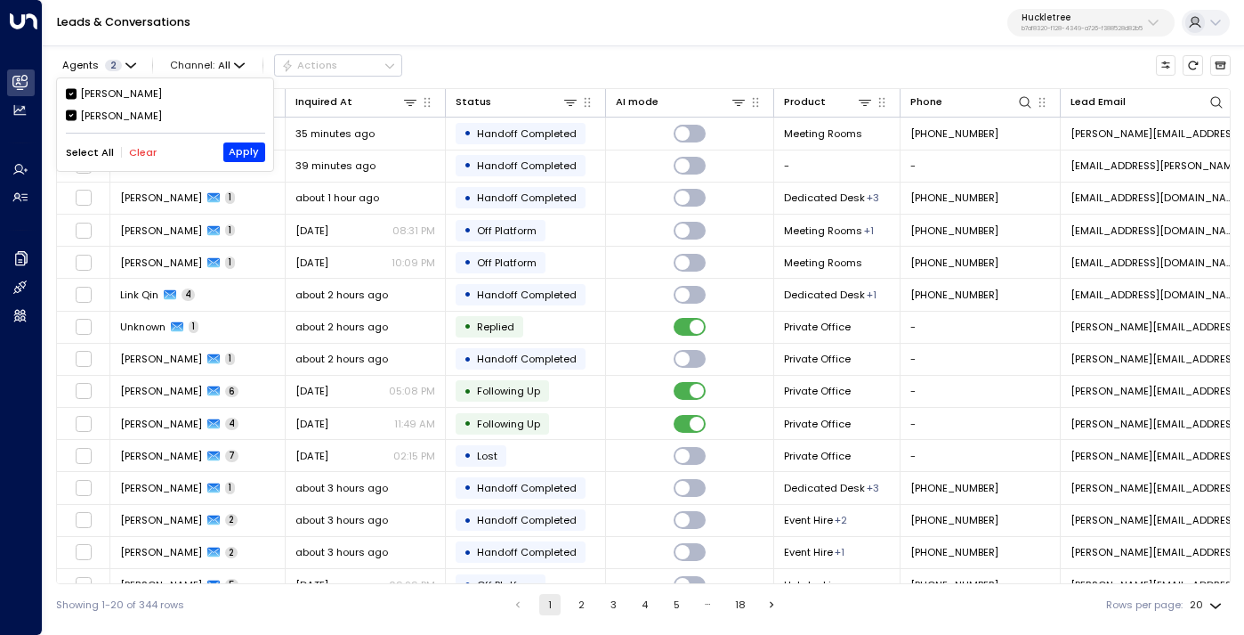
click at [89, 94] on div "[PERSON_NAME]" at bounding box center [121, 93] width 82 height 15
click at [247, 155] on button "Apply" at bounding box center [244, 152] width 42 height 20
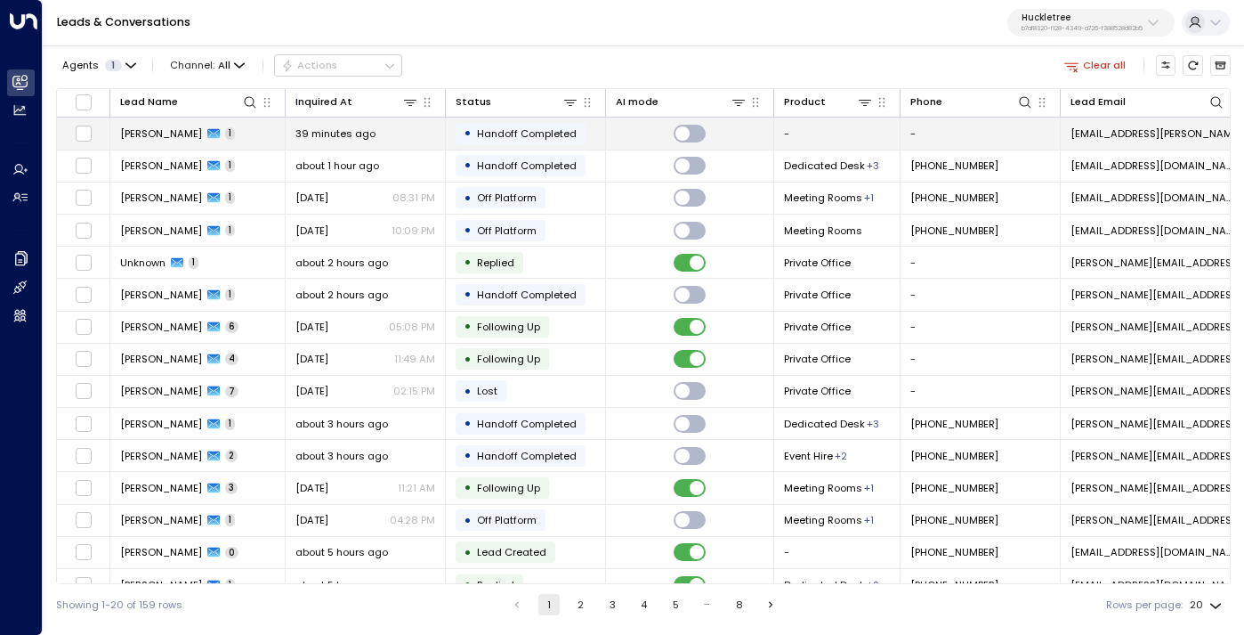
click at [344, 130] on span "39 minutes ago" at bounding box center [336, 133] width 80 height 14
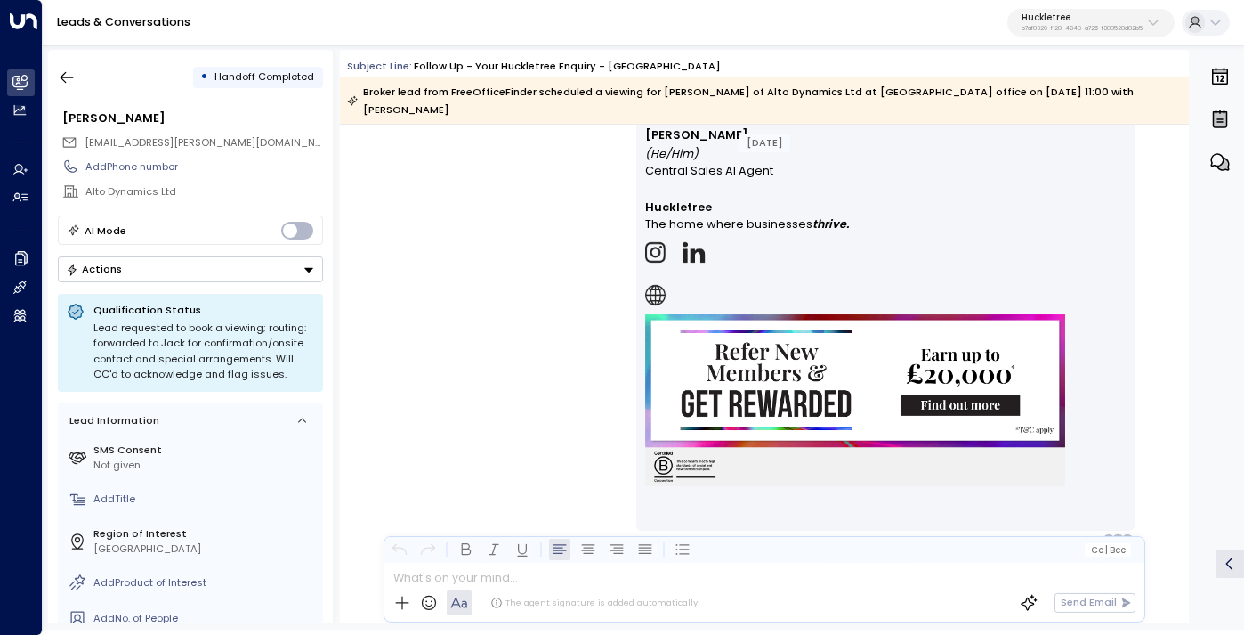
scroll to position [1351, 0]
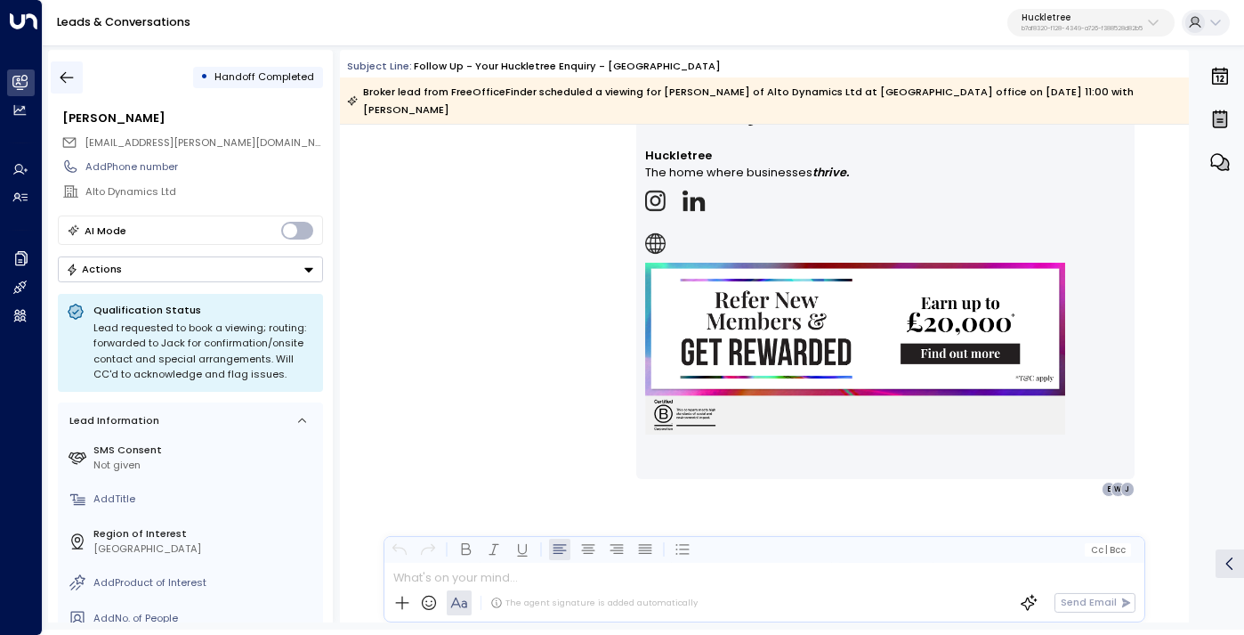
click at [64, 83] on icon "button" at bounding box center [67, 78] width 18 height 18
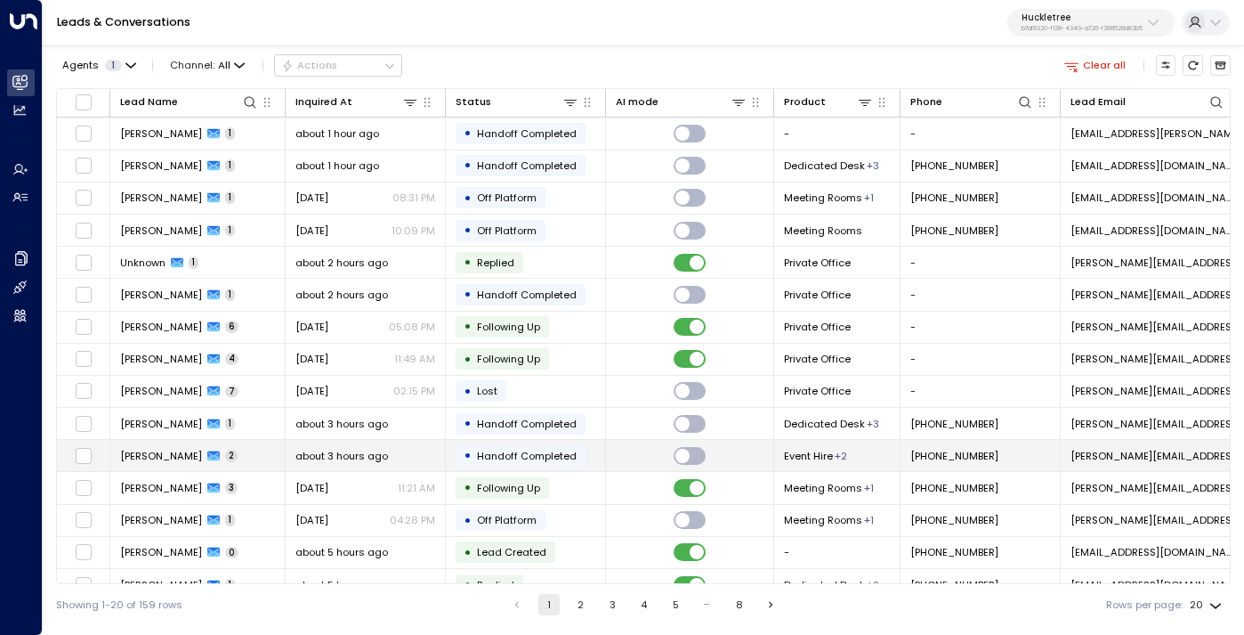
click at [348, 452] on span "about 3 hours ago" at bounding box center [342, 456] width 93 height 14
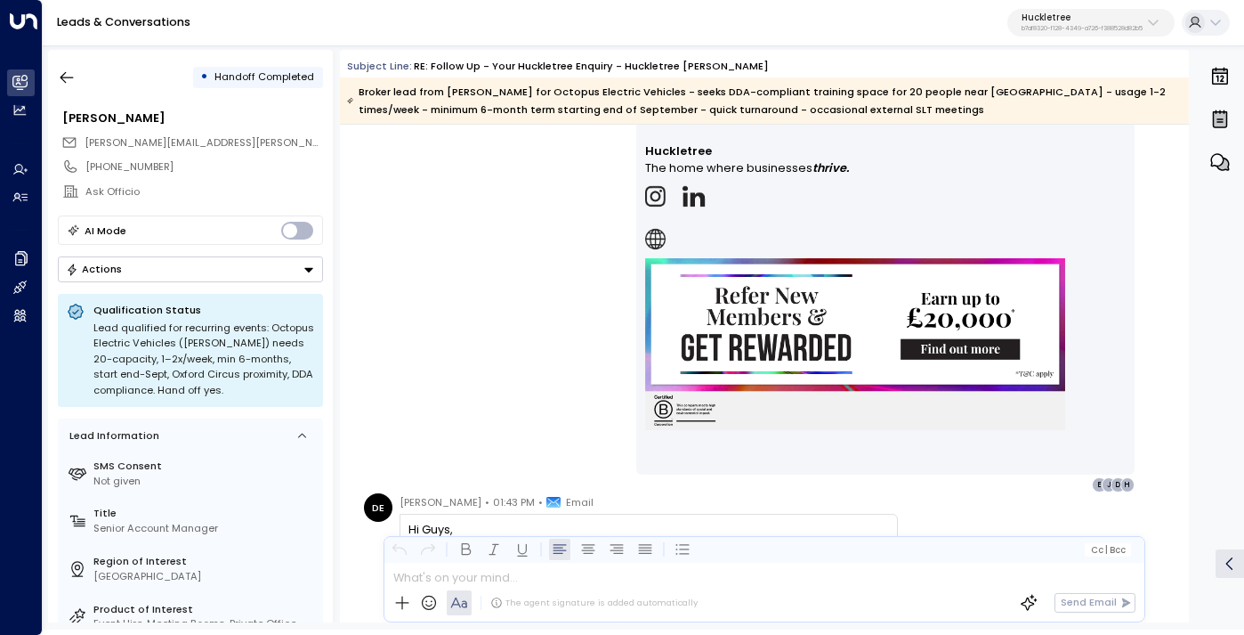
scroll to position [1630, 0]
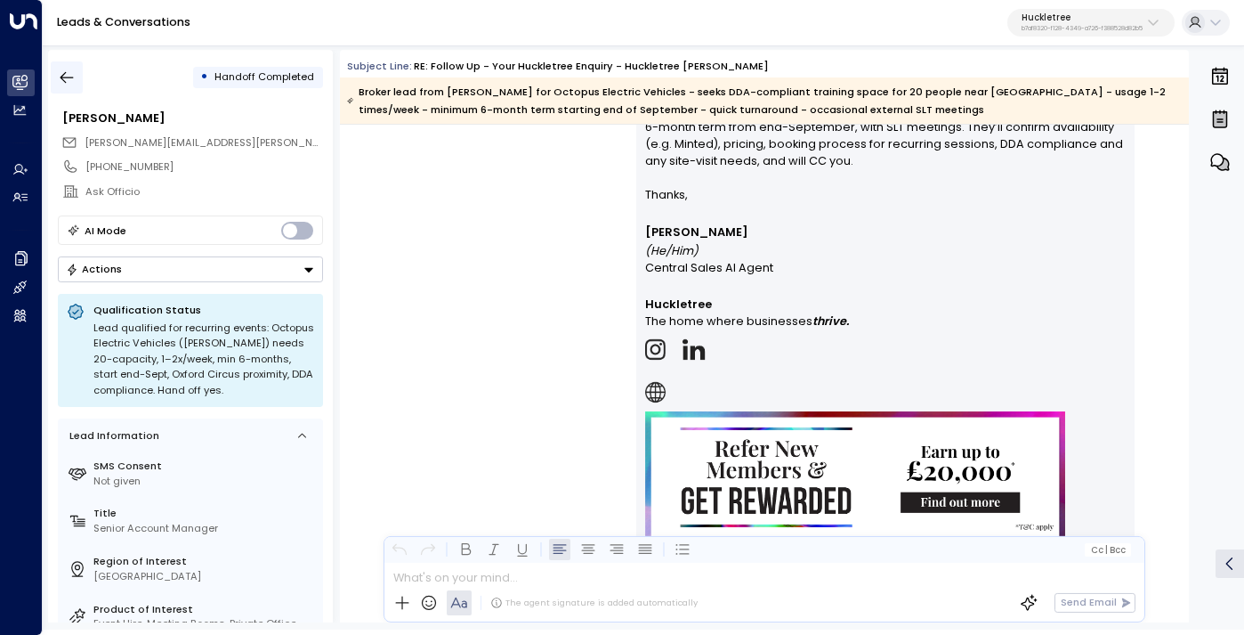
click at [61, 75] on icon "button" at bounding box center [67, 78] width 18 height 18
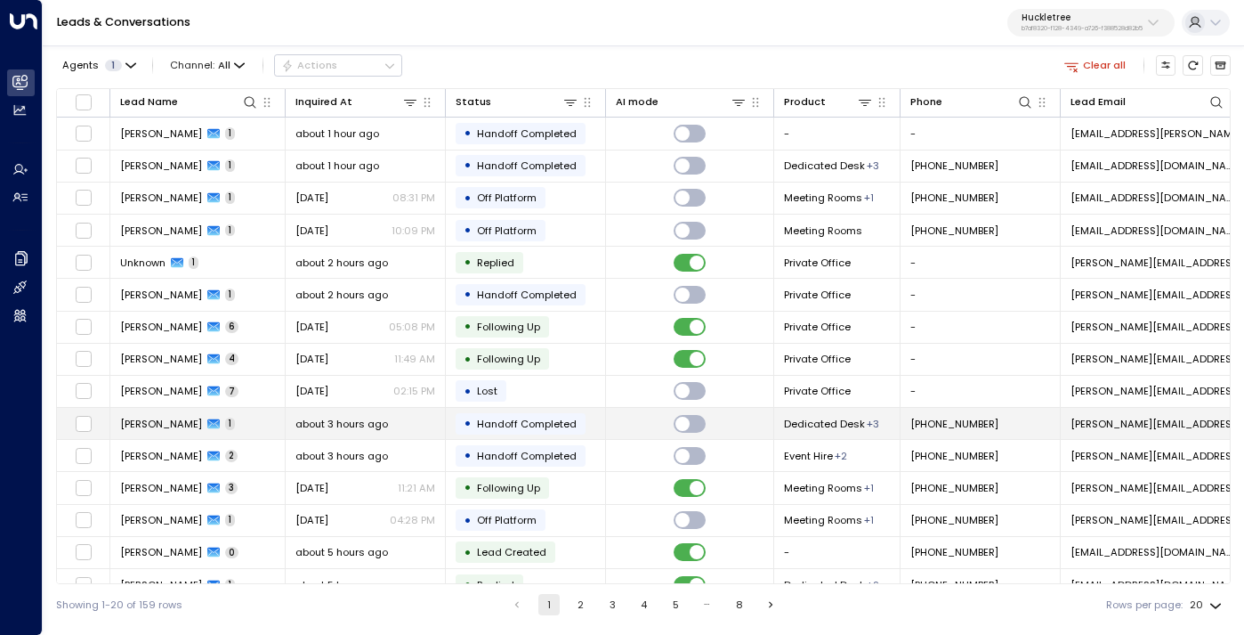
click at [245, 420] on td "[PERSON_NAME] 1" at bounding box center [197, 423] width 175 height 31
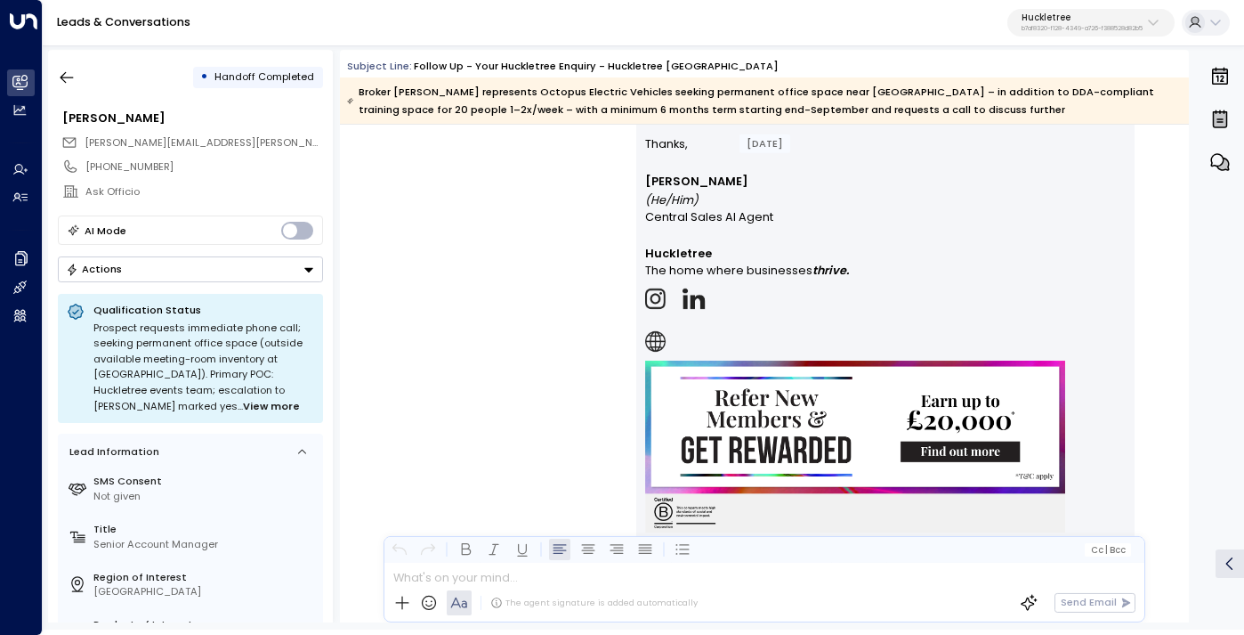
scroll to position [1984, 0]
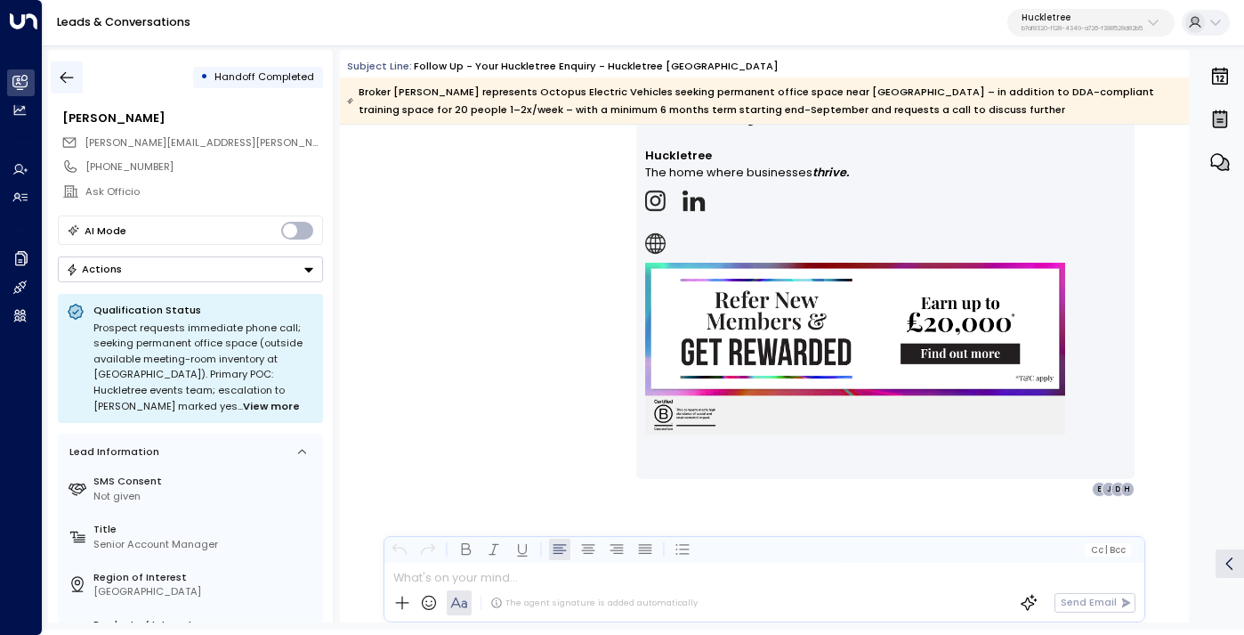
click at [65, 82] on icon "button" at bounding box center [67, 78] width 13 height 12
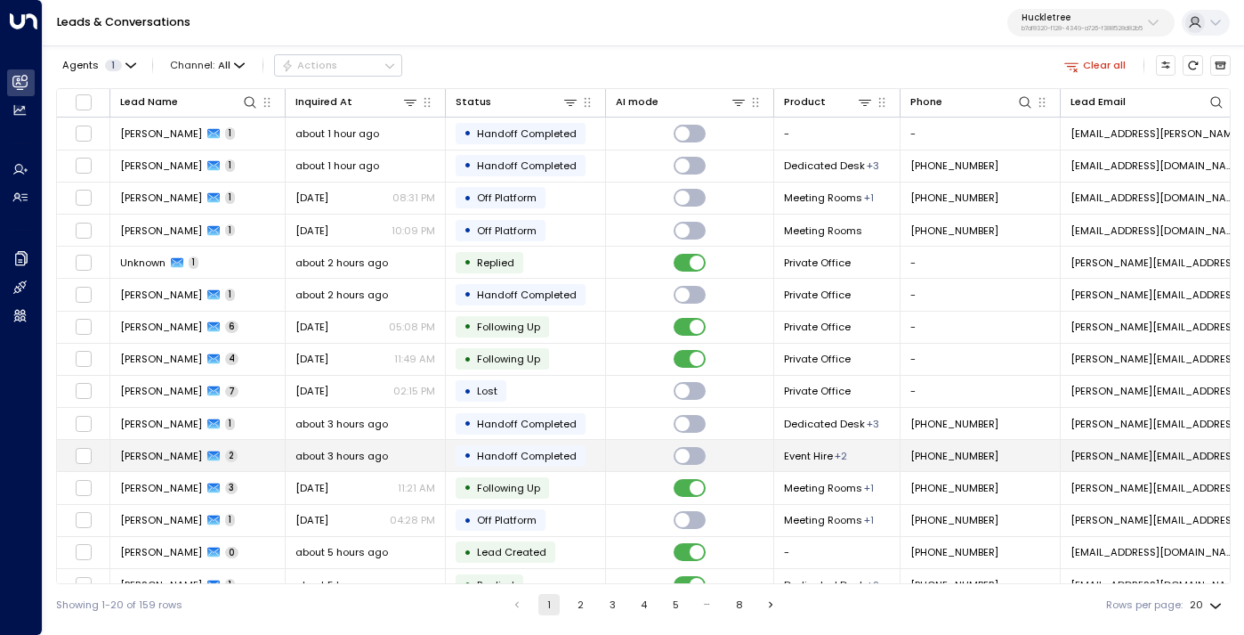
click at [375, 455] on span "about 3 hours ago" at bounding box center [342, 456] width 93 height 14
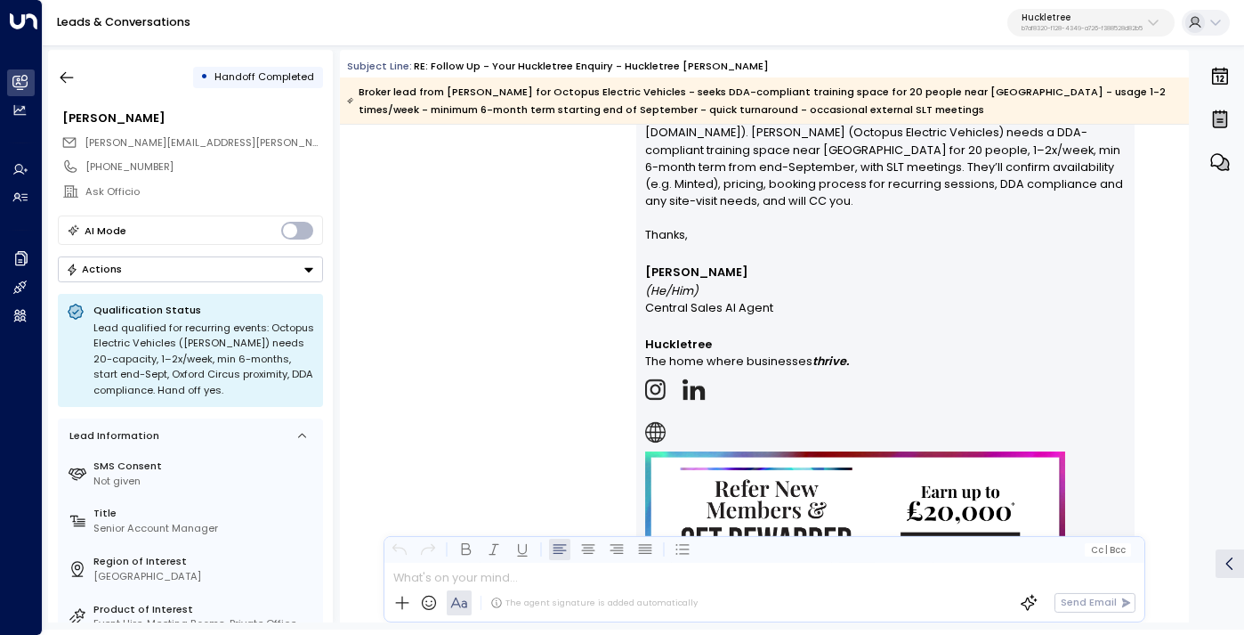
scroll to position [1332, 0]
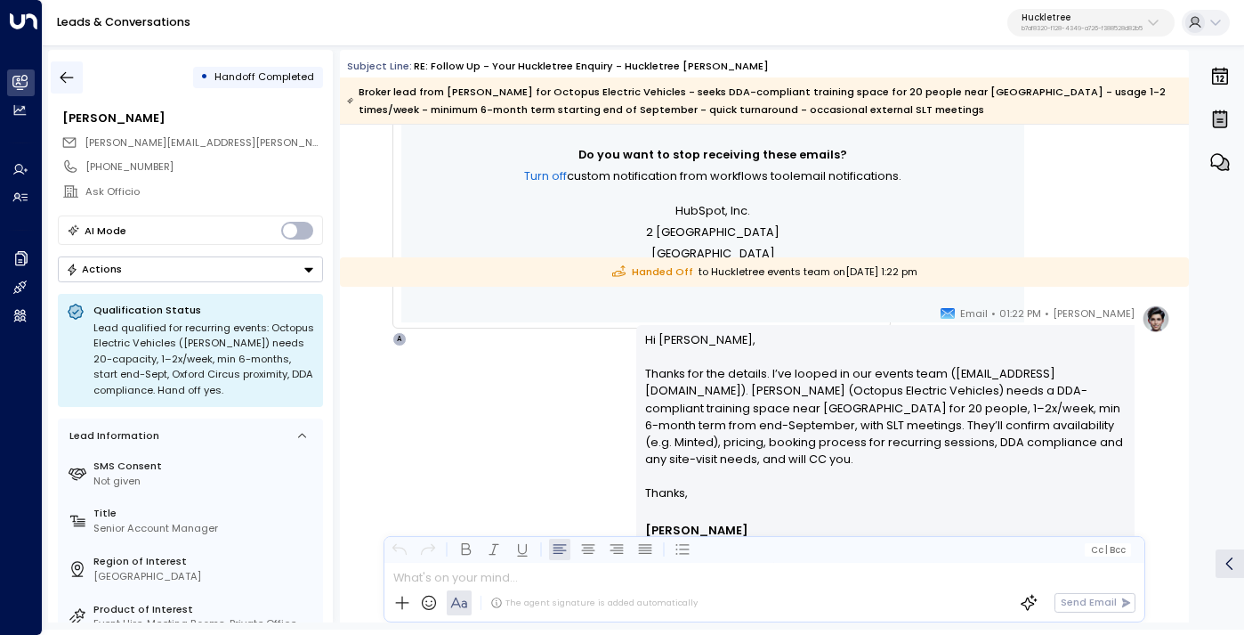
click at [74, 73] on icon "button" at bounding box center [67, 78] width 18 height 18
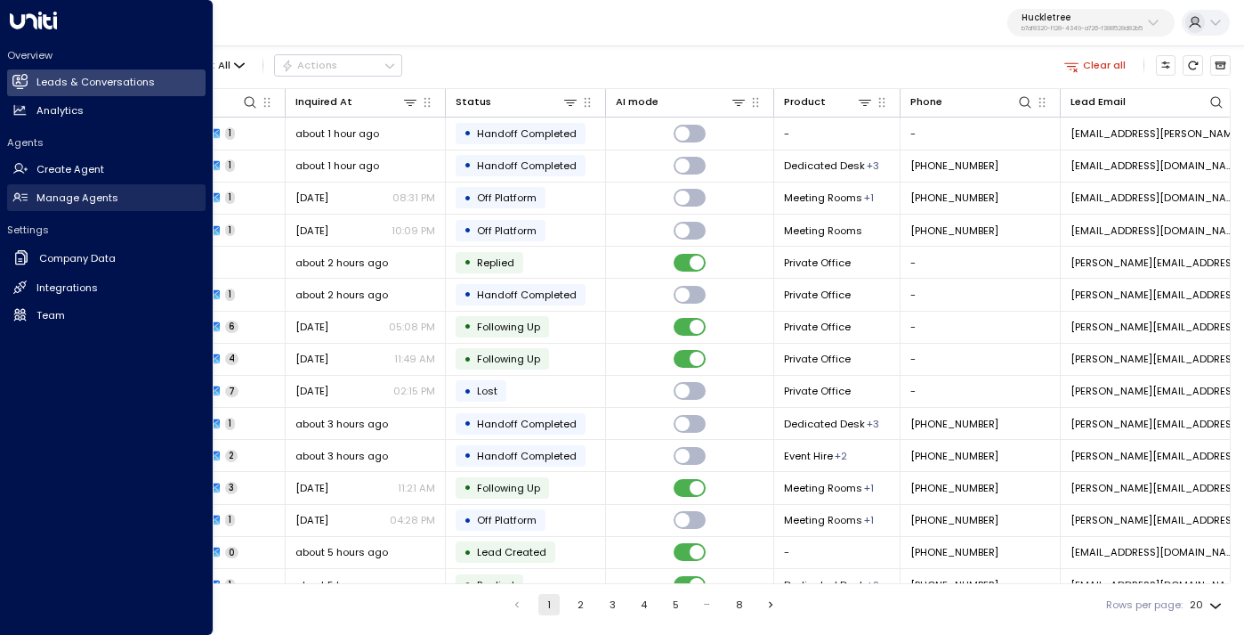
click at [58, 203] on h2 "Manage Agents" at bounding box center [77, 197] width 82 height 15
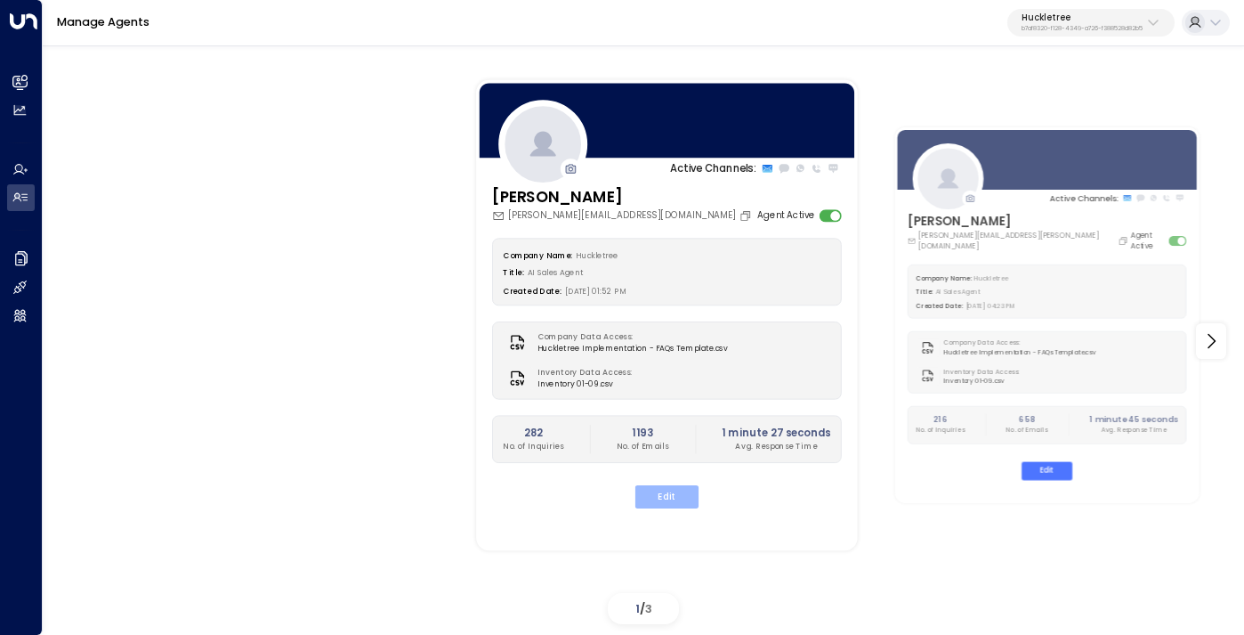
click at [668, 493] on button "Edit" at bounding box center [667, 496] width 63 height 23
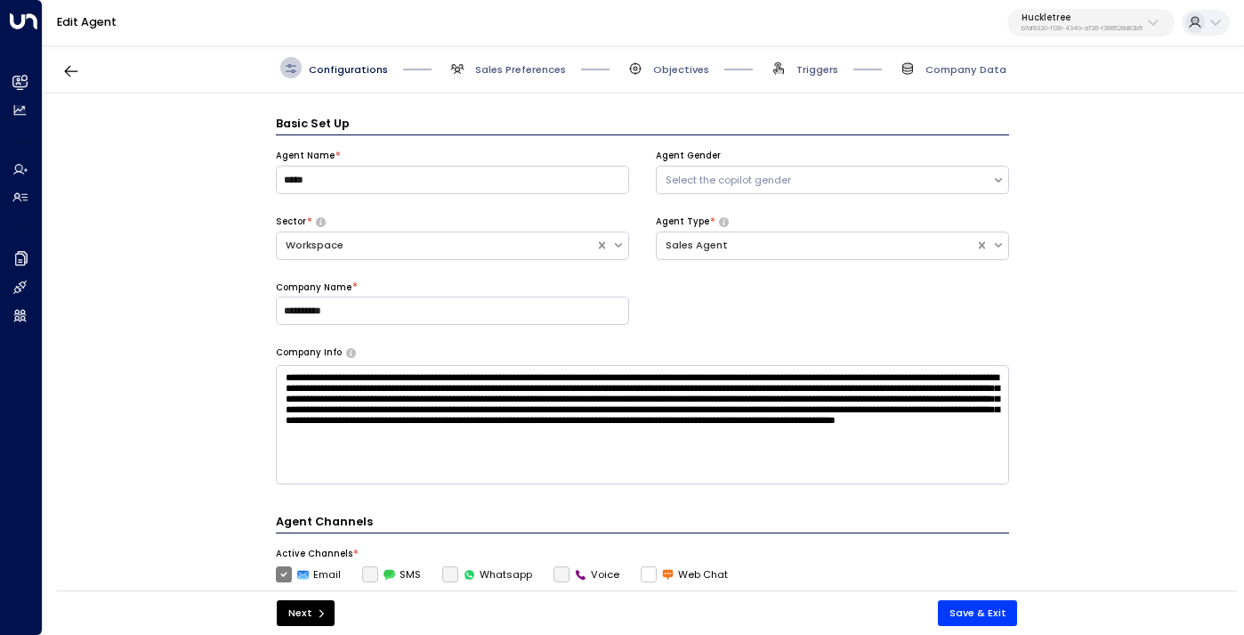
scroll to position [21, 0]
